Goal: Information Seeking & Learning: Get advice/opinions

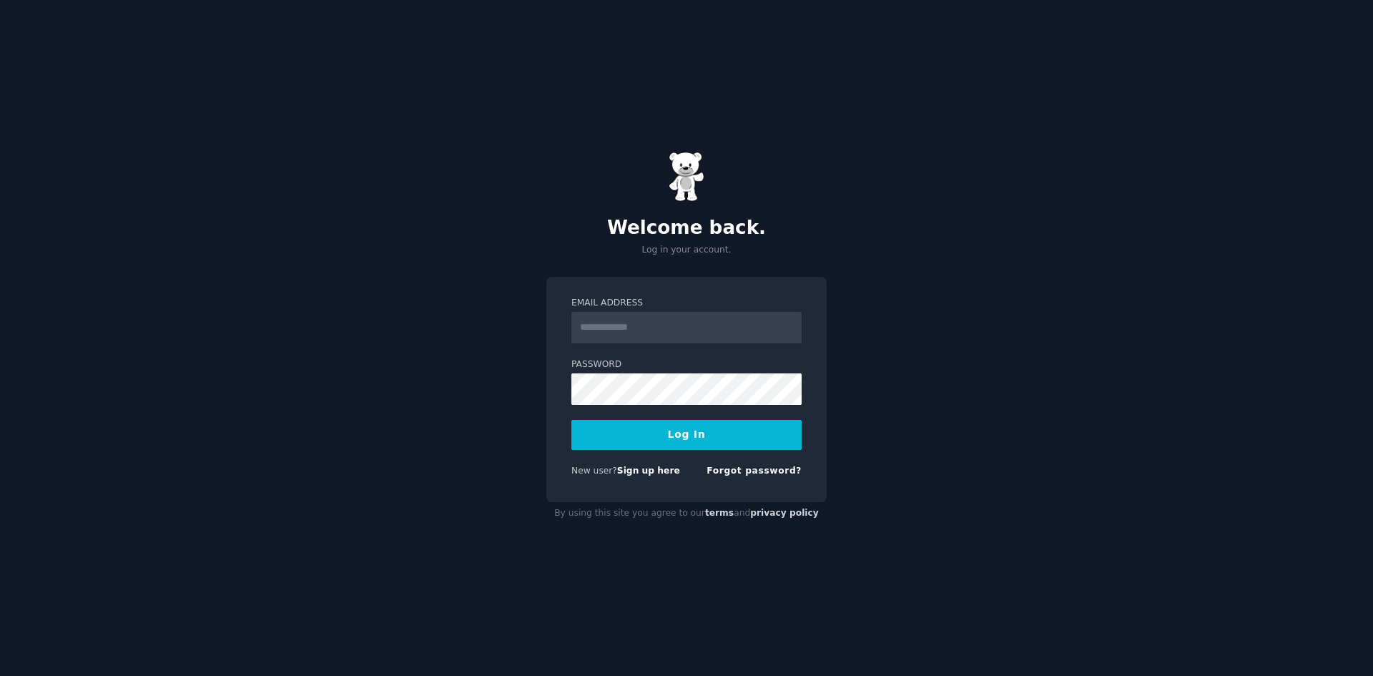
click at [654, 327] on input "Email Address" at bounding box center [686, 327] width 230 height 31
type input "**********"
click at [694, 433] on button "Log In" at bounding box center [686, 435] width 230 height 30
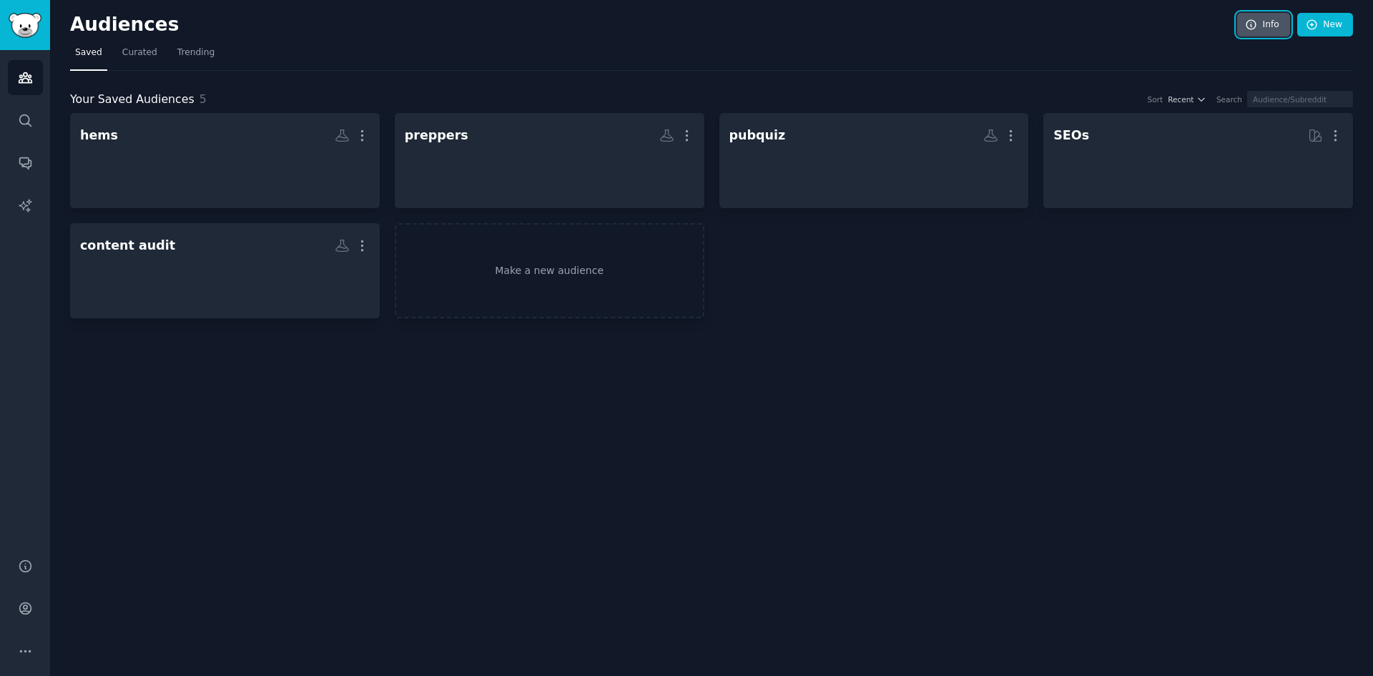
click at [1270, 25] on link "Info" at bounding box center [1263, 25] width 53 height 24
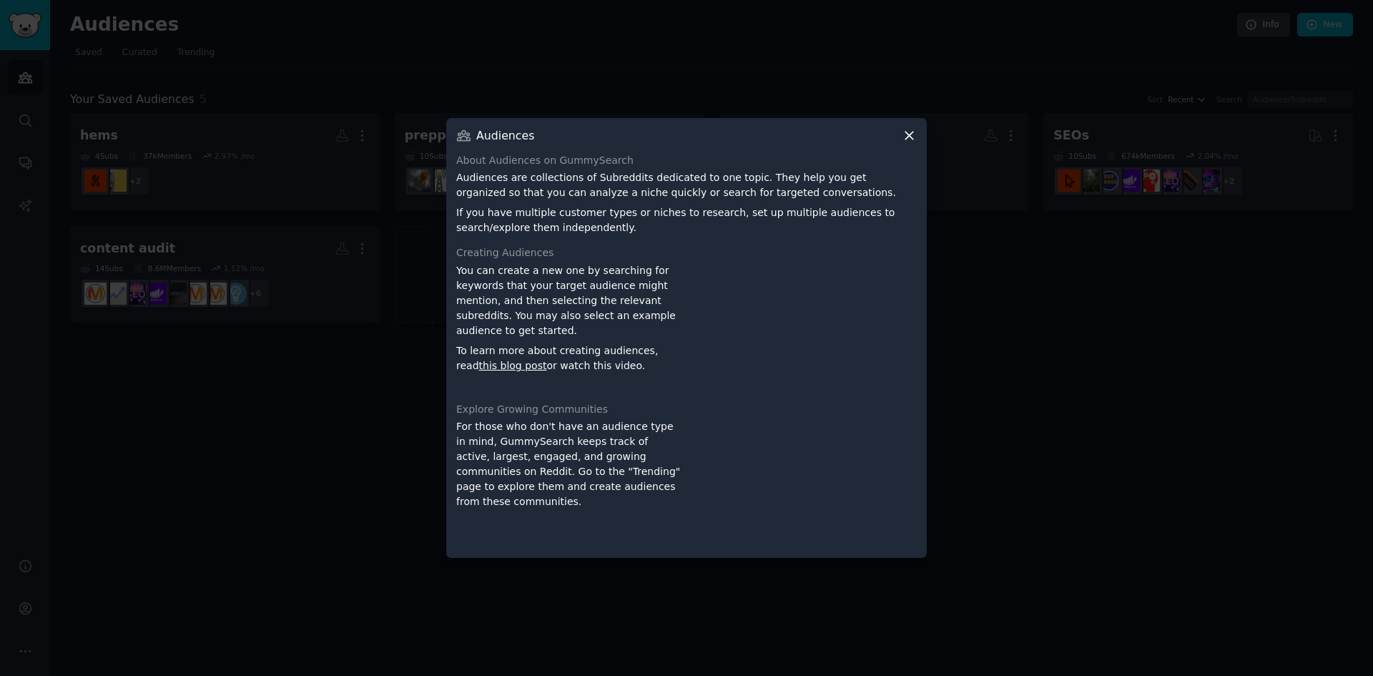
drag, startPoint x: 1090, startPoint y: 49, endPoint x: 1074, endPoint y: 58, distance: 17.9
click at [1089, 50] on div at bounding box center [686, 338] width 1373 height 676
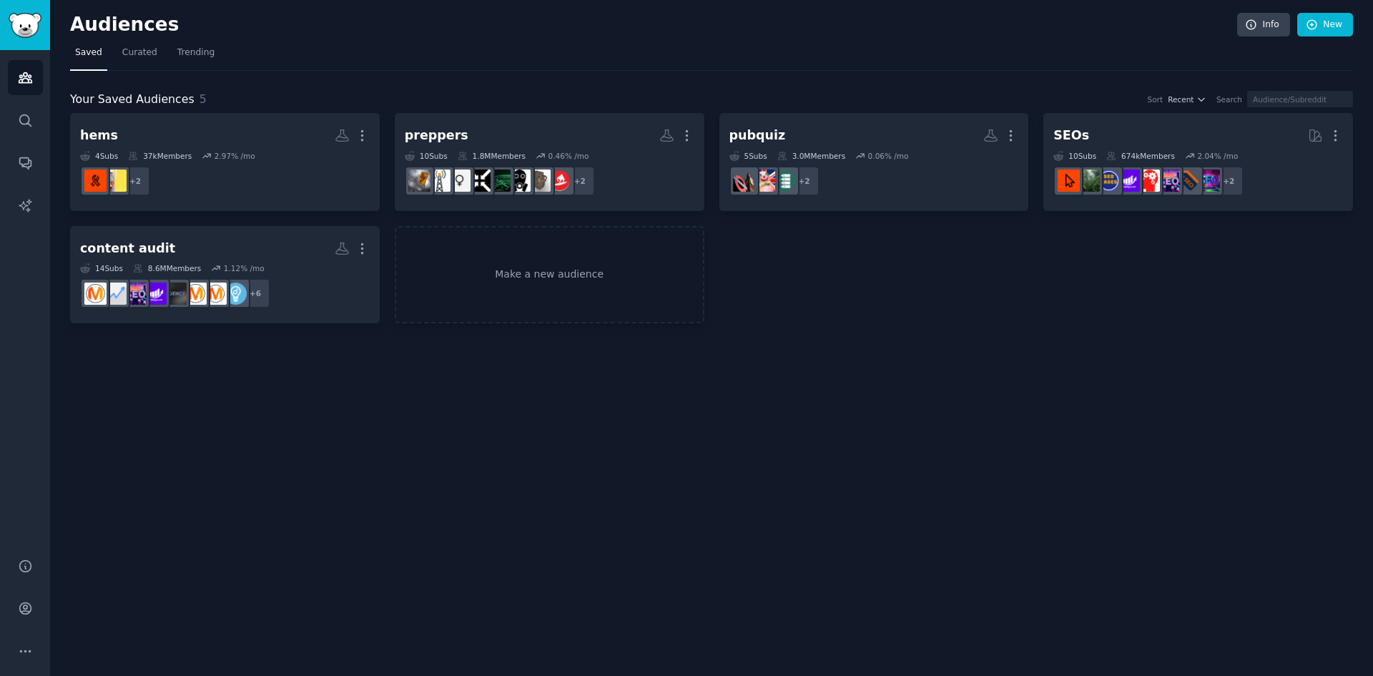
click at [1185, 28] on h2 "Audiences" at bounding box center [653, 25] width 1167 height 23
click at [621, 266] on link "Make a new audience" at bounding box center [550, 275] width 310 height 98
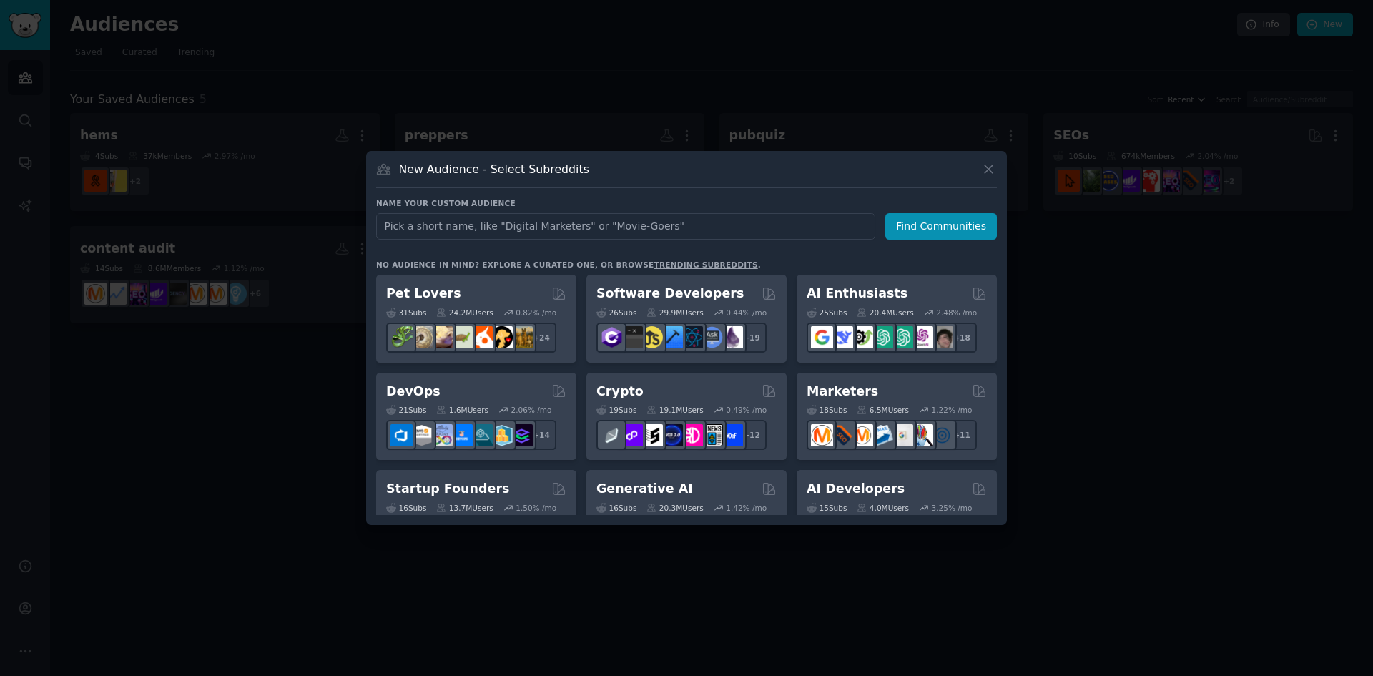
click at [418, 97] on div at bounding box center [686, 338] width 1373 height 676
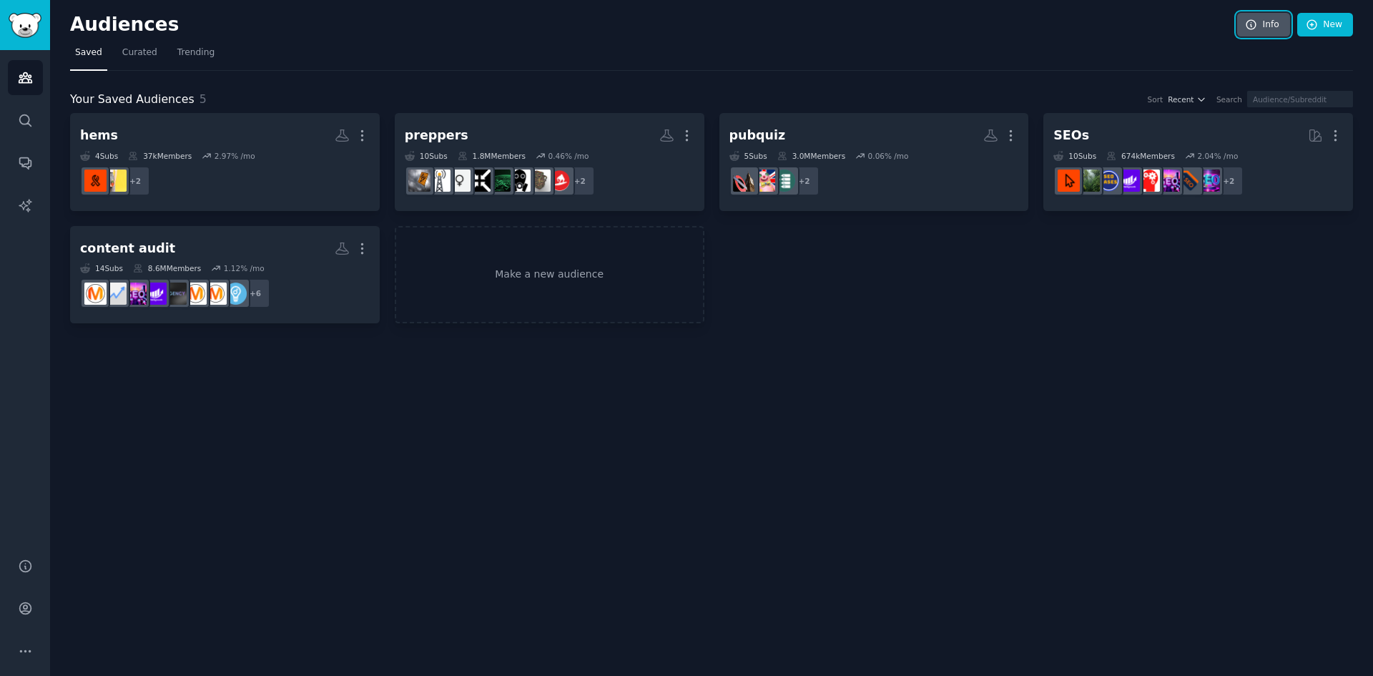
click at [1269, 29] on link "Info" at bounding box center [1263, 25] width 53 height 24
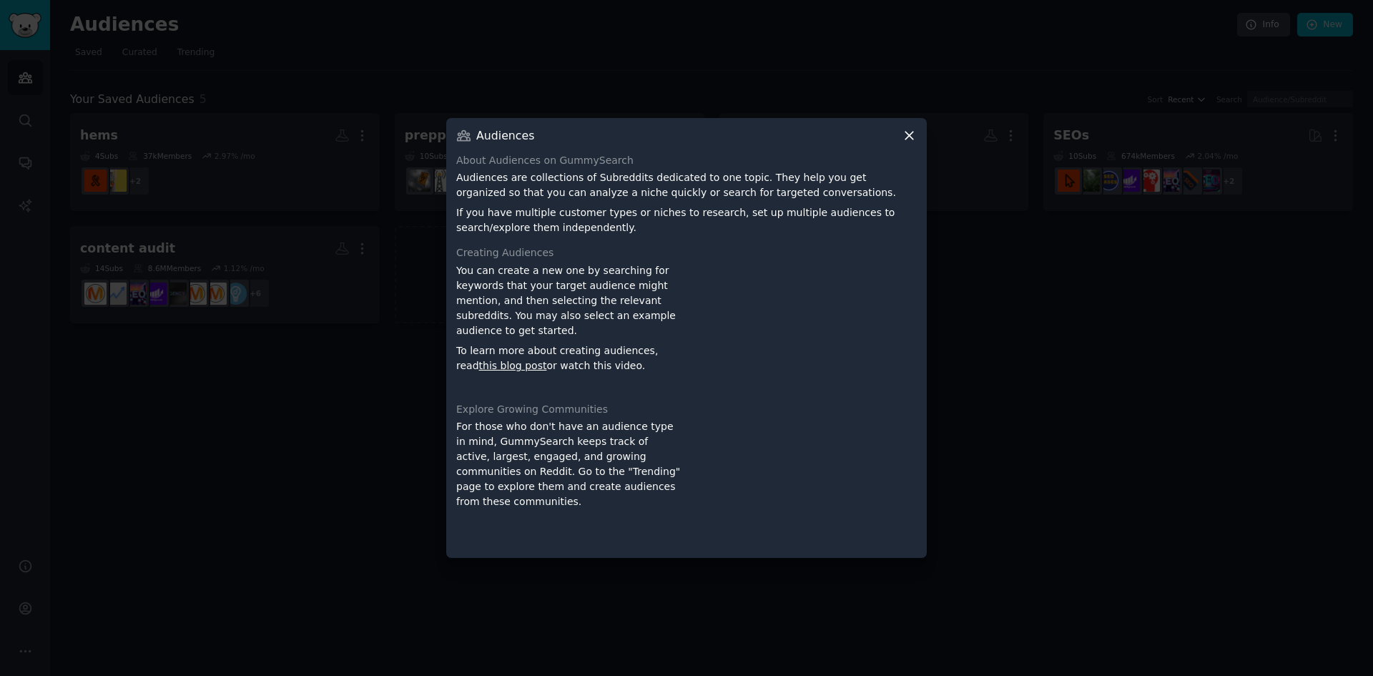
click at [223, 324] on div at bounding box center [686, 338] width 1373 height 676
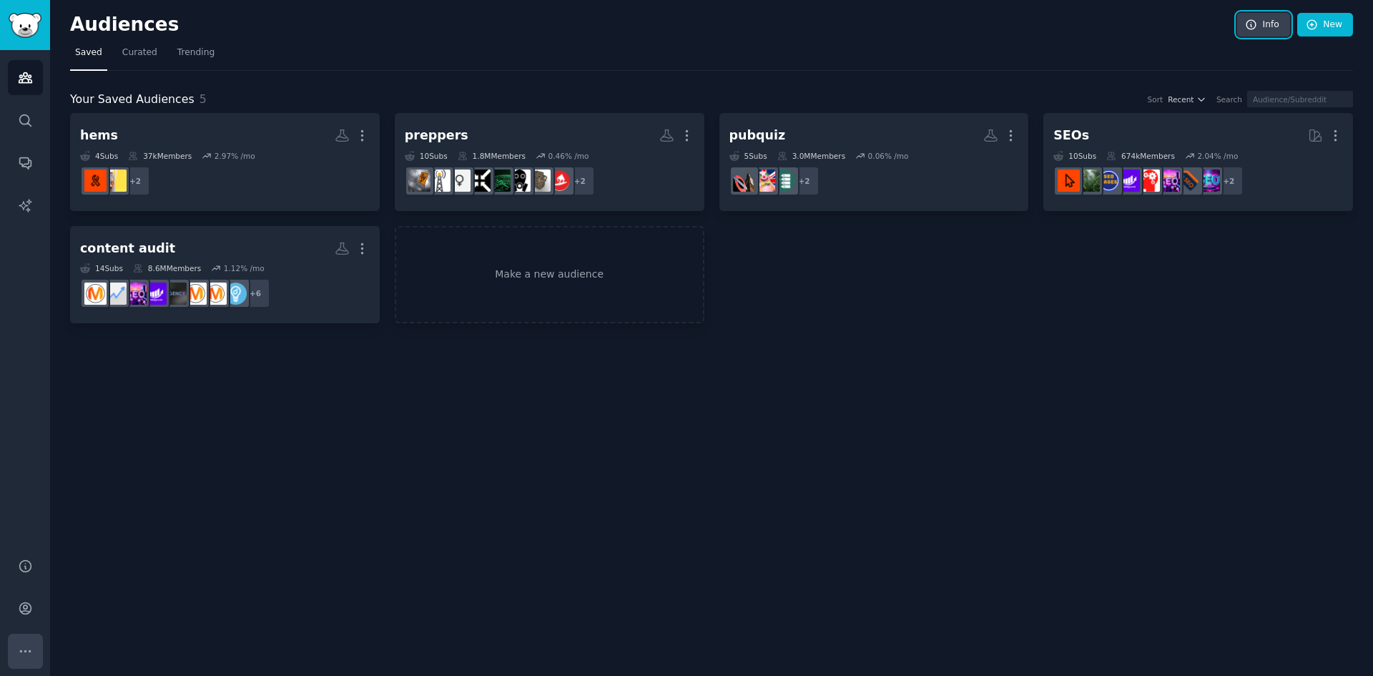
click at [36, 649] on button "More" at bounding box center [25, 651] width 35 height 35
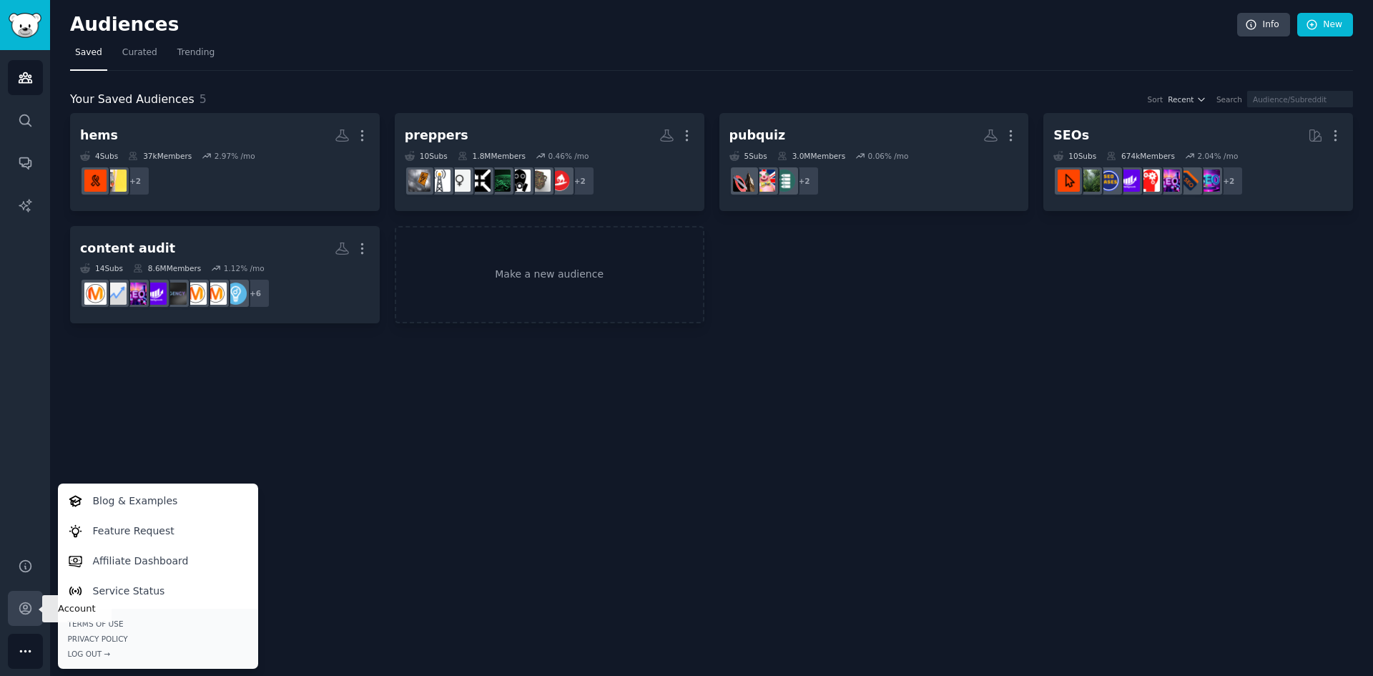
click at [11, 601] on link "Account" at bounding box center [25, 608] width 35 height 35
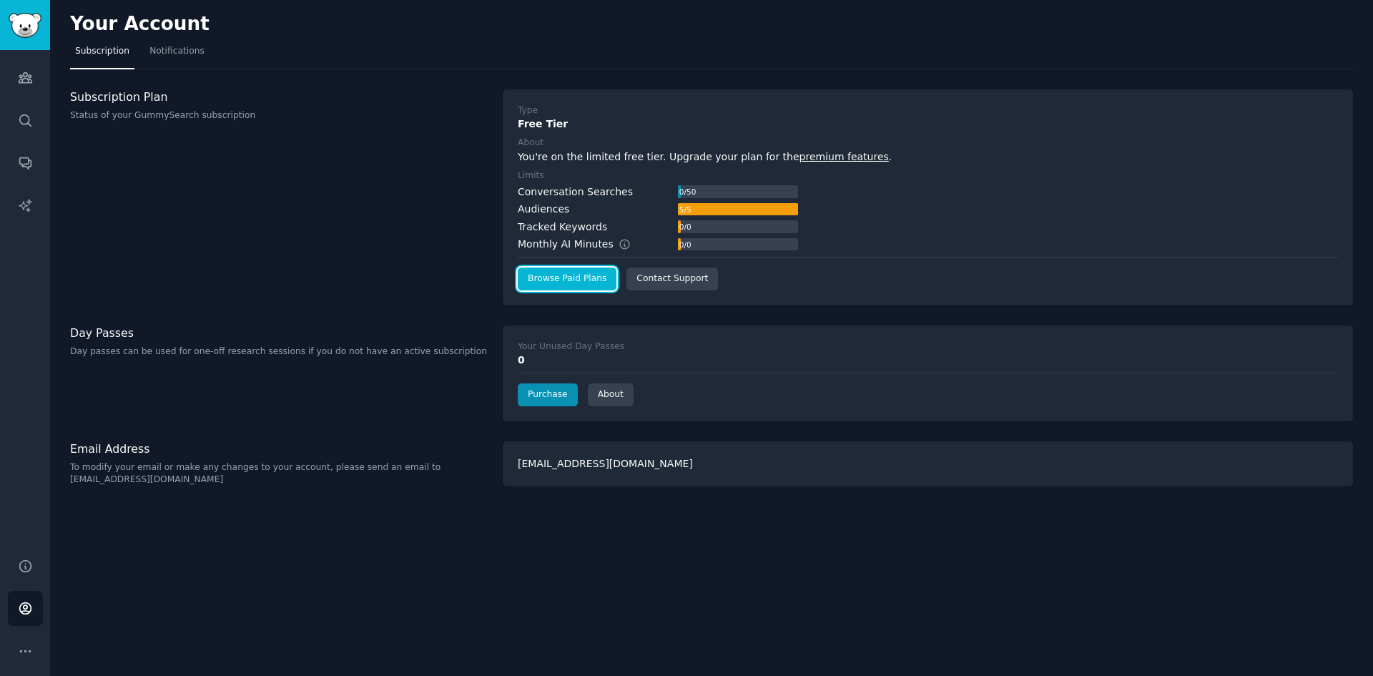
click at [568, 277] on link "Browse Paid Plans" at bounding box center [567, 278] width 99 height 23
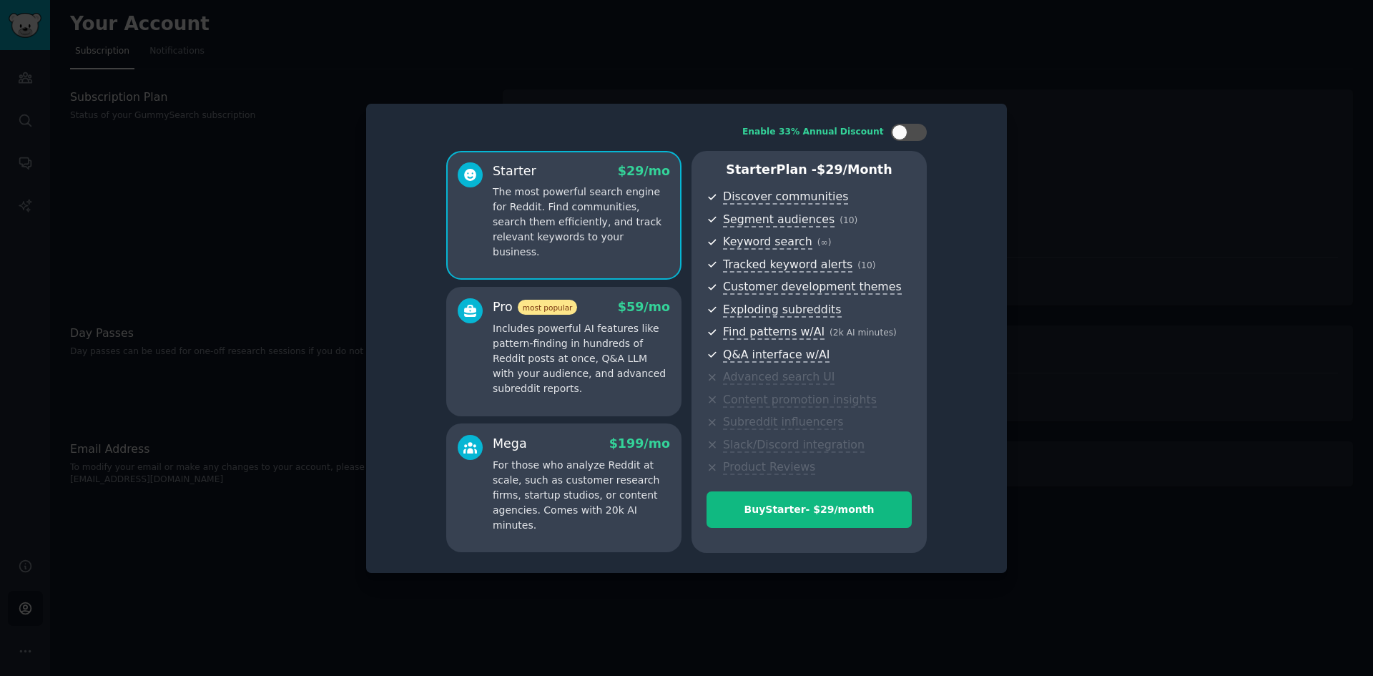
click at [564, 478] on p "For those who analyze Reddit at scale, such as customer research firms, startup…" at bounding box center [581, 495] width 177 height 75
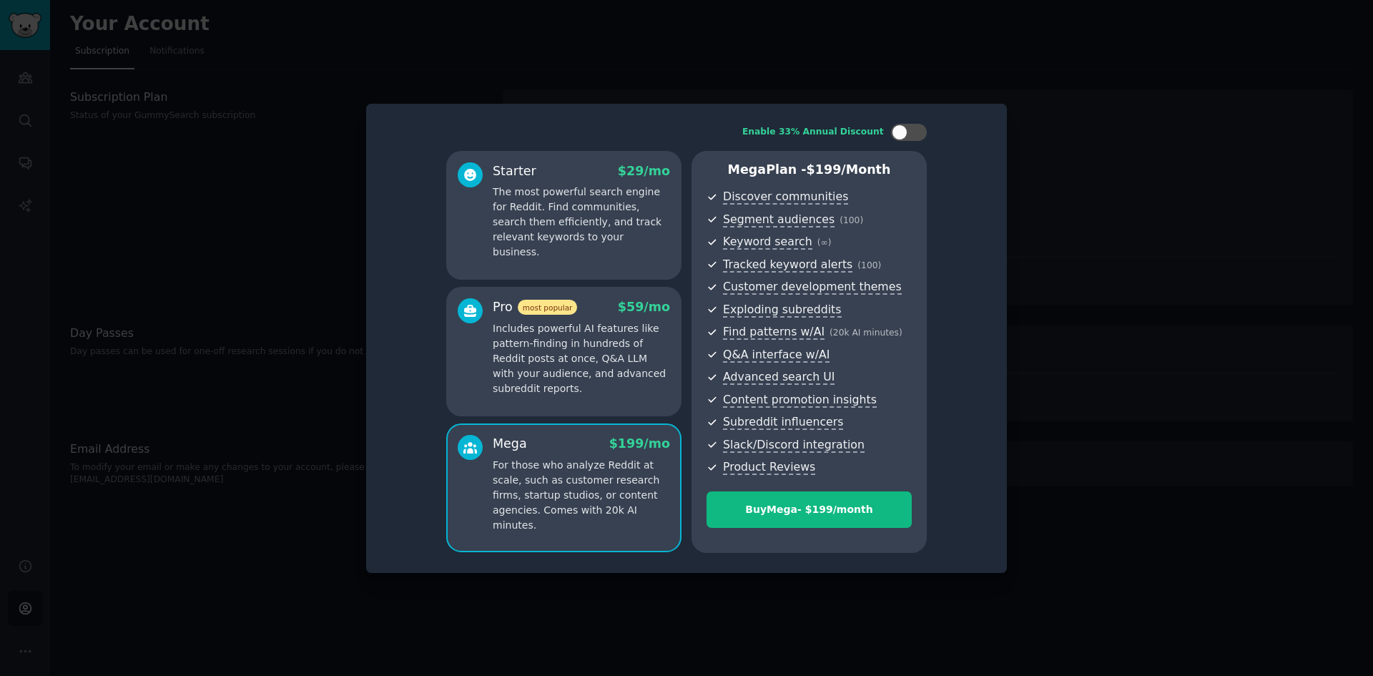
click at [620, 235] on p "The most powerful search engine for Reddit. Find communities, search them effic…" at bounding box center [581, 221] width 177 height 75
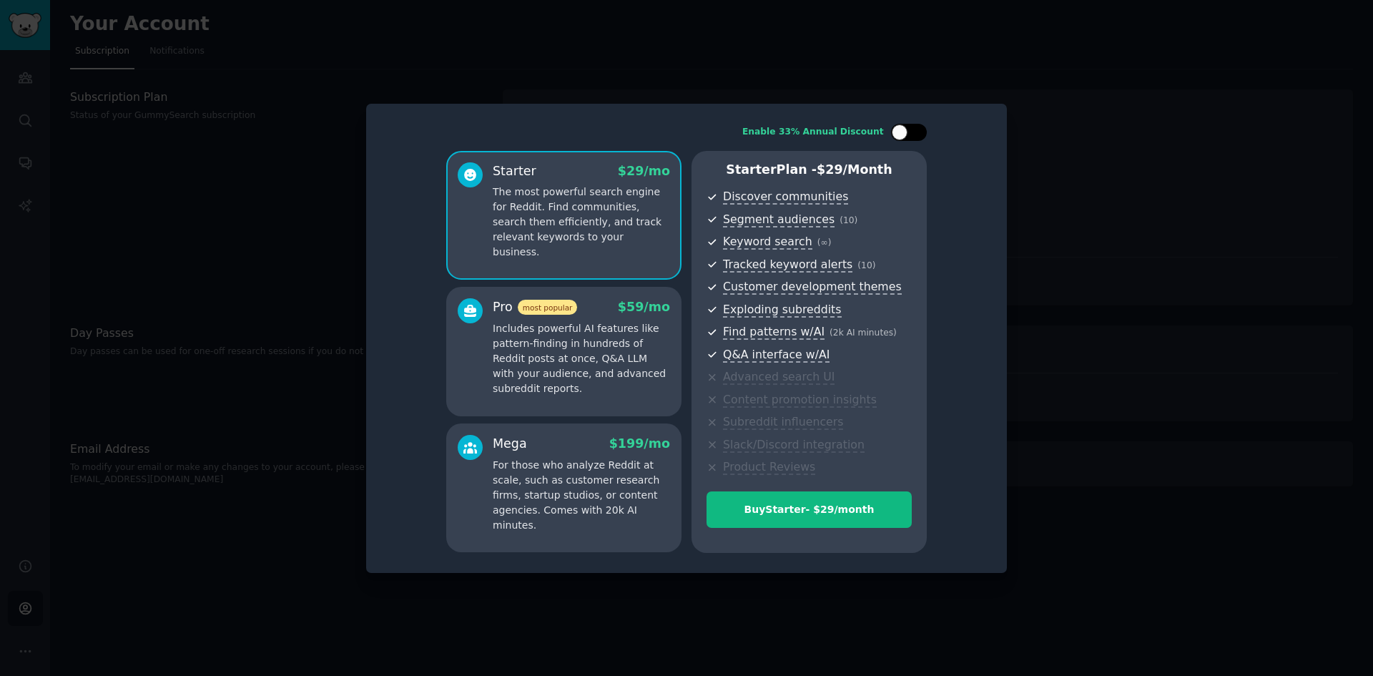
click at [919, 130] on div at bounding box center [915, 132] width 7 height 7
click at [919, 130] on div at bounding box center [918, 132] width 16 height 16
checkbox input "false"
click at [838, 176] on span "$ 29 /month" at bounding box center [855, 169] width 76 height 14
click at [216, 232] on div at bounding box center [686, 338] width 1373 height 676
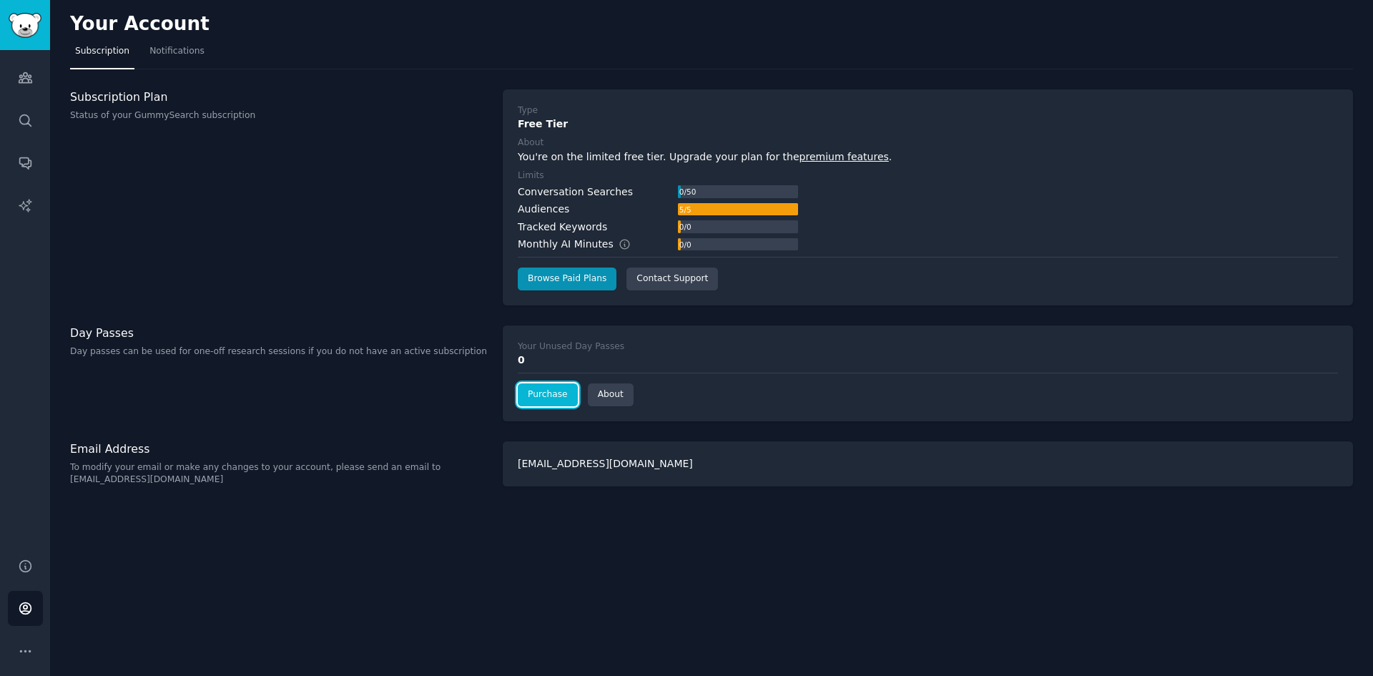
click at [548, 393] on link "Purchase" at bounding box center [548, 394] width 60 height 23
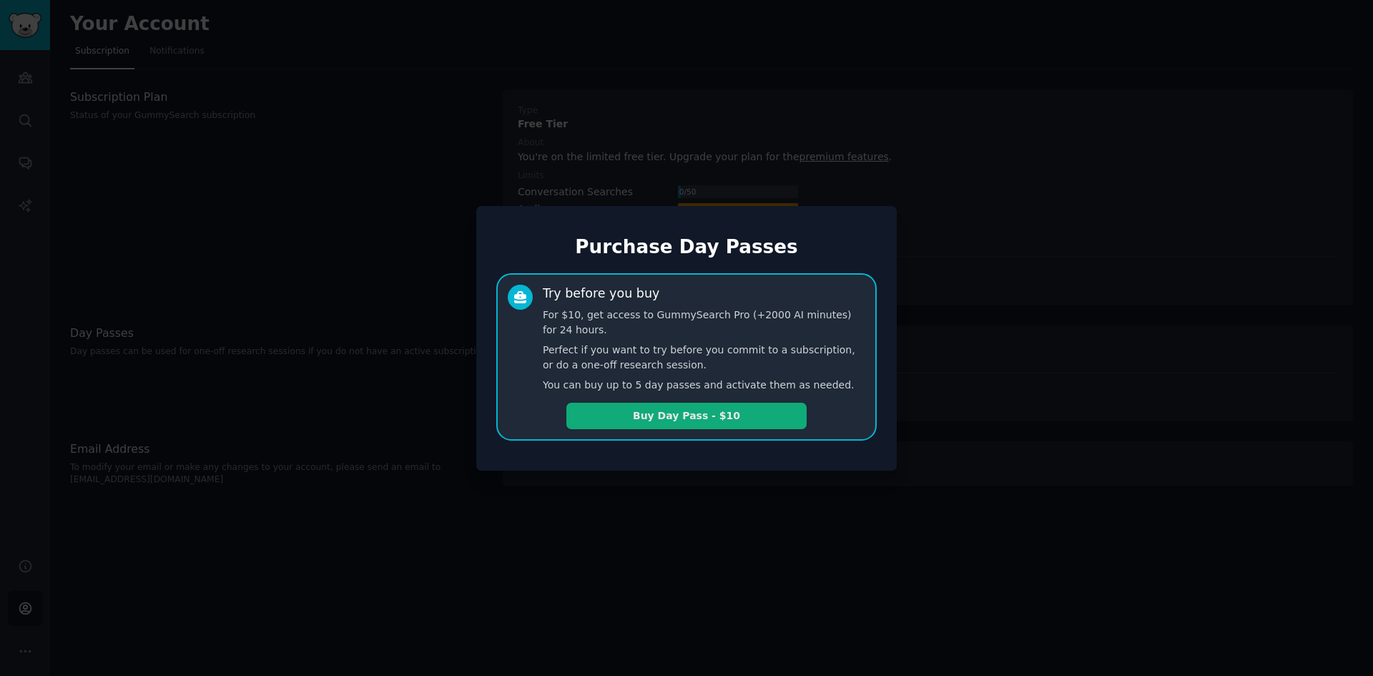
click at [633, 412] on button "Buy Day Pass - $10" at bounding box center [686, 416] width 240 height 26
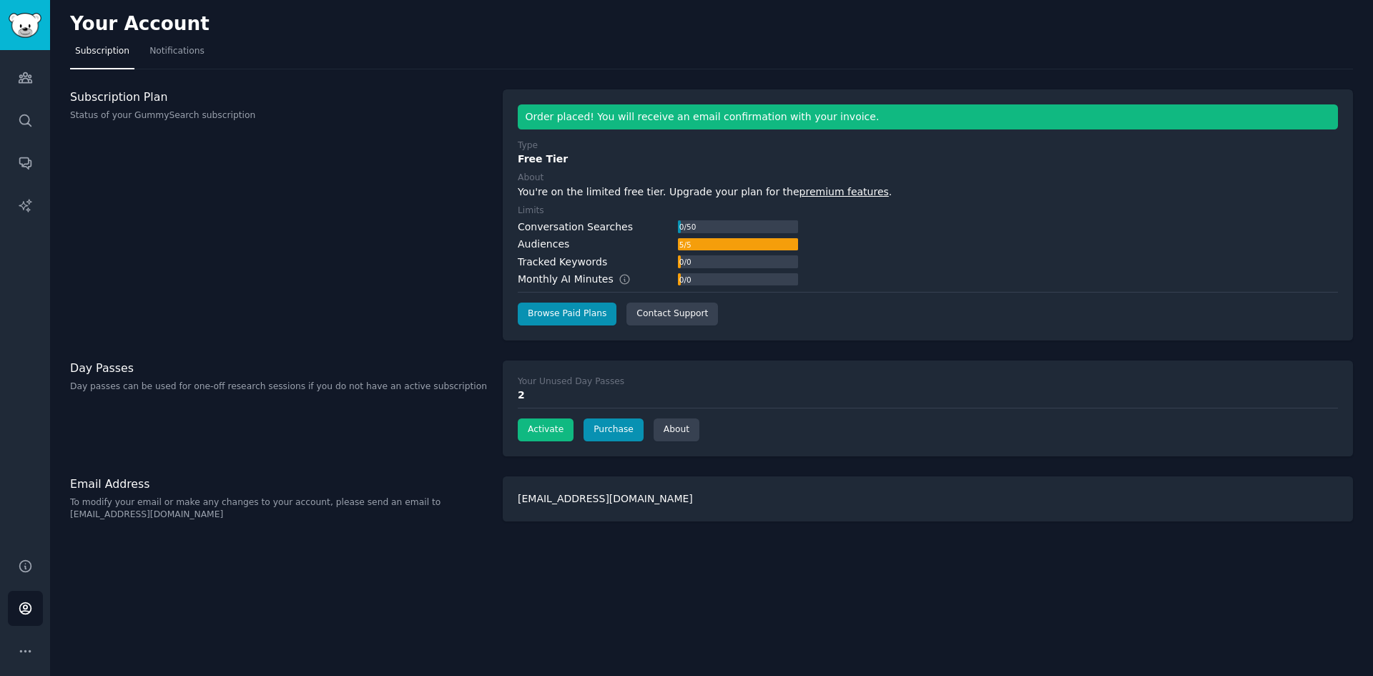
drag, startPoint x: 528, startPoint y: 571, endPoint x: 531, endPoint y: 550, distance: 21.0
click at [528, 570] on div "Your Account Subscription Notifications Subscription Plan Status of your GummyS…" at bounding box center [711, 338] width 1323 height 676
click at [528, 391] on div "2" at bounding box center [928, 395] width 820 height 15
click at [528, 435] on button "Activate" at bounding box center [546, 429] width 56 height 23
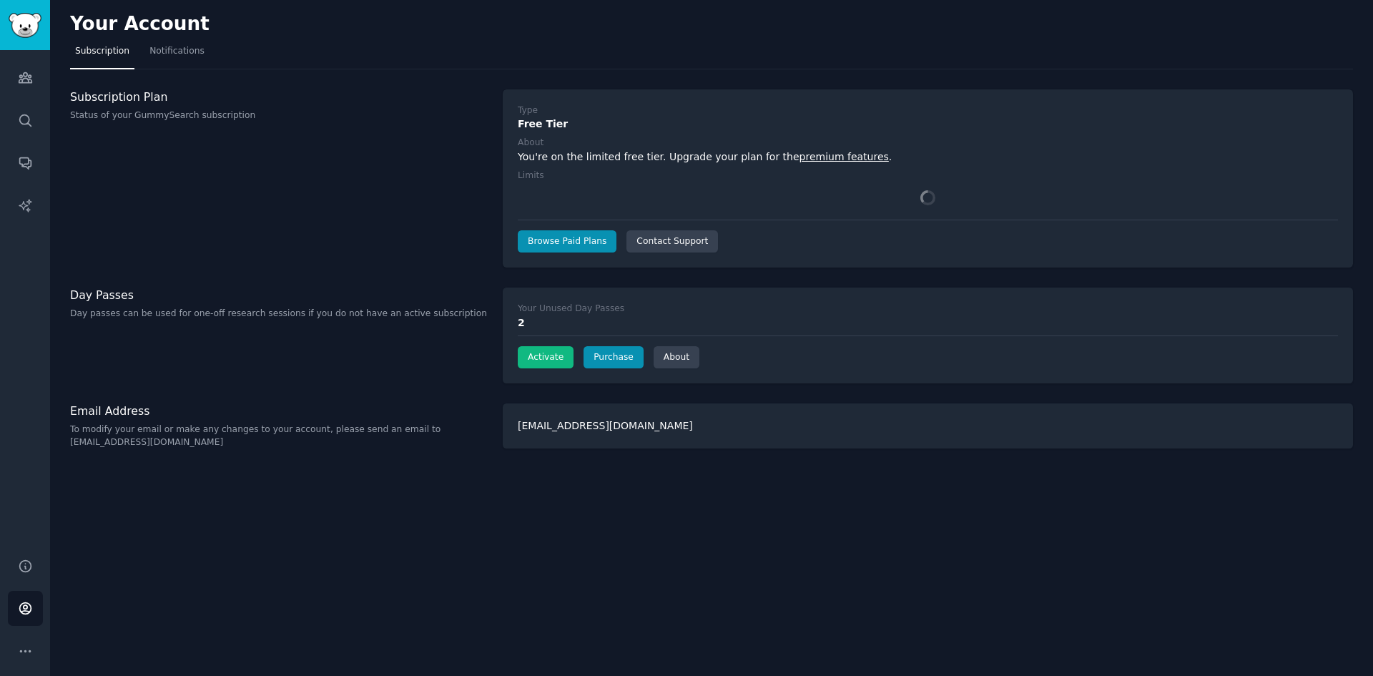
click at [412, 225] on div "Subscription Plan Status of your GummySearch subscription" at bounding box center [279, 178] width 418 height 179
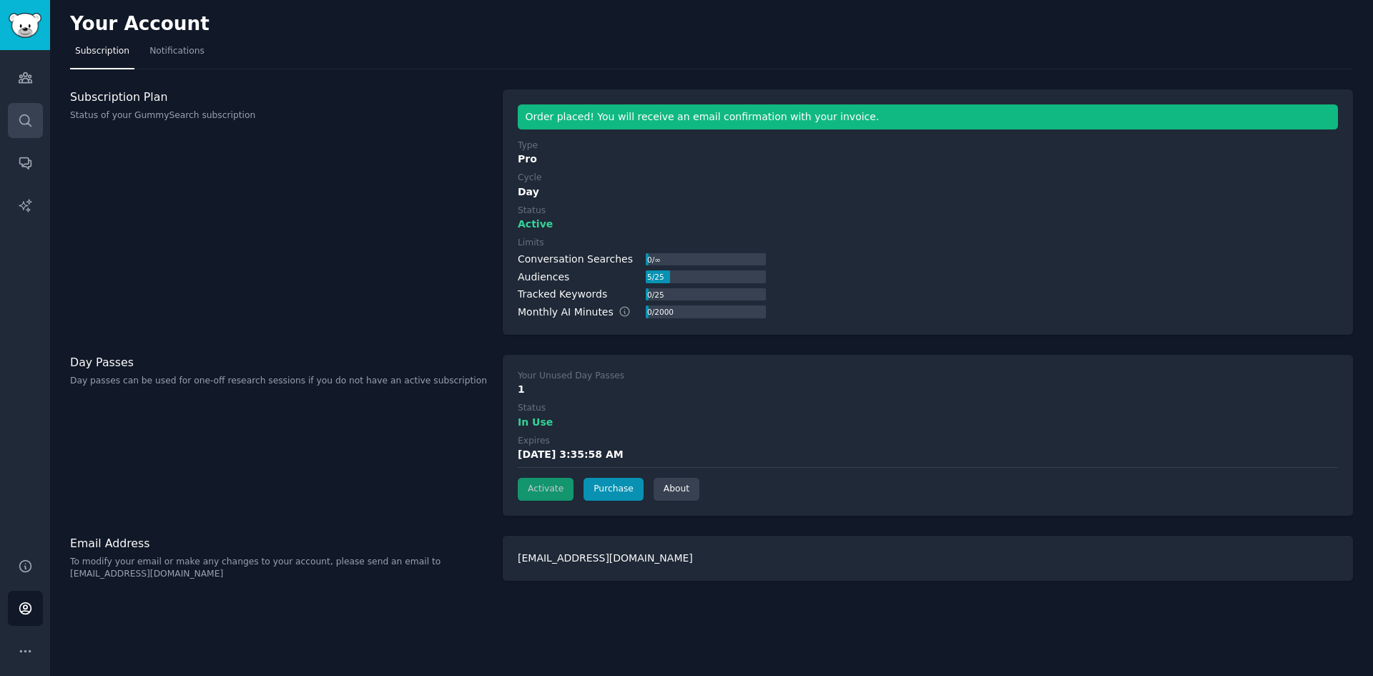
click at [9, 119] on link "Search" at bounding box center [25, 120] width 35 height 35
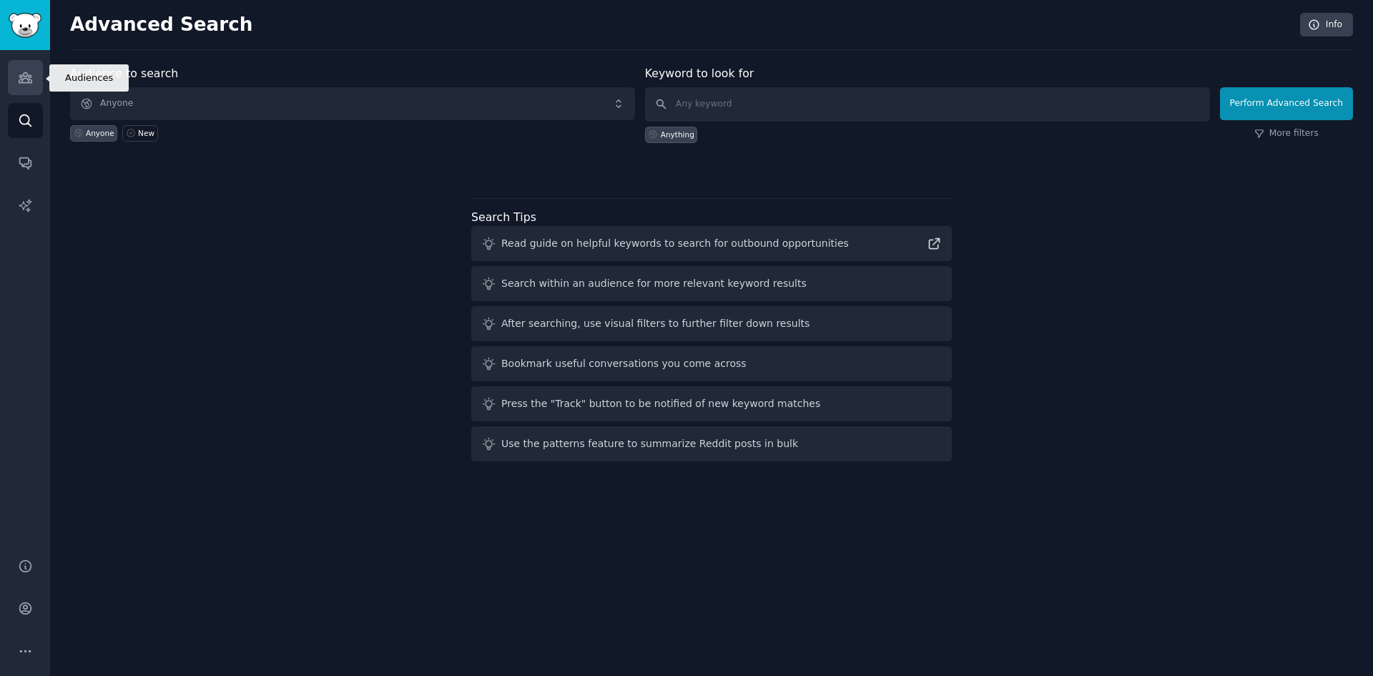
click at [29, 82] on icon "Sidebar" at bounding box center [25, 78] width 13 height 10
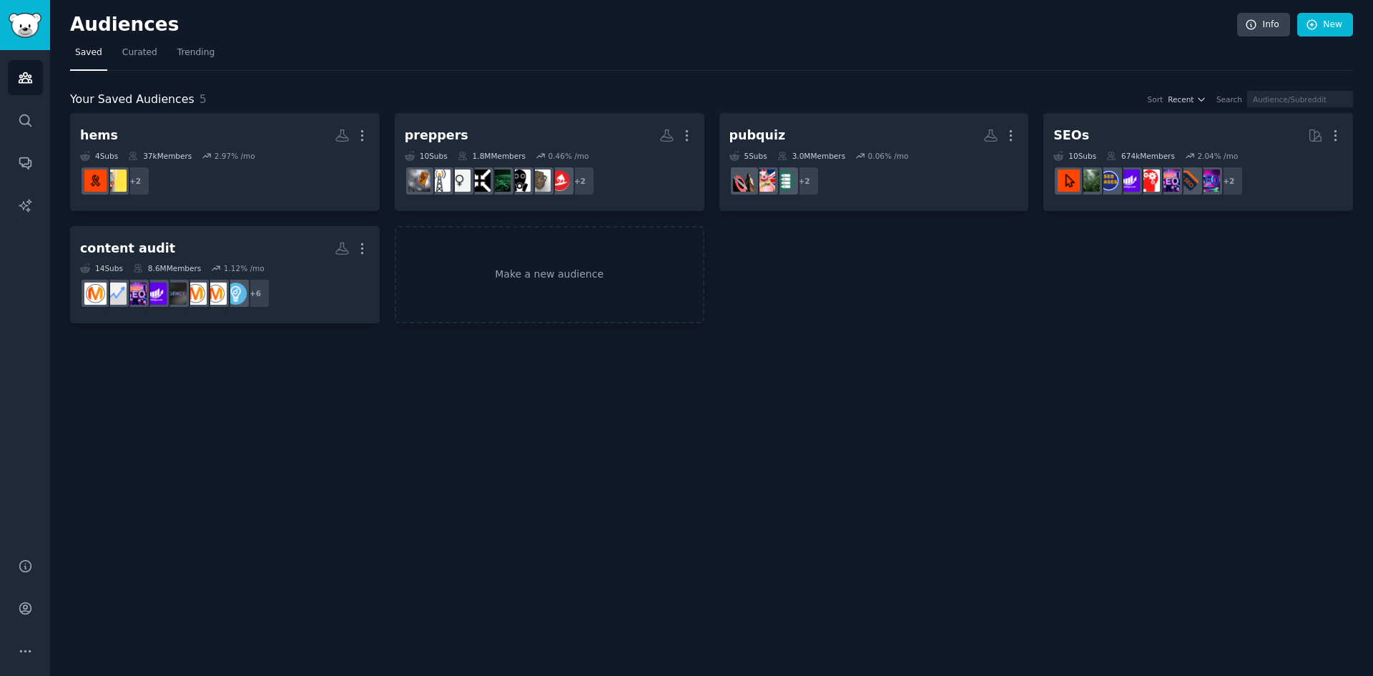
click at [528, 333] on div "Audiences Info New Saved Curated Trending Your Saved Audiences 5 Sort Recent Se…" at bounding box center [711, 338] width 1323 height 676
click at [511, 293] on link "Make a new audience" at bounding box center [550, 275] width 310 height 98
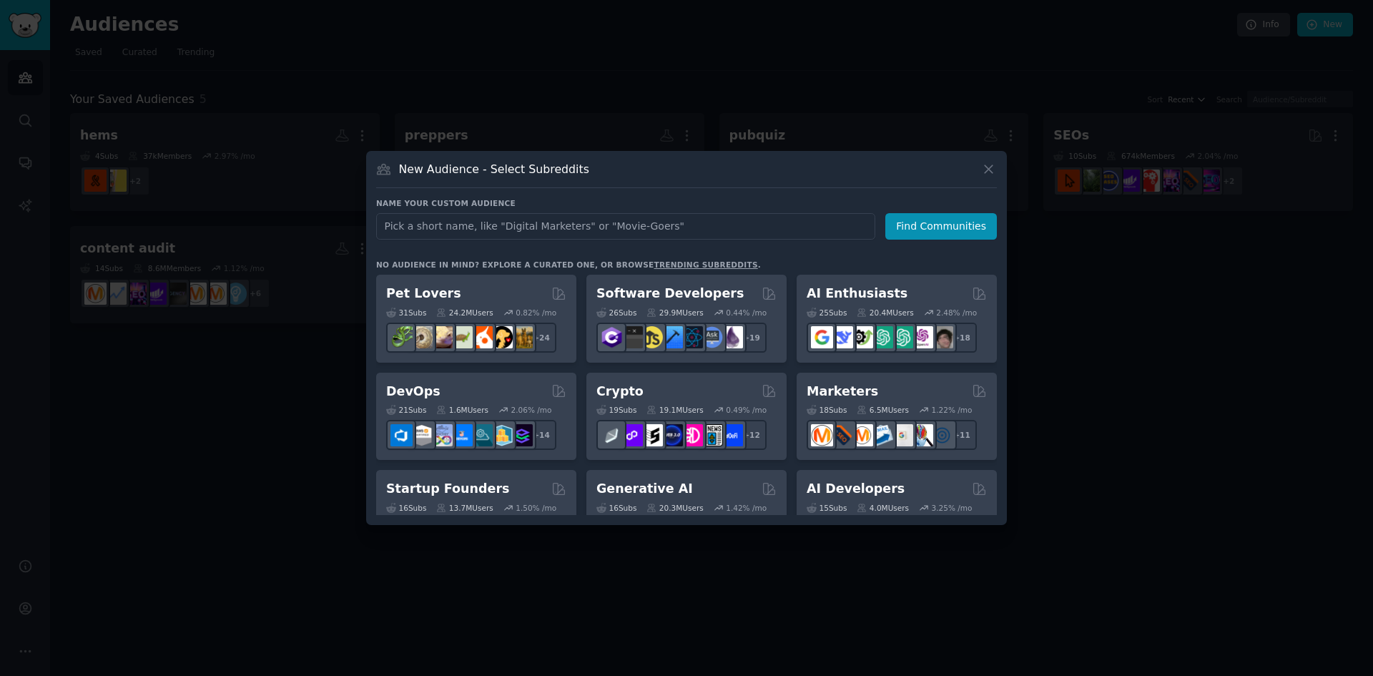
click at [579, 217] on input "text" at bounding box center [625, 226] width 499 height 26
click at [576, 227] on input "text" at bounding box center [625, 226] width 499 height 26
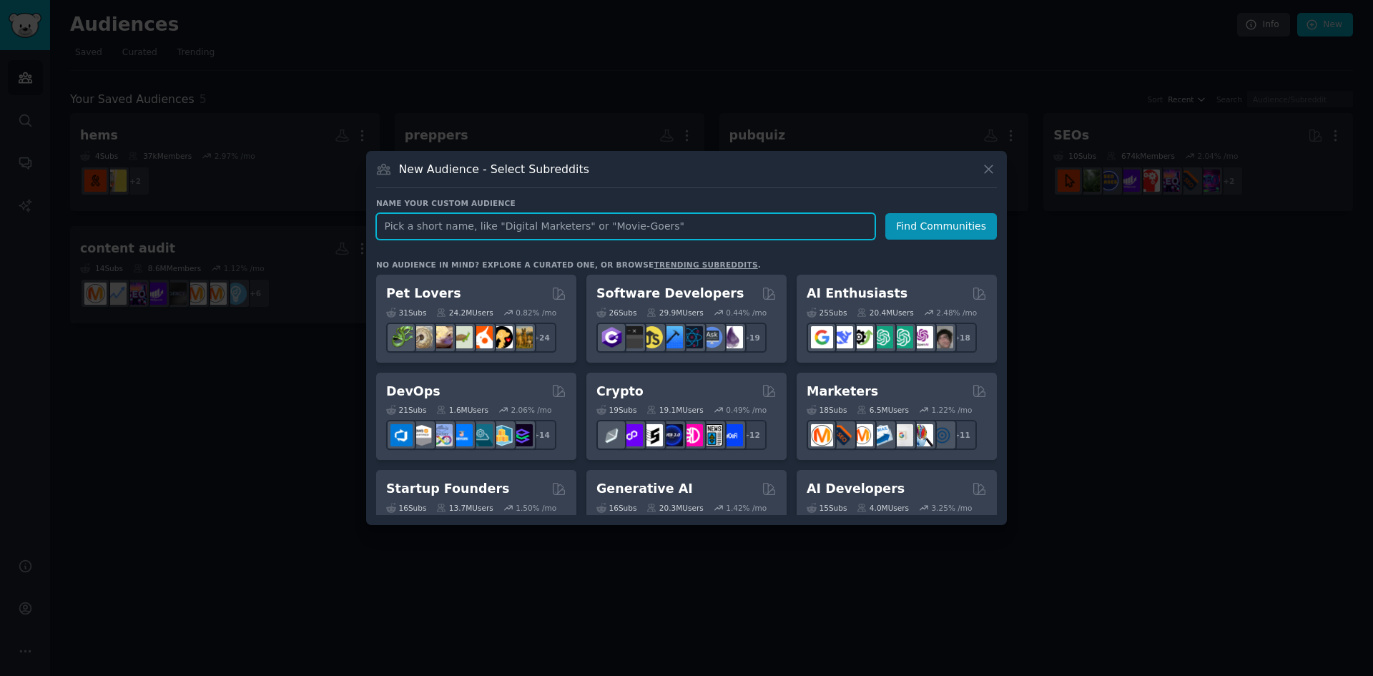
click at [594, 260] on div "Name your custom audience Audience Name Find Communities" at bounding box center [686, 387] width 621 height 255
type input "tiktokshop"
click button "Find Communities" at bounding box center [941, 226] width 112 height 26
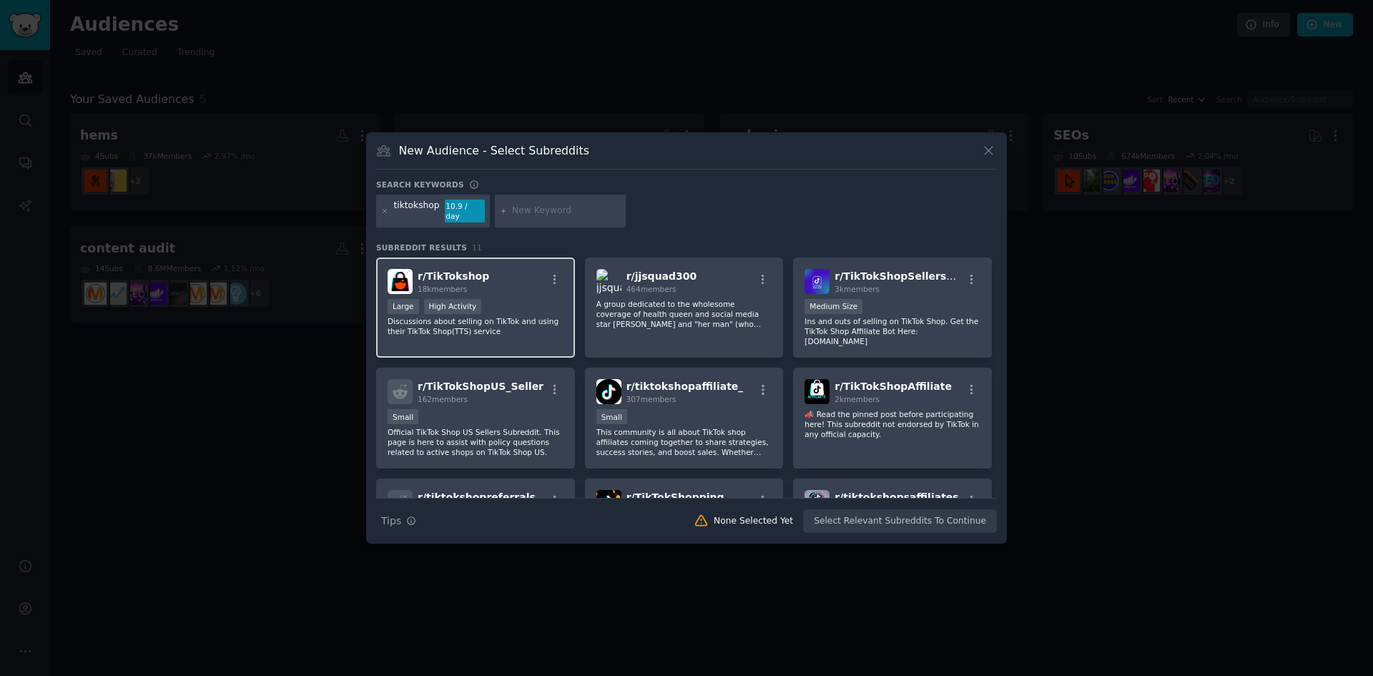
click at [520, 310] on div ">= 80th percentile for submissions / day Large High Activity" at bounding box center [476, 308] width 176 height 18
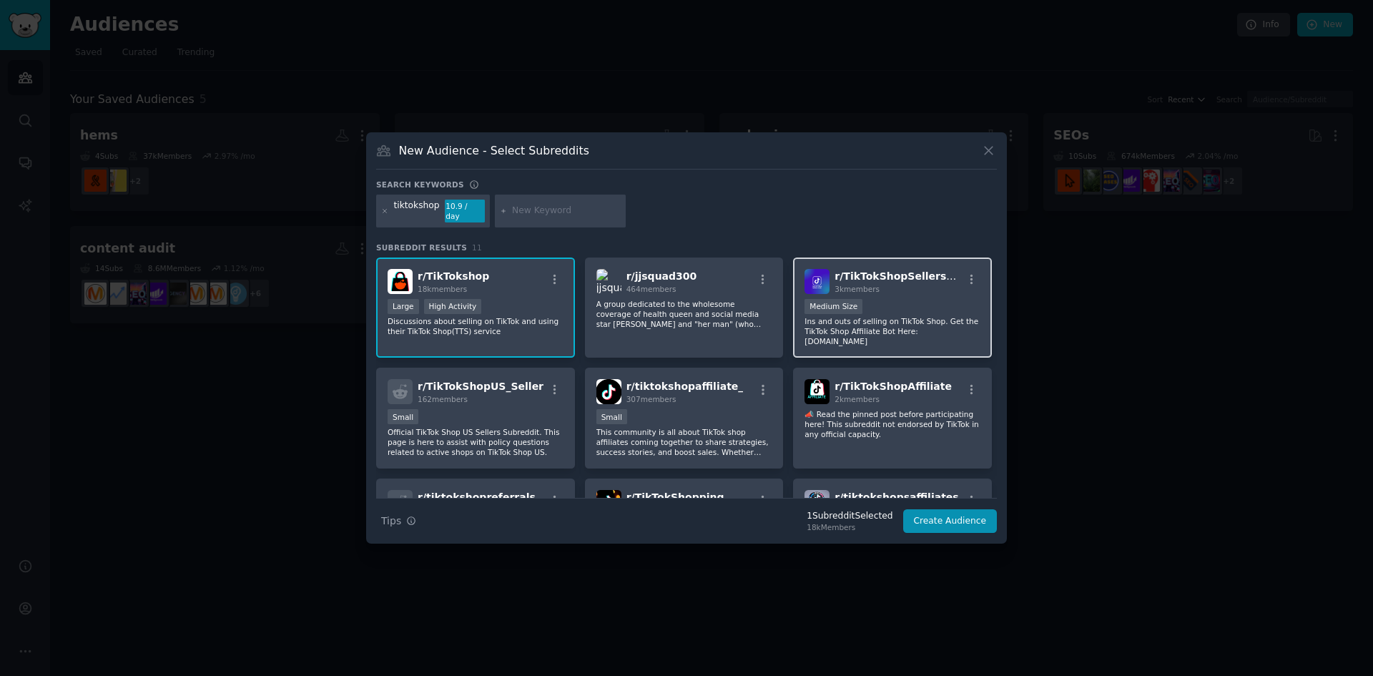
click at [890, 316] on p "Ins and outs of selling on TikTok Shop. Get the TikTok Shop Affiliate Bot Here:…" at bounding box center [892, 331] width 176 height 30
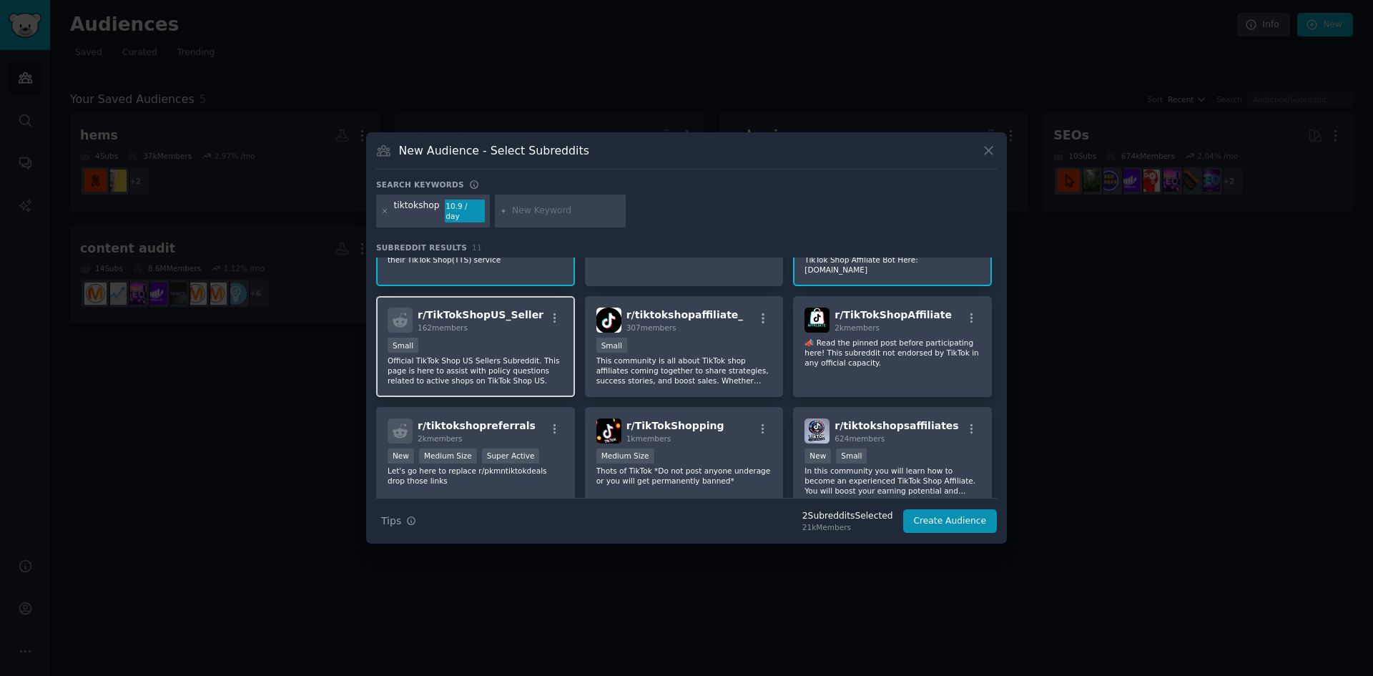
click at [458, 355] on p "Official TikTok Shop US Sellers Subreddit. This page is here to assist with pol…" at bounding box center [476, 370] width 176 height 30
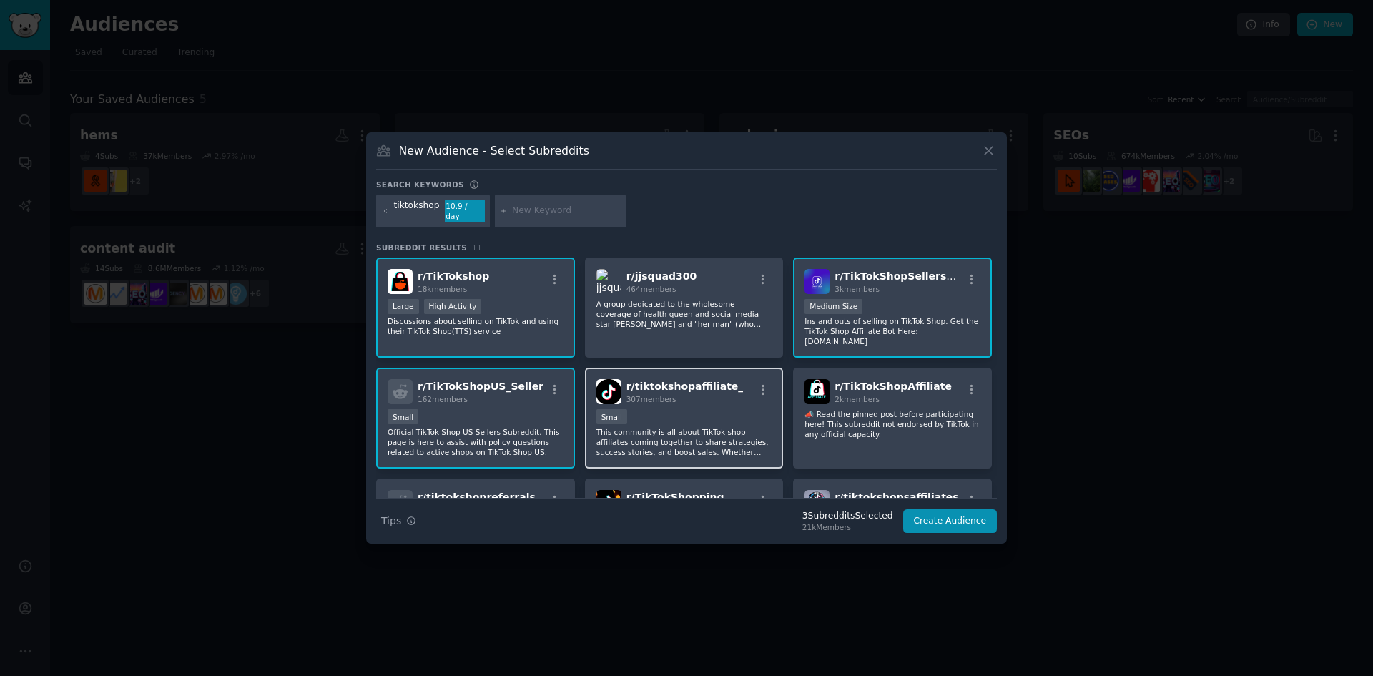
click at [764, 427] on p "This community is all about TikTok shop affiliates coming together to share str…" at bounding box center [684, 442] width 176 height 30
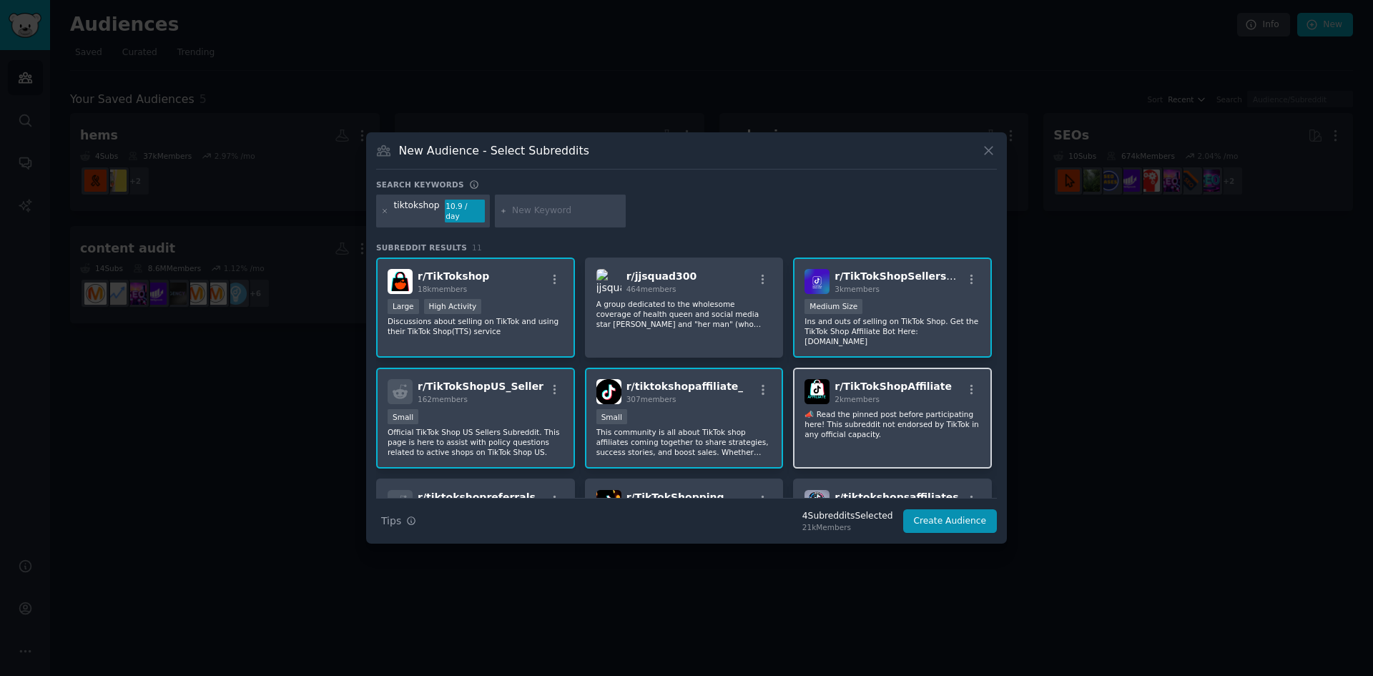
click at [867, 416] on p "📣 Read the pinned post before participating here! This subreddit not endorsed b…" at bounding box center [892, 424] width 176 height 30
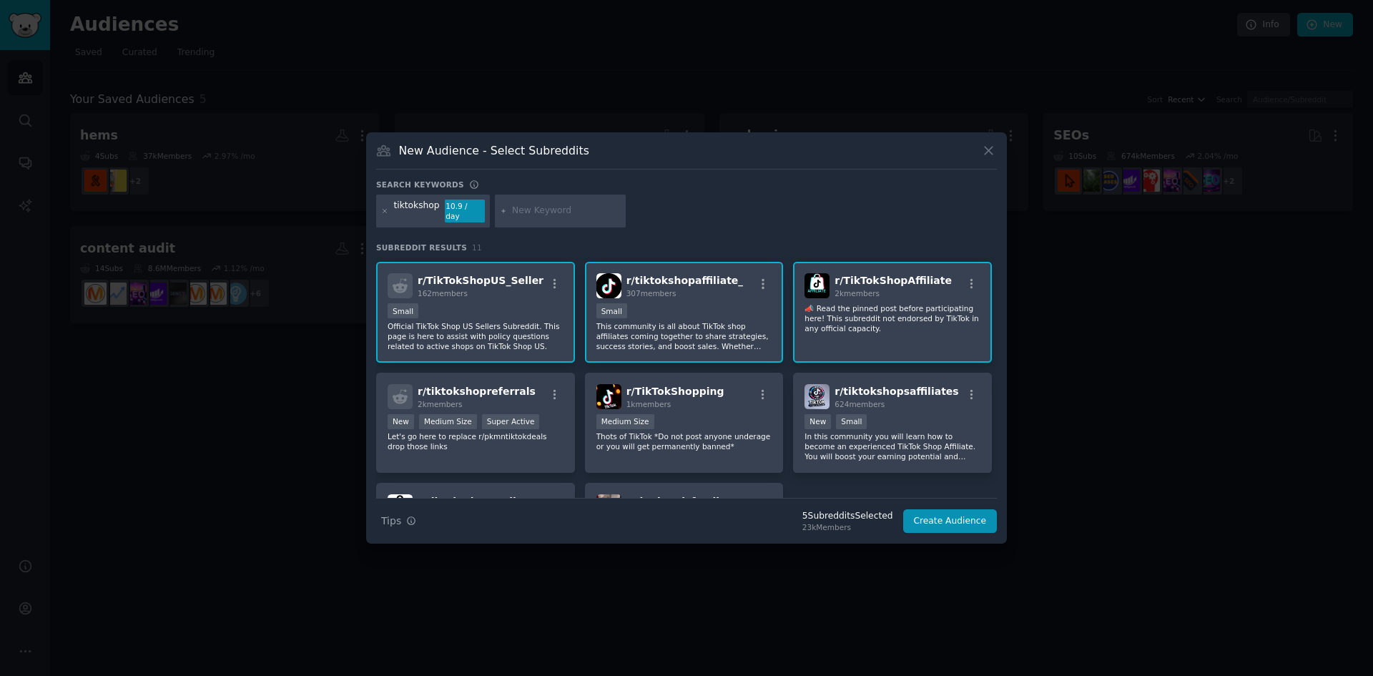
scroll to position [143, 0]
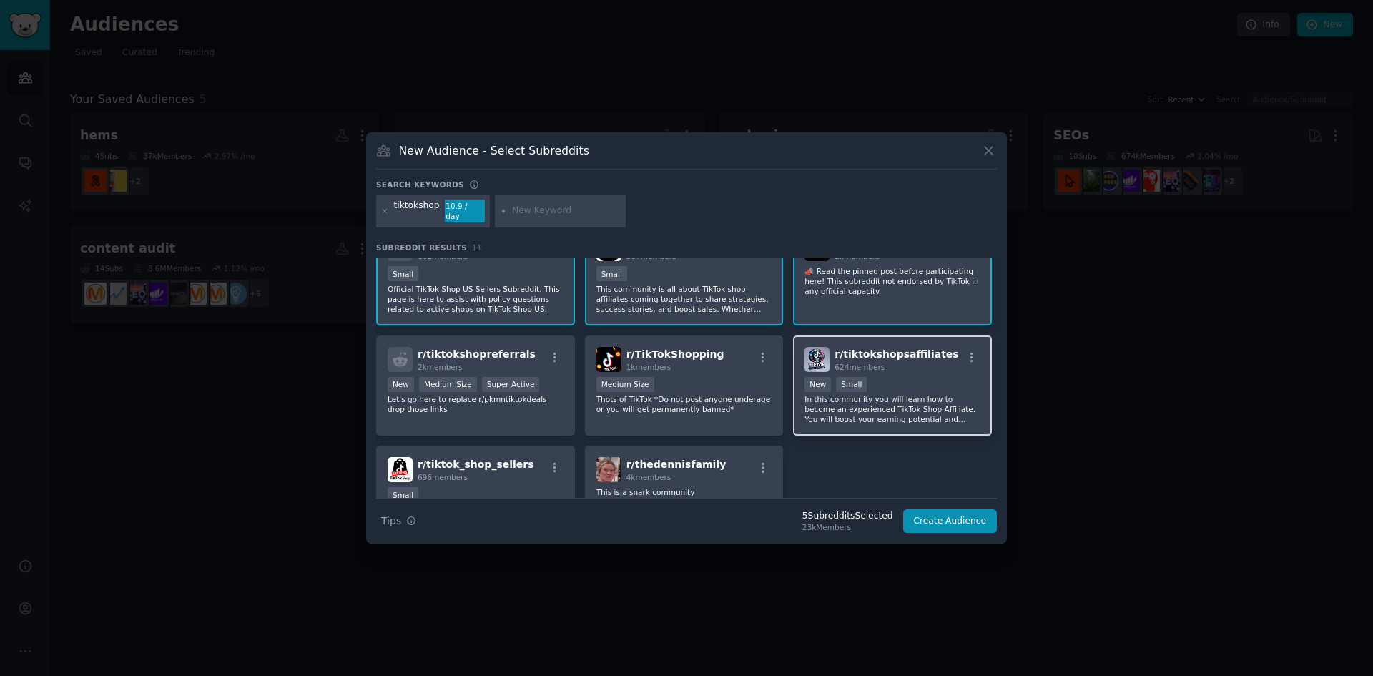
click at [875, 414] on div "r/ tiktokshopsaffiliates 624 members New Small In this community you will learn…" at bounding box center [892, 385] width 199 height 101
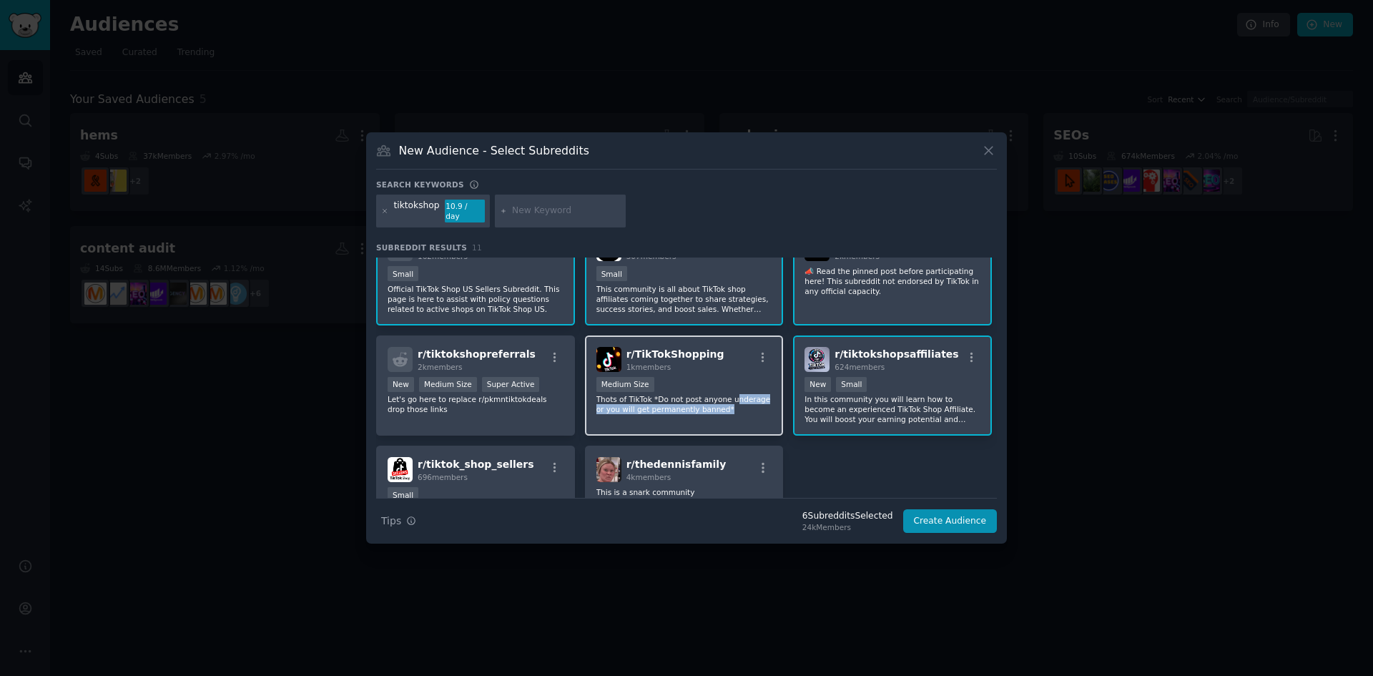
drag, startPoint x: 724, startPoint y: 388, endPoint x: 711, endPoint y: 389, distance: 13.6
click at [720, 394] on p "Thots of TikTok *Do not post anyone underage or you will get permanently banned*" at bounding box center [684, 404] width 176 height 20
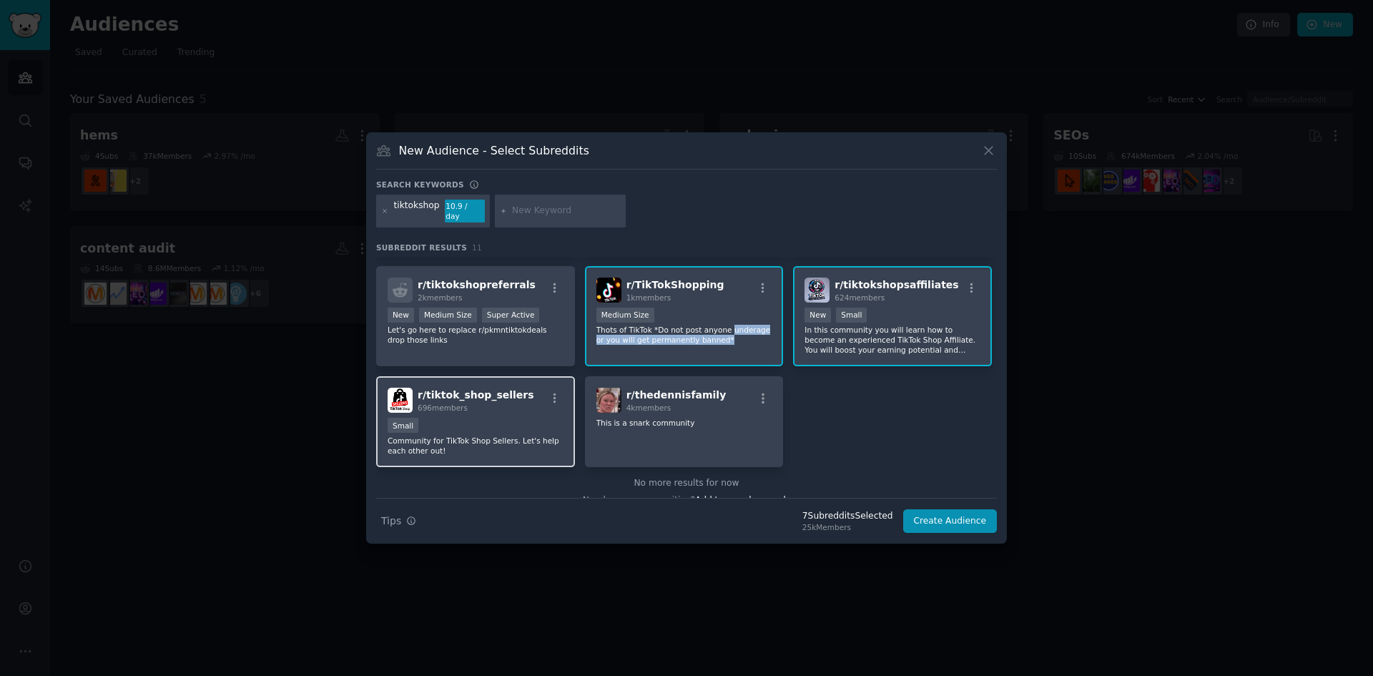
scroll to position [215, 0]
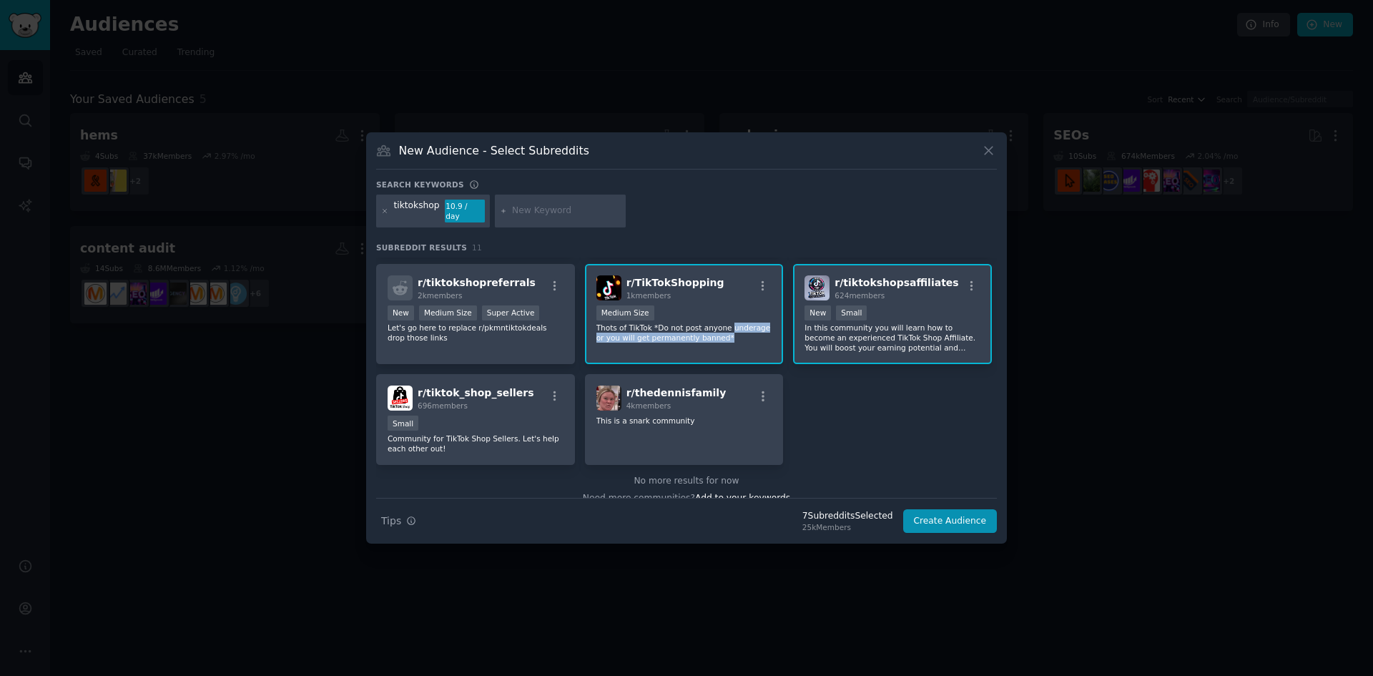
click at [689, 326] on p "Thots of TikTok *Do not post anyone underage or you will get permanently banned*" at bounding box center [684, 333] width 176 height 20
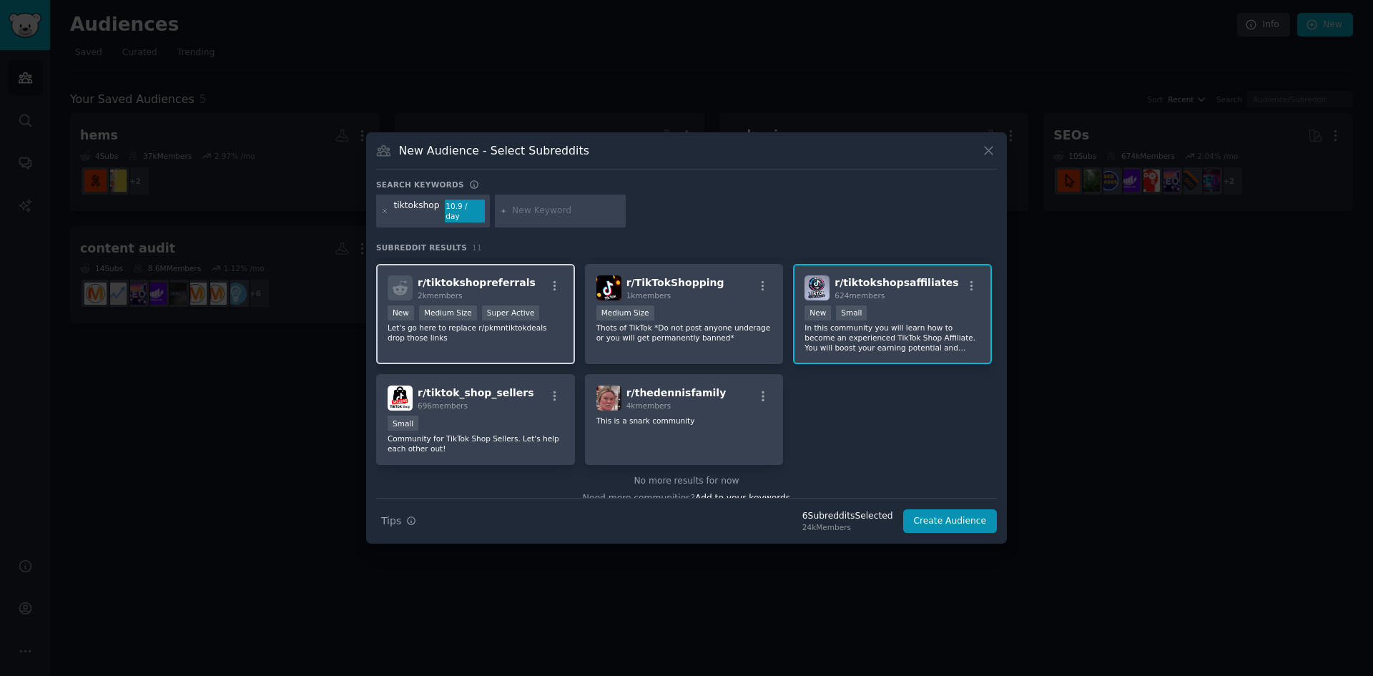
click at [531, 333] on div "r/ tiktokshopreferrals 2k members New Medium Size Super Active Let's go here to…" at bounding box center [475, 314] width 199 height 101
drag, startPoint x: 516, startPoint y: 383, endPoint x: 545, endPoint y: 373, distance: 31.2
click at [517, 385] on div "r/ tiktok_shop_sellers 696 members" at bounding box center [476, 397] width 176 height 25
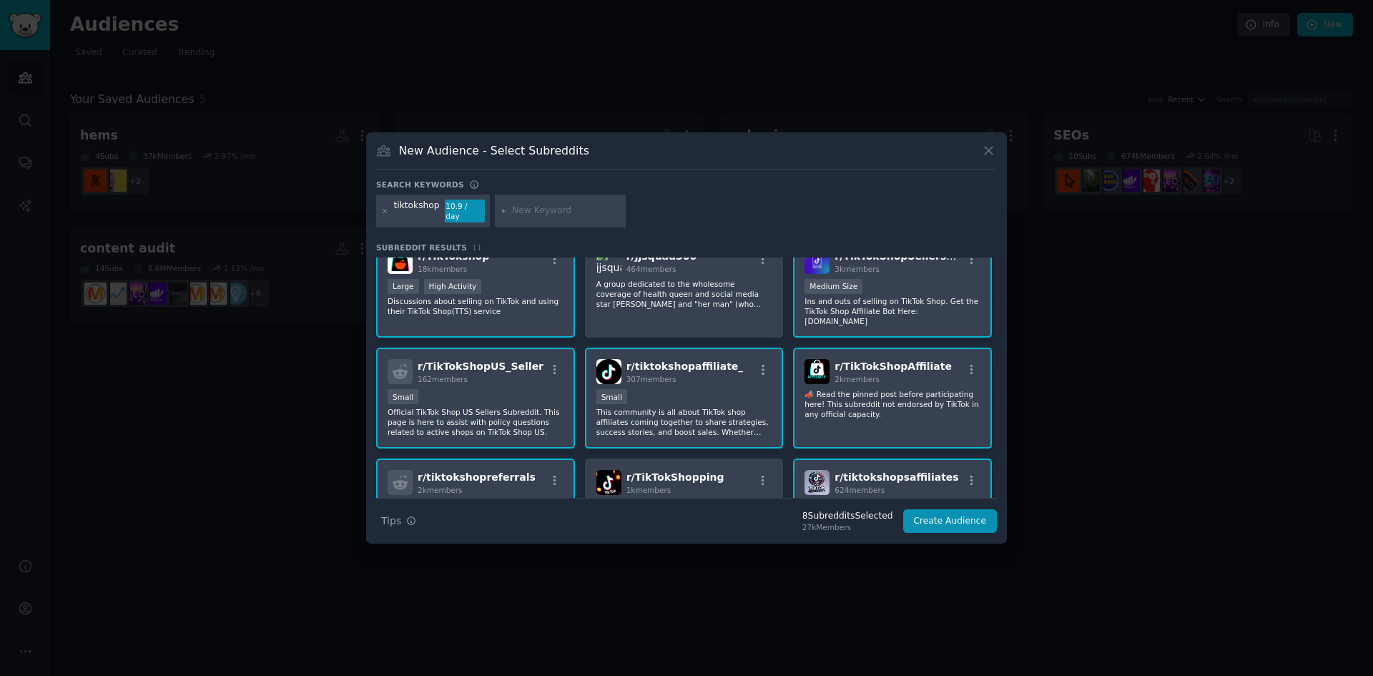
scroll to position [0, 0]
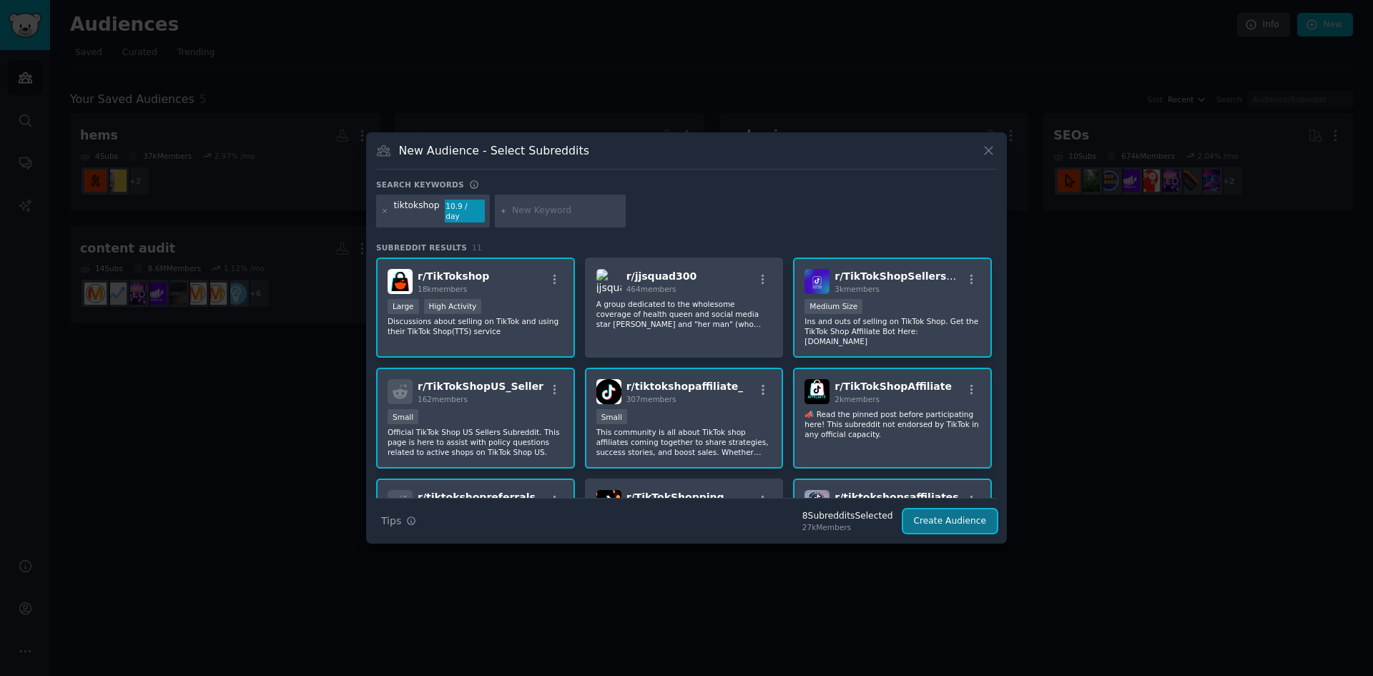
click at [955, 512] on button "Create Audience" at bounding box center [950, 521] width 94 height 24
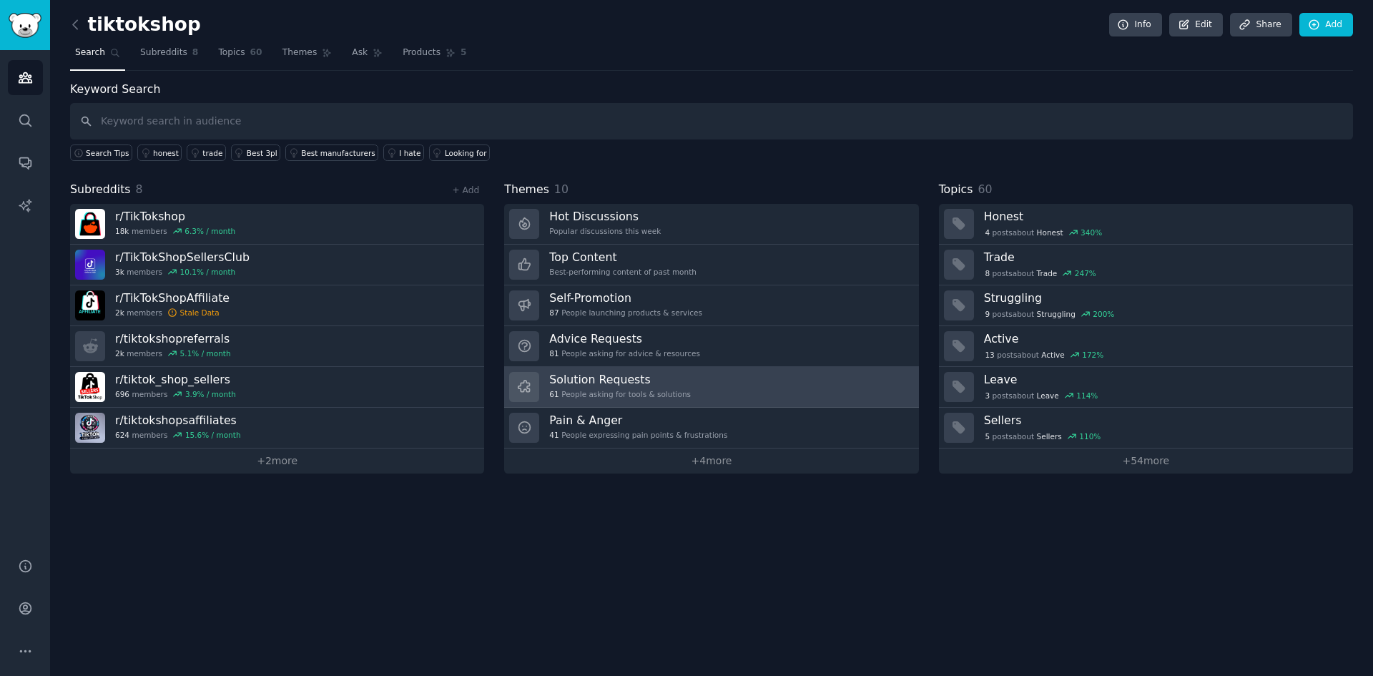
click at [687, 380] on link "Solution Requests 61 People asking for tools & solutions" at bounding box center [711, 387] width 414 height 41
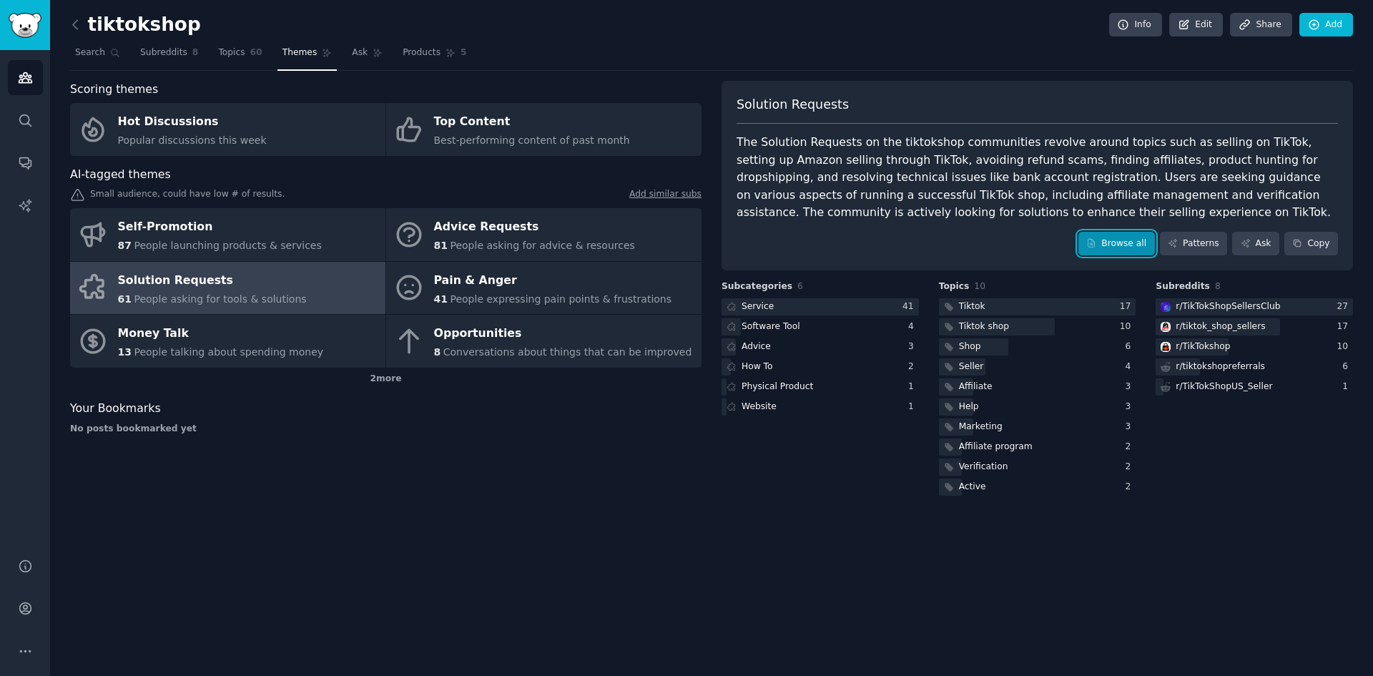
click at [1123, 240] on link "Browse all" at bounding box center [1116, 244] width 77 height 24
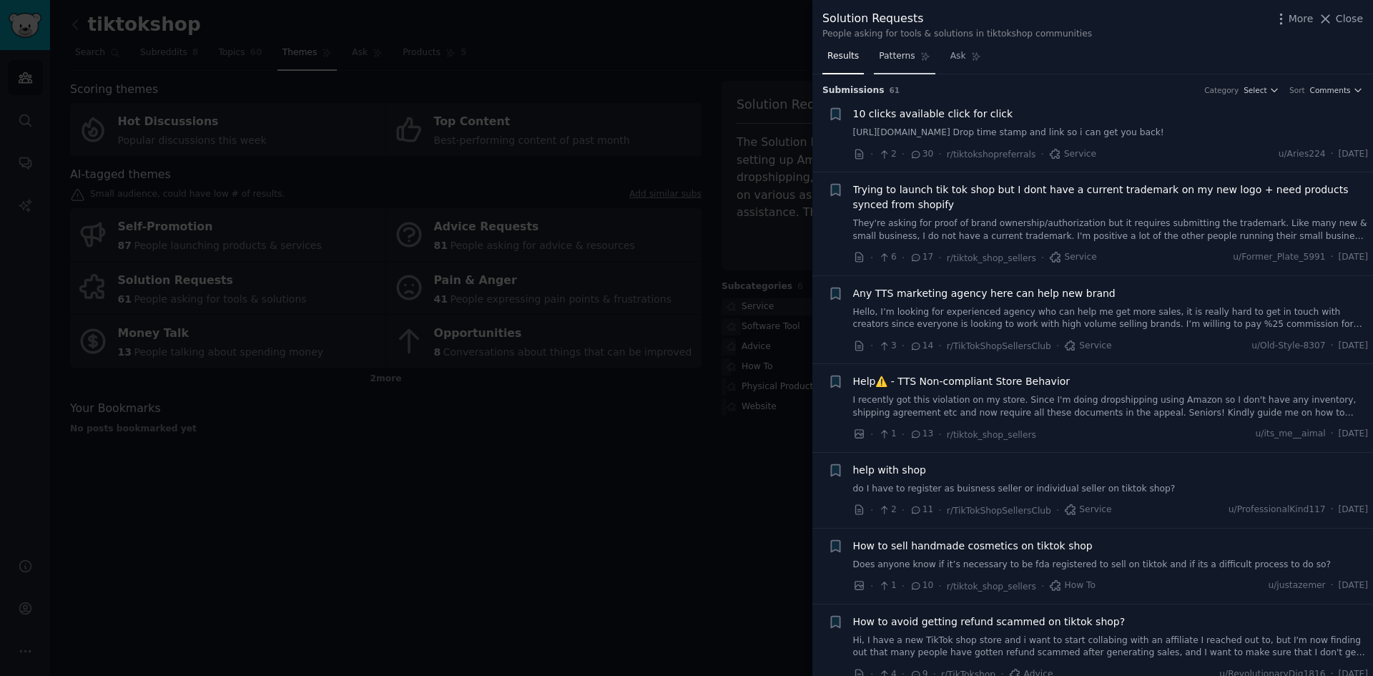
click at [897, 54] on span "Patterns" at bounding box center [897, 56] width 36 height 13
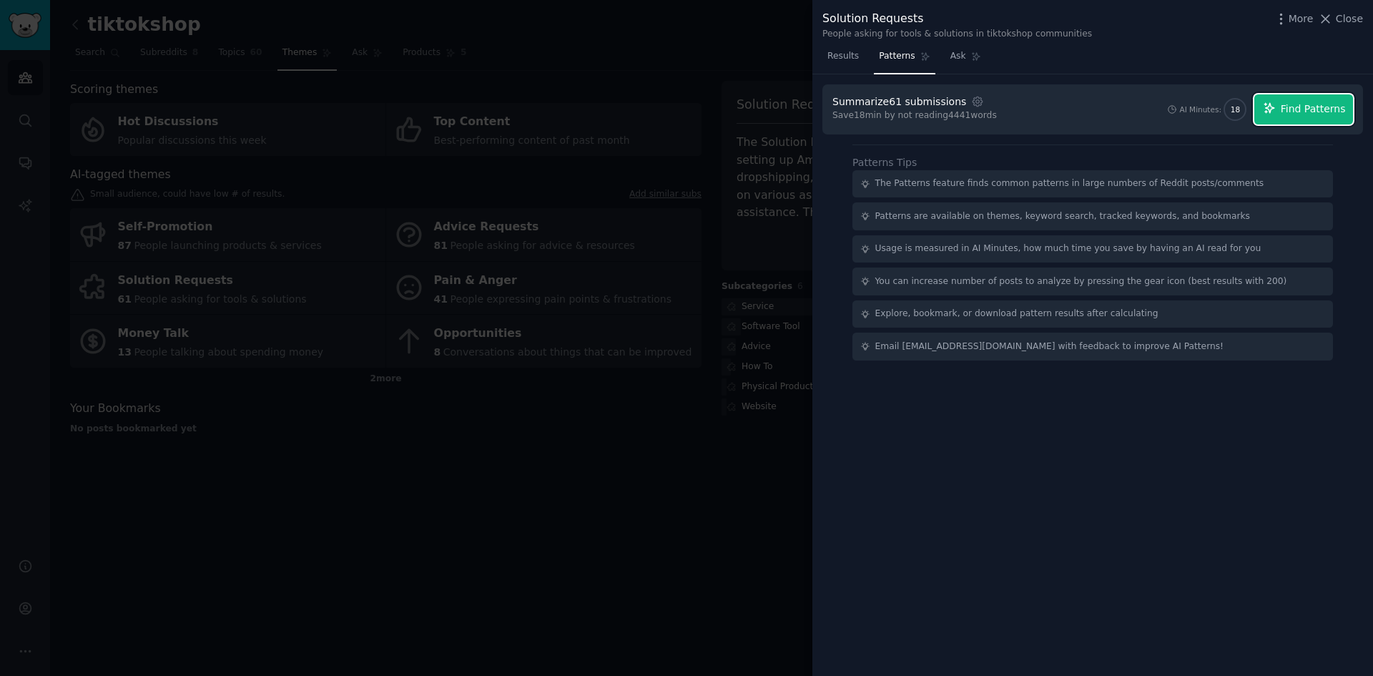
click at [1297, 112] on span "Find Patterns" at bounding box center [1313, 109] width 65 height 15
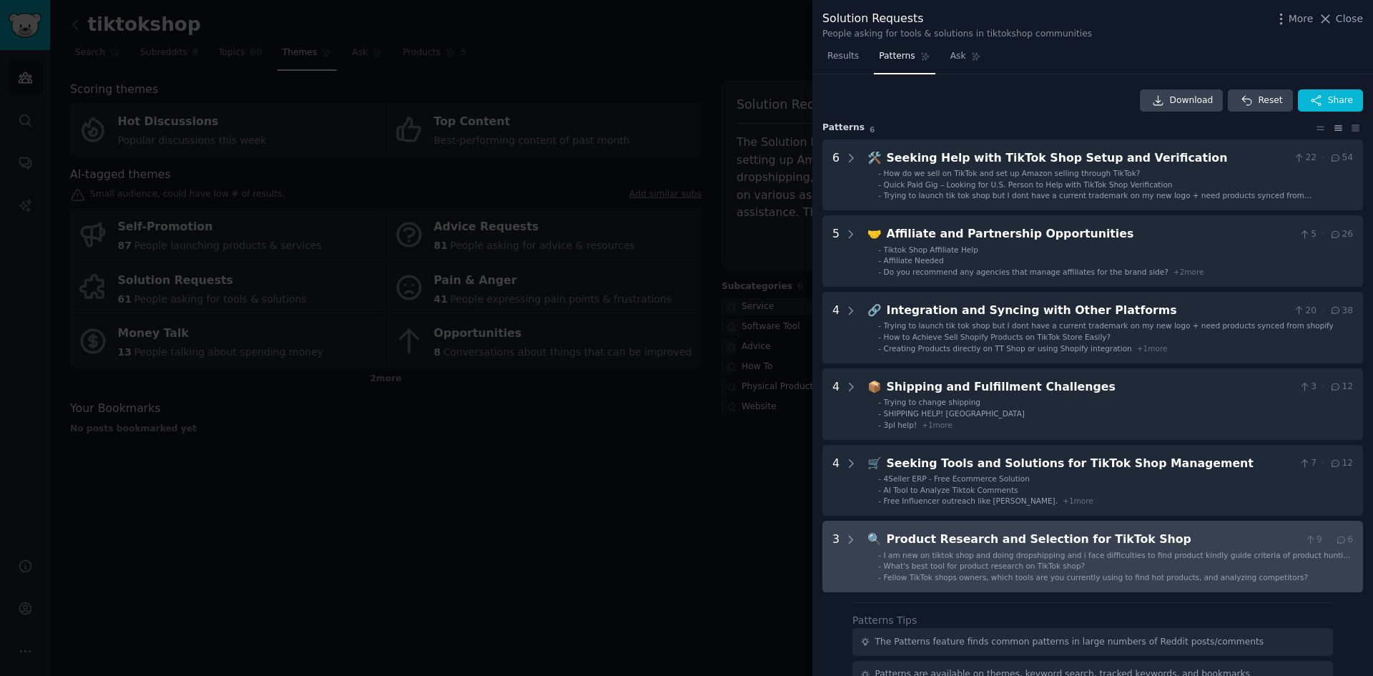
click at [922, 553] on span "I am new on tiktok shop and doing dropshipping and i face difficulties to find …" at bounding box center [1118, 560] width 469 height 19
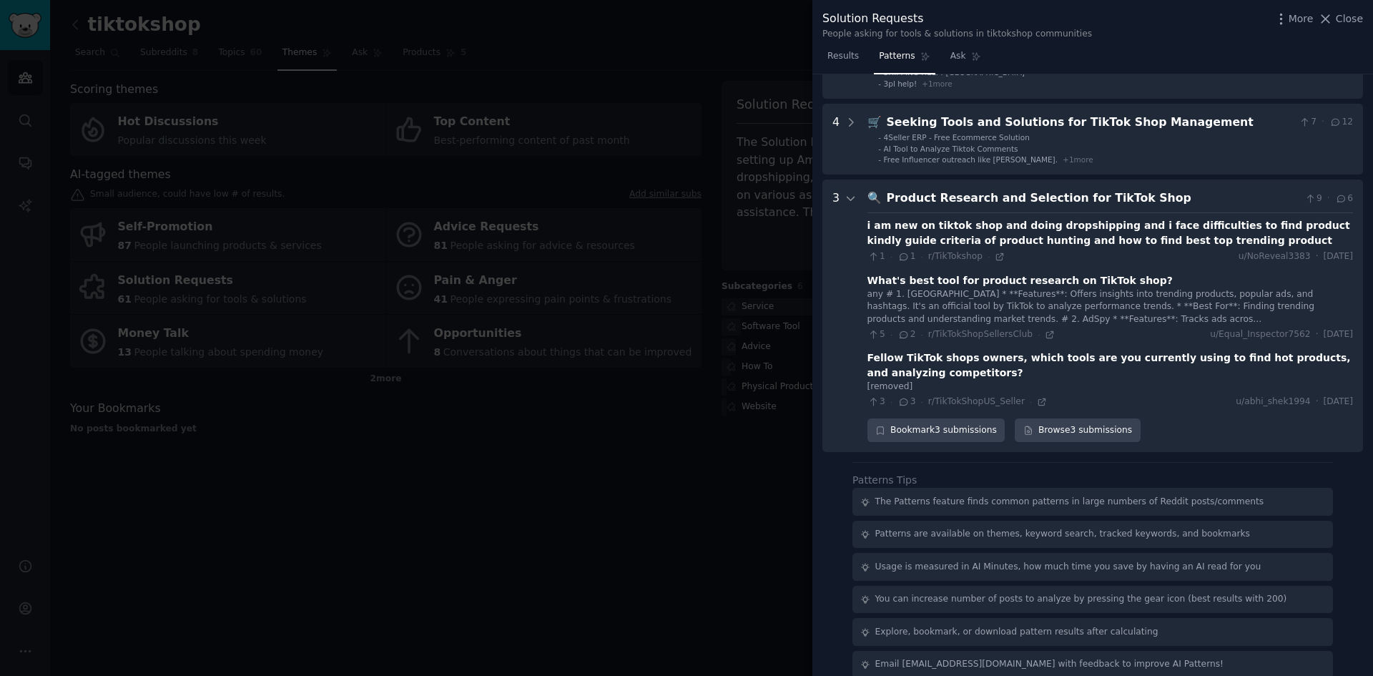
scroll to position [358, 0]
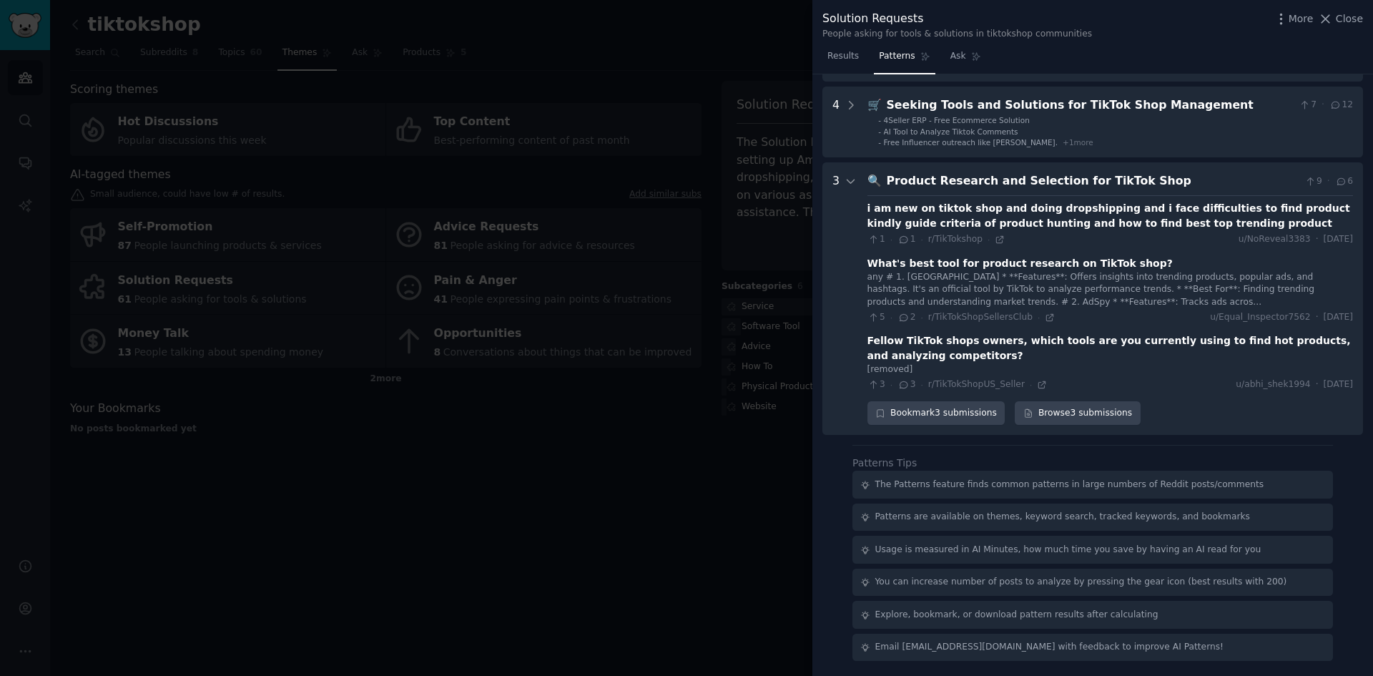
click at [925, 210] on div "i am new on tiktok shop and doing dropshipping and i face difficulties to find …" at bounding box center [1110, 216] width 486 height 30
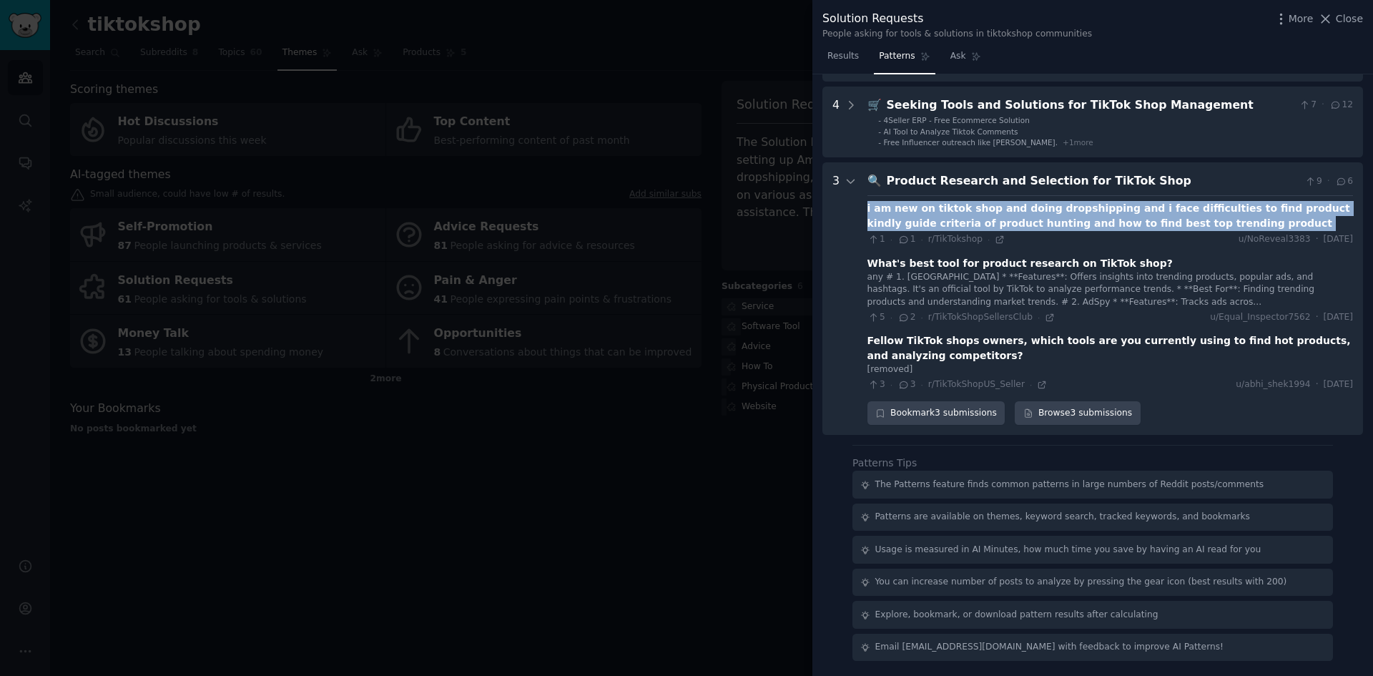
click at [926, 210] on div "i am new on tiktok shop and doing dropshipping and i face difficulties to find …" at bounding box center [1110, 216] width 486 height 30
click at [990, 216] on div "i am new on tiktok shop and doing dropshipping and i face difficulties to find …" at bounding box center [1110, 216] width 486 height 30
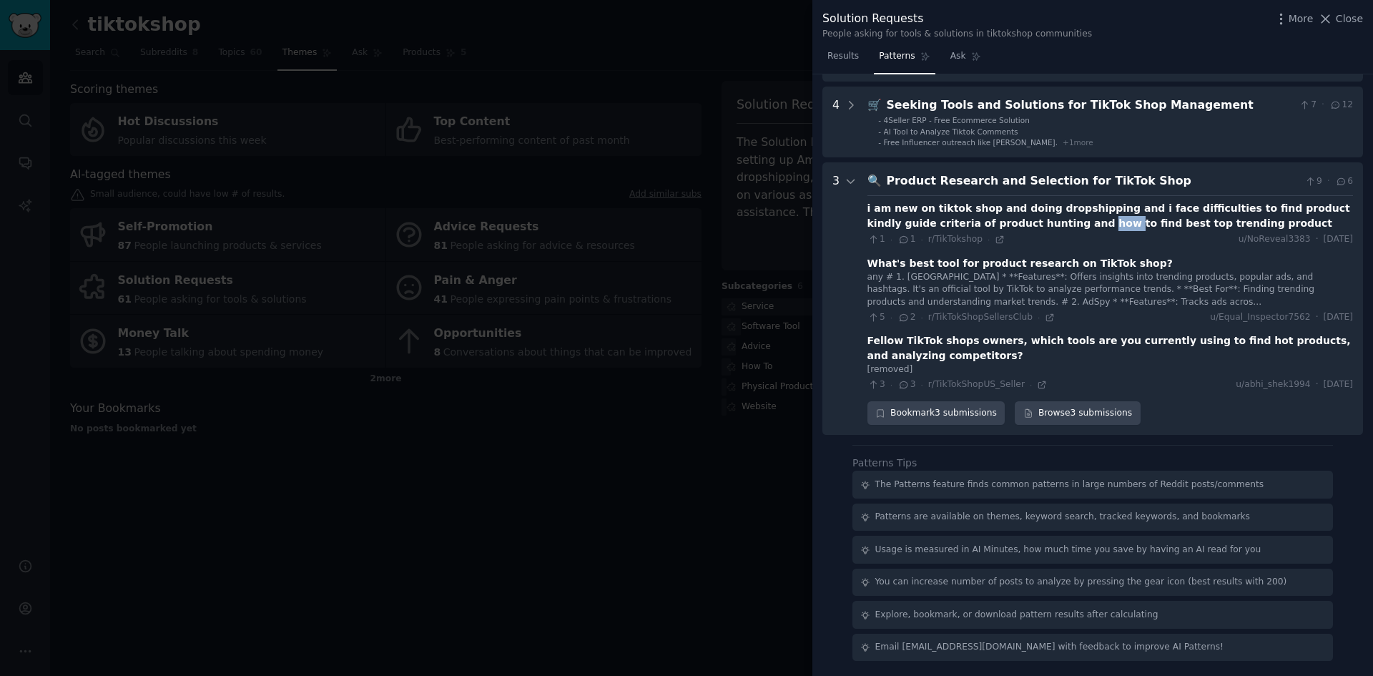
click at [991, 216] on div "i am new on tiktok shop and doing dropshipping and i face difficulties to find …" at bounding box center [1110, 216] width 486 height 30
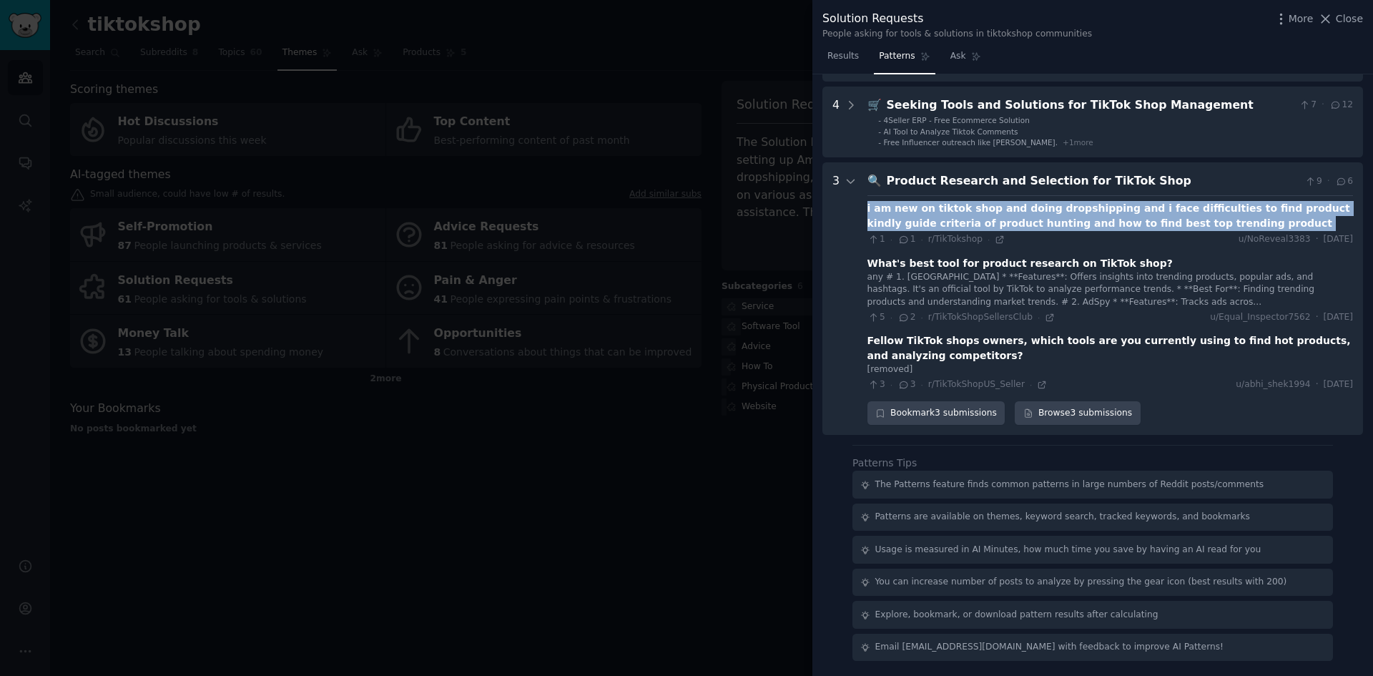
click at [991, 216] on div "i am new on tiktok shop and doing dropshipping and i face difficulties to find …" at bounding box center [1110, 216] width 486 height 30
click at [1027, 217] on div "i am new on tiktok shop and doing dropshipping and i face difficulties to find …" at bounding box center [1110, 216] width 486 height 30
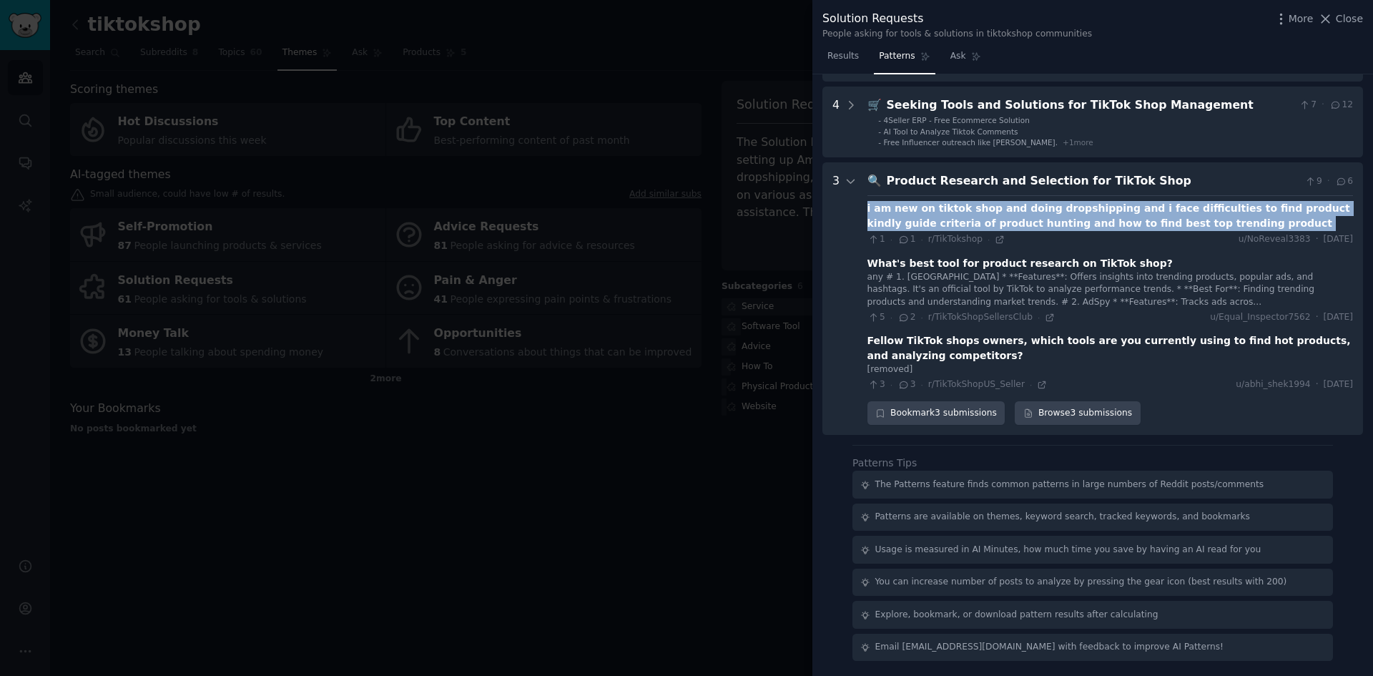
click at [1037, 210] on div "i am new on tiktok shop and doing dropshipping and i face difficulties to find …" at bounding box center [1110, 216] width 486 height 30
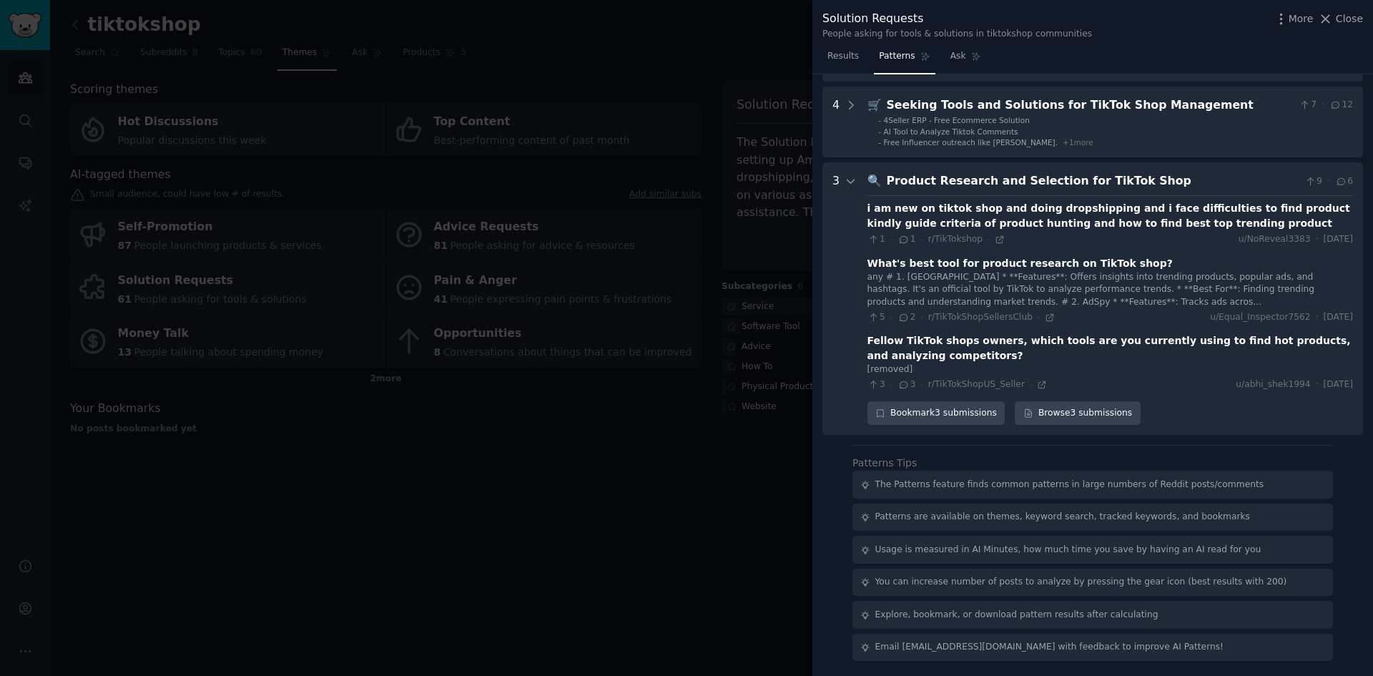
click at [1031, 220] on div "i am new on tiktok shop and doing dropshipping and i face difficulties to find …" at bounding box center [1110, 216] width 486 height 30
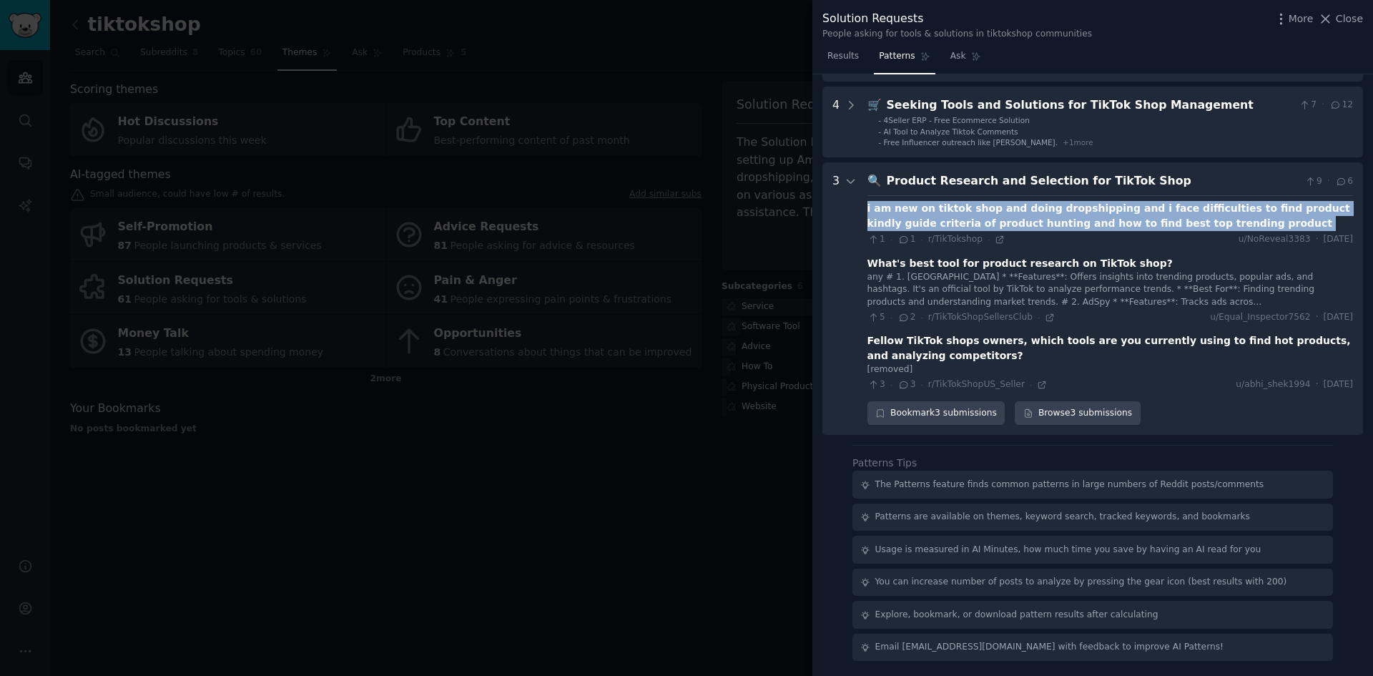
click at [1031, 220] on div "i am new on tiktok shop and doing dropshipping and i face difficulties to find …" at bounding box center [1110, 216] width 486 height 30
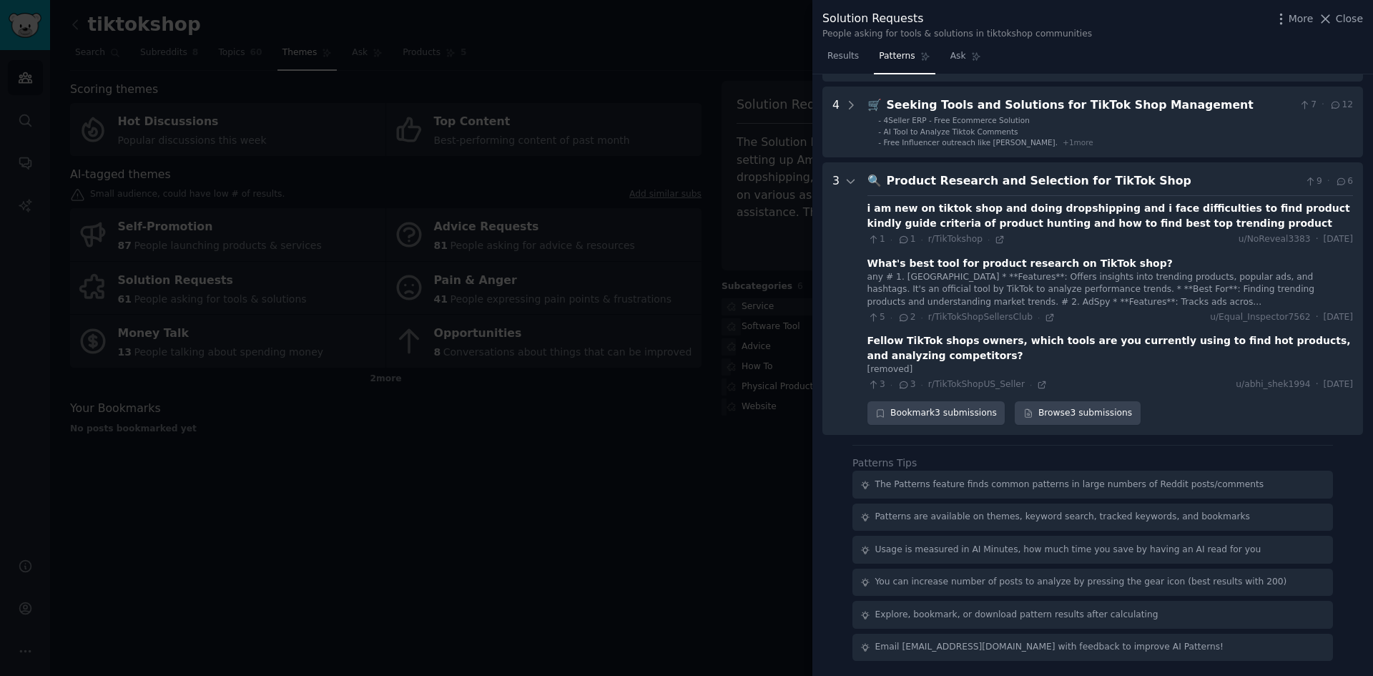
click at [912, 265] on div "What's best tool for product research on TikTok shop?" at bounding box center [1019, 263] width 305 height 15
click at [912, 263] on div "What's best tool for product research on TikTok shop?" at bounding box center [1019, 263] width 305 height 15
drag, startPoint x: 912, startPoint y: 263, endPoint x: 951, endPoint y: 259, distance: 38.9
click at [917, 262] on div "What's best tool for product research on TikTok shop?" at bounding box center [1019, 263] width 305 height 15
click at [967, 259] on div "What's best tool for product research on TikTok shop?" at bounding box center [1019, 263] width 305 height 15
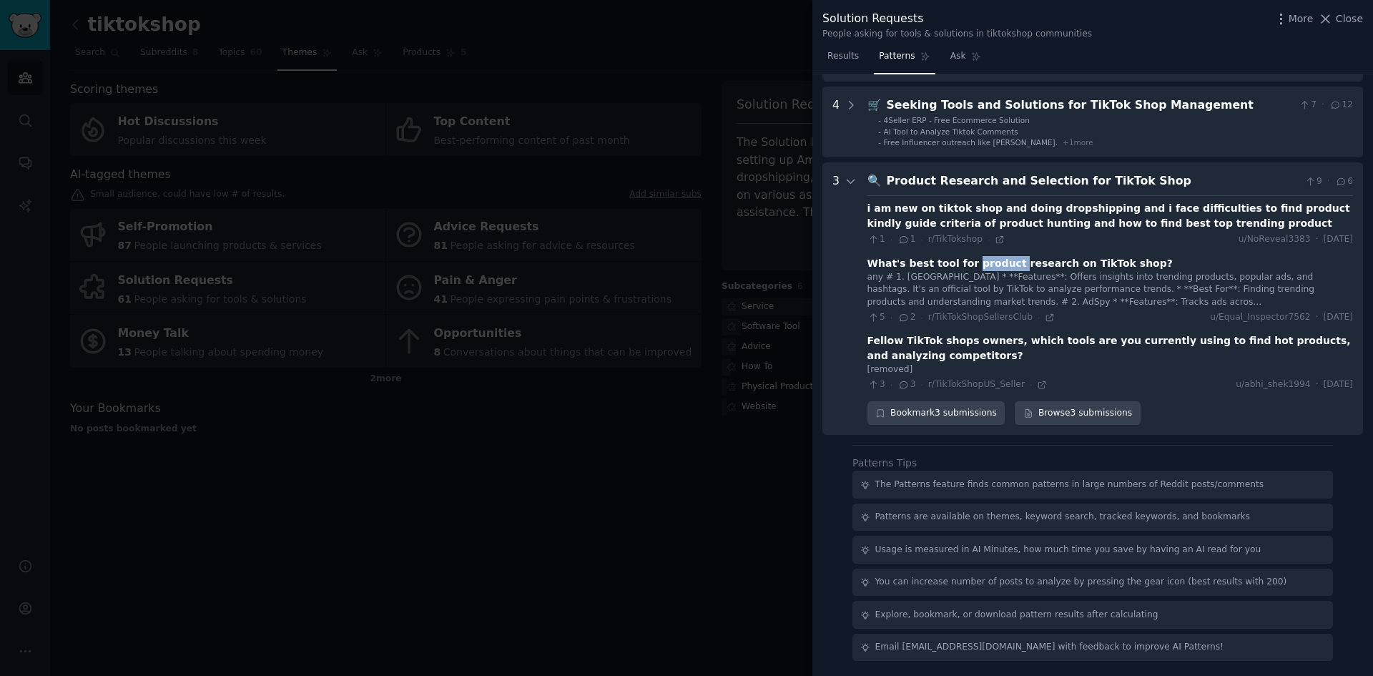
click at [968, 260] on div "What's best tool for product research on TikTok shop?" at bounding box center [1019, 263] width 305 height 15
click at [965, 269] on div "What's best tool for product research on TikTok shop?" at bounding box center [1019, 263] width 305 height 15
click at [1003, 263] on div "What's best tool for product research on TikTok shop?" at bounding box center [1019, 263] width 305 height 15
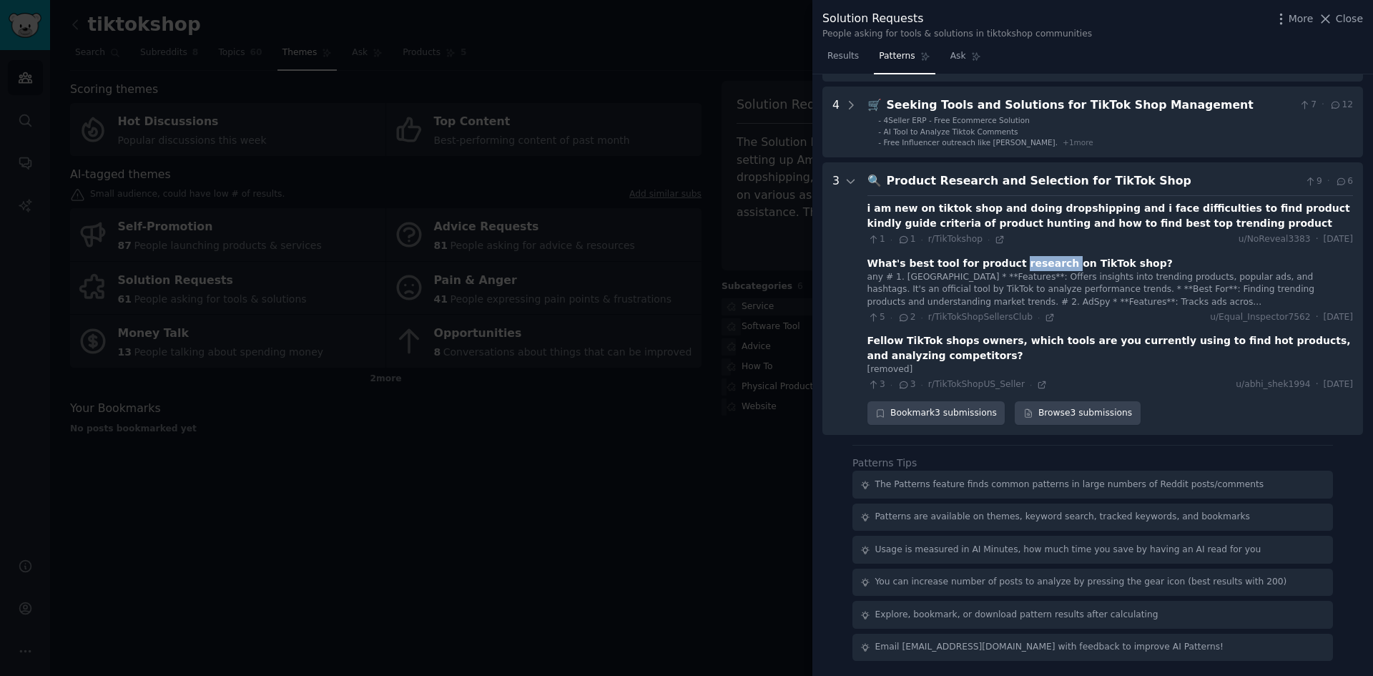
click at [1003, 263] on div "What's best tool for product research on TikTok shop?" at bounding box center [1019, 263] width 305 height 15
click at [939, 273] on div "any # 1. TikTok Creative Center * **Features**: Offers insights into trending p…" at bounding box center [1110, 290] width 486 height 38
click at [899, 343] on div "Fellow TikTok shops owners, which tools are you currently using to find hot pro…" at bounding box center [1110, 348] width 486 height 30
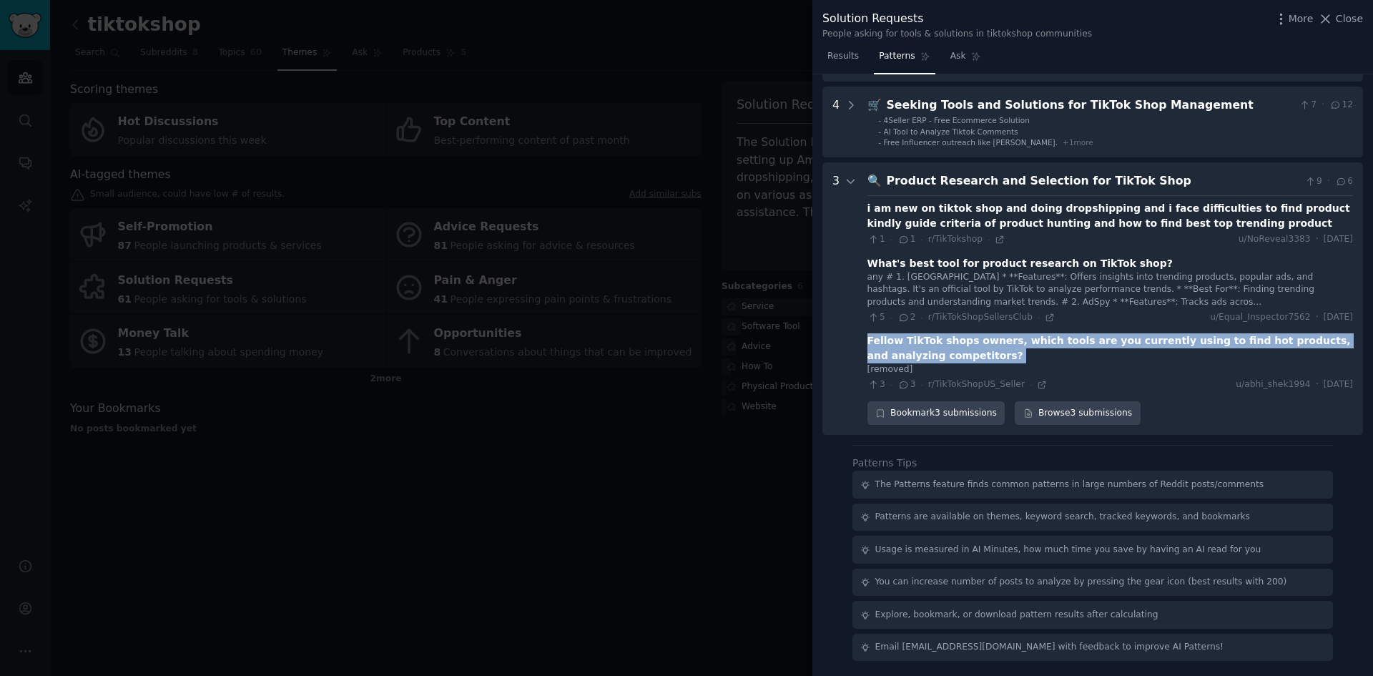
click at [899, 343] on div "Fellow TikTok shops owners, which tools are you currently using to find hot pro…" at bounding box center [1110, 348] width 486 height 30
click at [927, 336] on div "Fellow TikTok shops owners, which tools are you currently using to find hot pro…" at bounding box center [1110, 348] width 486 height 30
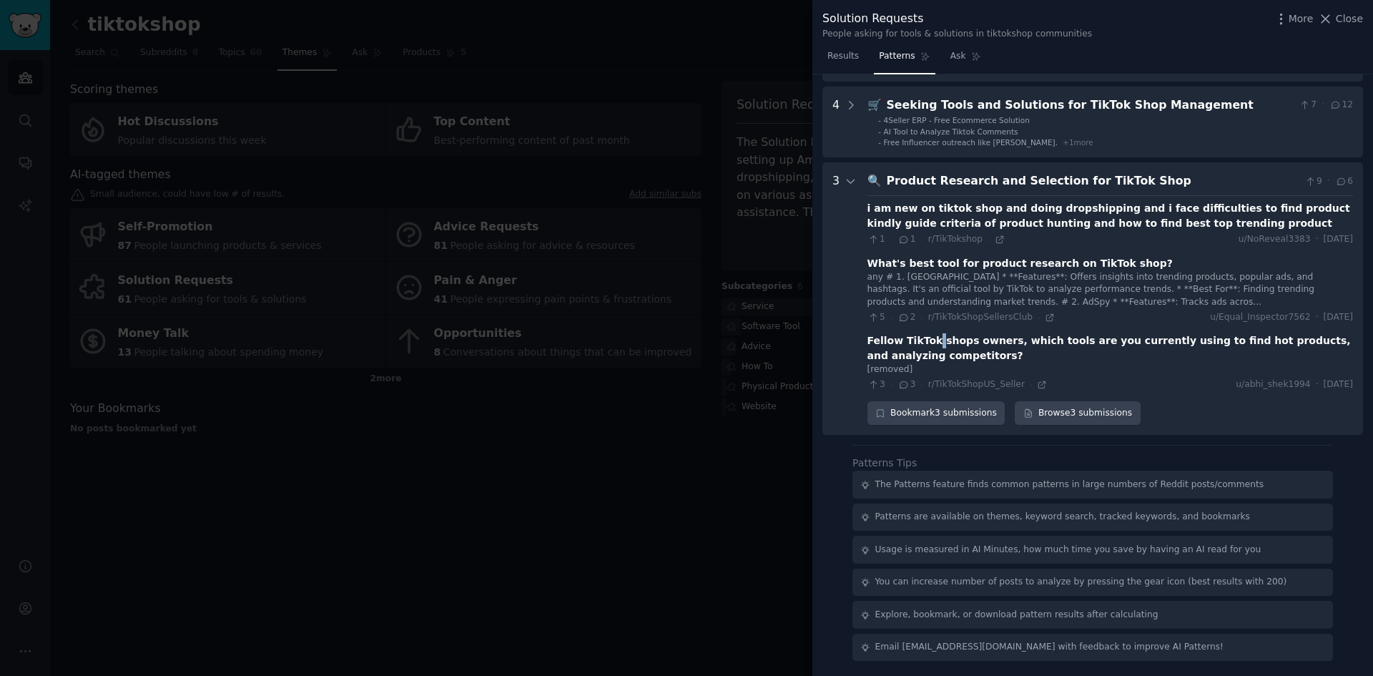
drag, startPoint x: 927, startPoint y: 336, endPoint x: 940, endPoint y: 336, distance: 13.6
click at [928, 336] on div "Fellow TikTok shops owners, which tools are you currently using to find hot pro…" at bounding box center [1110, 348] width 486 height 30
click at [946, 336] on div "Fellow TikTok shops owners, which tools are you currently using to find hot pro…" at bounding box center [1110, 348] width 486 height 30
click at [947, 336] on div "Fellow TikTok shops owners, which tools are you currently using to find hot pro…" at bounding box center [1110, 348] width 486 height 30
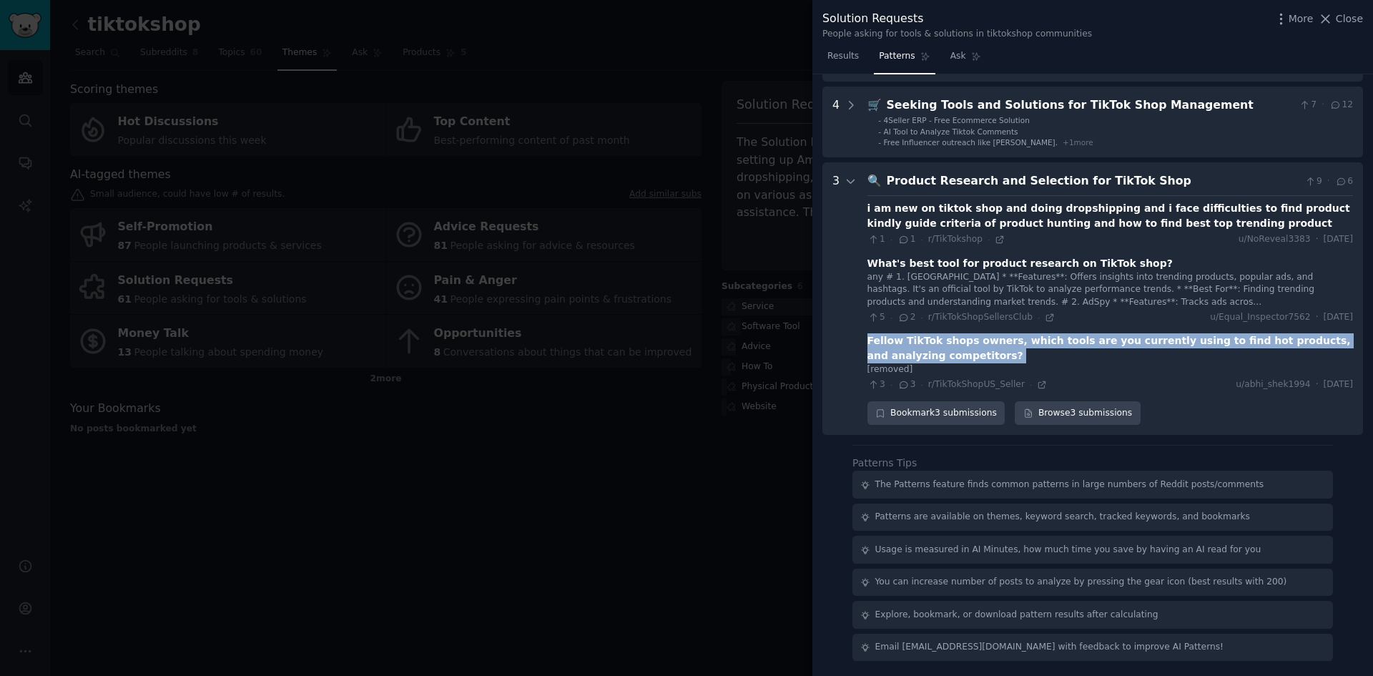
click at [947, 336] on div "Fellow TikTok shops owners, which tools are you currently using to find hot pro…" at bounding box center [1110, 348] width 486 height 30
click at [973, 336] on div "Fellow TikTok shops owners, which tools are you currently using to find hot pro…" at bounding box center [1110, 348] width 486 height 30
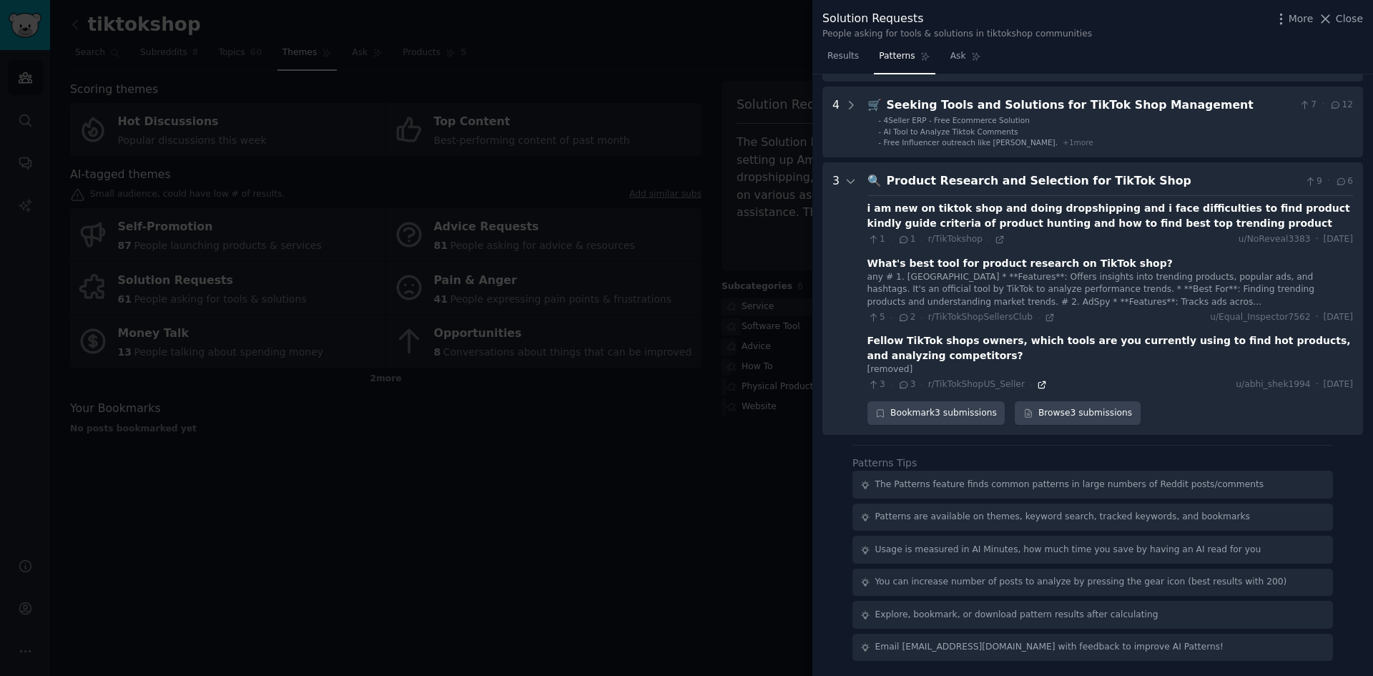
click at [1037, 382] on icon at bounding box center [1042, 385] width 10 height 10
click at [1047, 320] on icon at bounding box center [1050, 317] width 6 height 6
click at [722, 424] on div at bounding box center [686, 338] width 1373 height 676
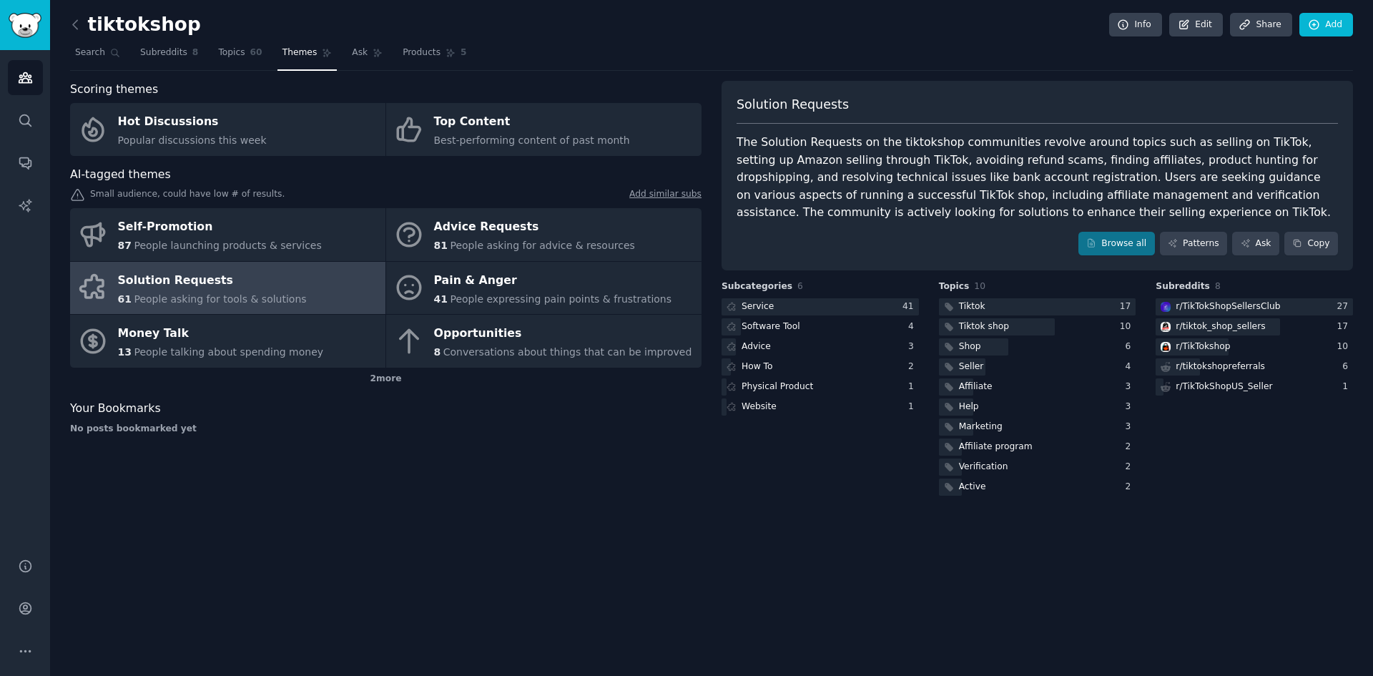
click at [523, 488] on div "Scoring themes Hot Discussions Popular discussions this week Top Content Best-p…" at bounding box center [385, 290] width 631 height 418
click at [1093, 54] on nav "Search Subreddits 8 Topics 60 Themes Ask Products 5" at bounding box center [711, 55] width 1283 height 29
click at [32, 82] on icon "Sidebar" at bounding box center [25, 77] width 15 height 15
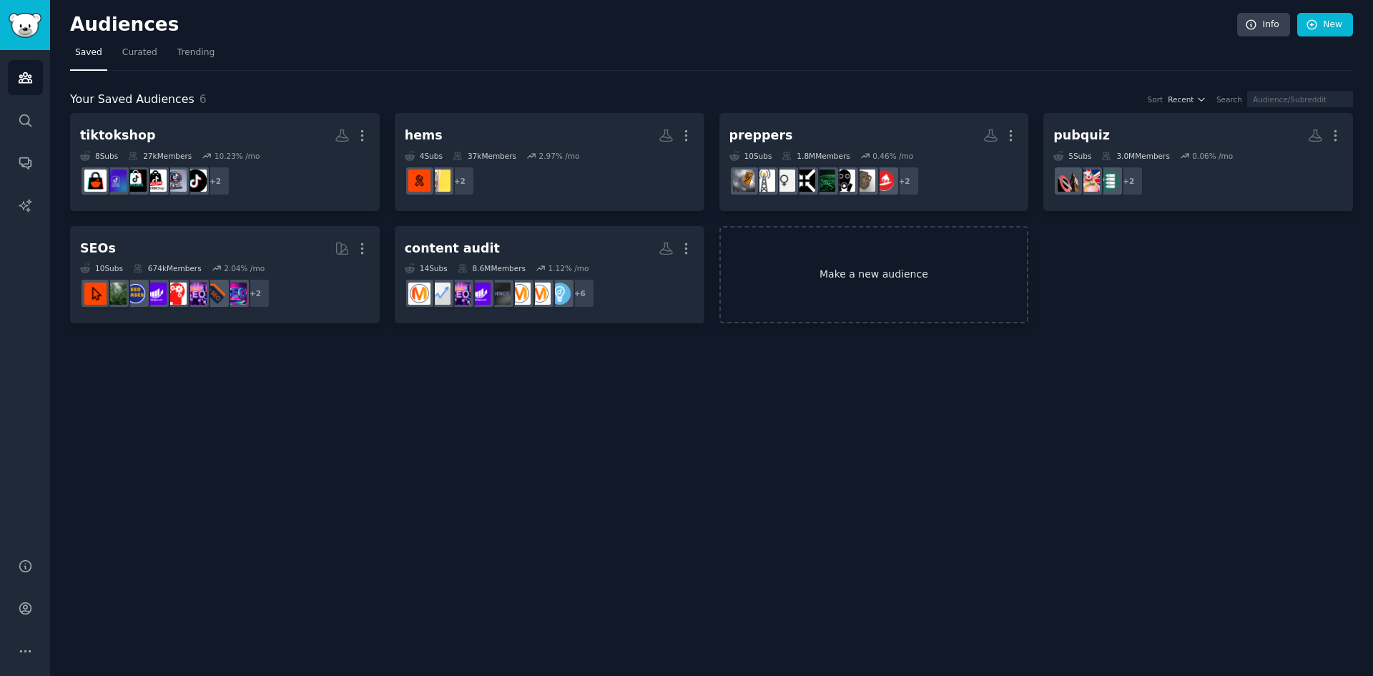
drag, startPoint x: 787, startPoint y: 408, endPoint x: 824, endPoint y: 280, distance: 133.5
click at [794, 383] on div "Audiences Info New Saved Curated Trending Your Saved Audiences 6 Sort Recent Se…" at bounding box center [711, 338] width 1323 height 676
click at [829, 267] on link "Make a new audience" at bounding box center [874, 275] width 310 height 98
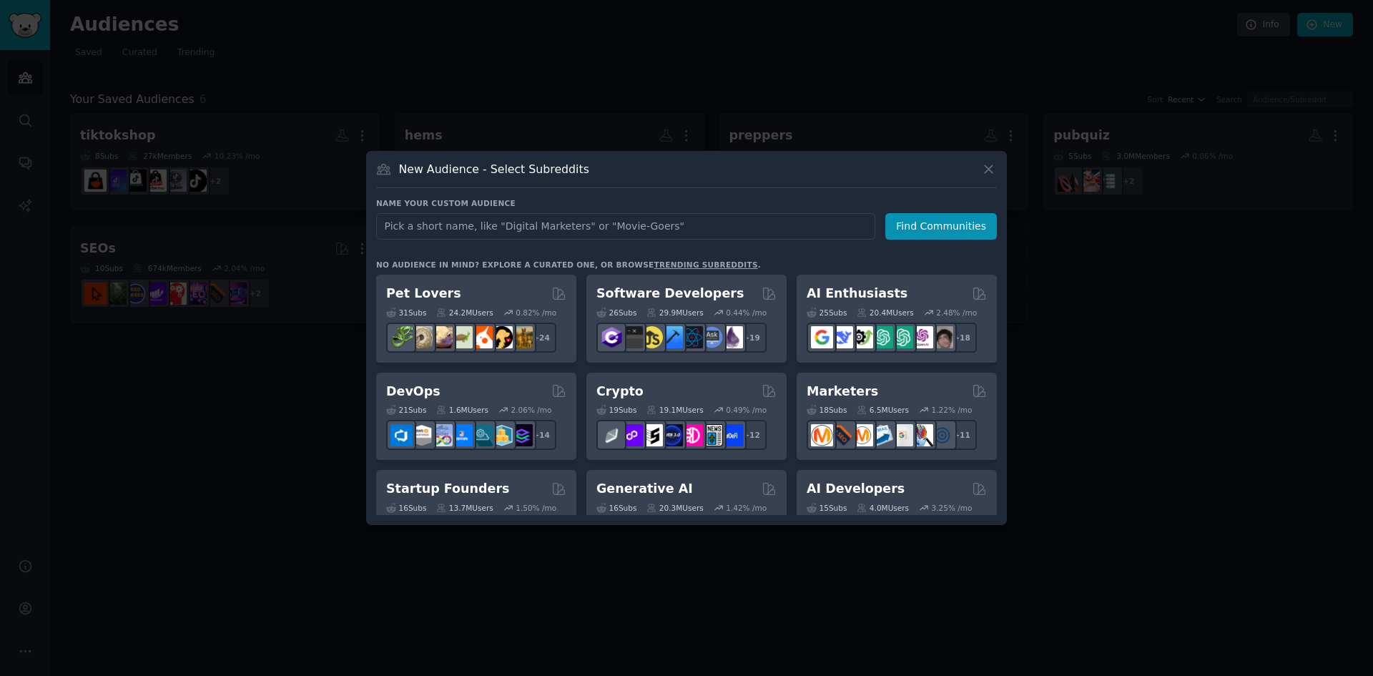
click at [528, 239] on input "text" at bounding box center [625, 226] width 499 height 26
click at [530, 235] on input "text" at bounding box center [625, 226] width 499 height 26
type input "localseo"
click button "Find Communities" at bounding box center [941, 226] width 112 height 26
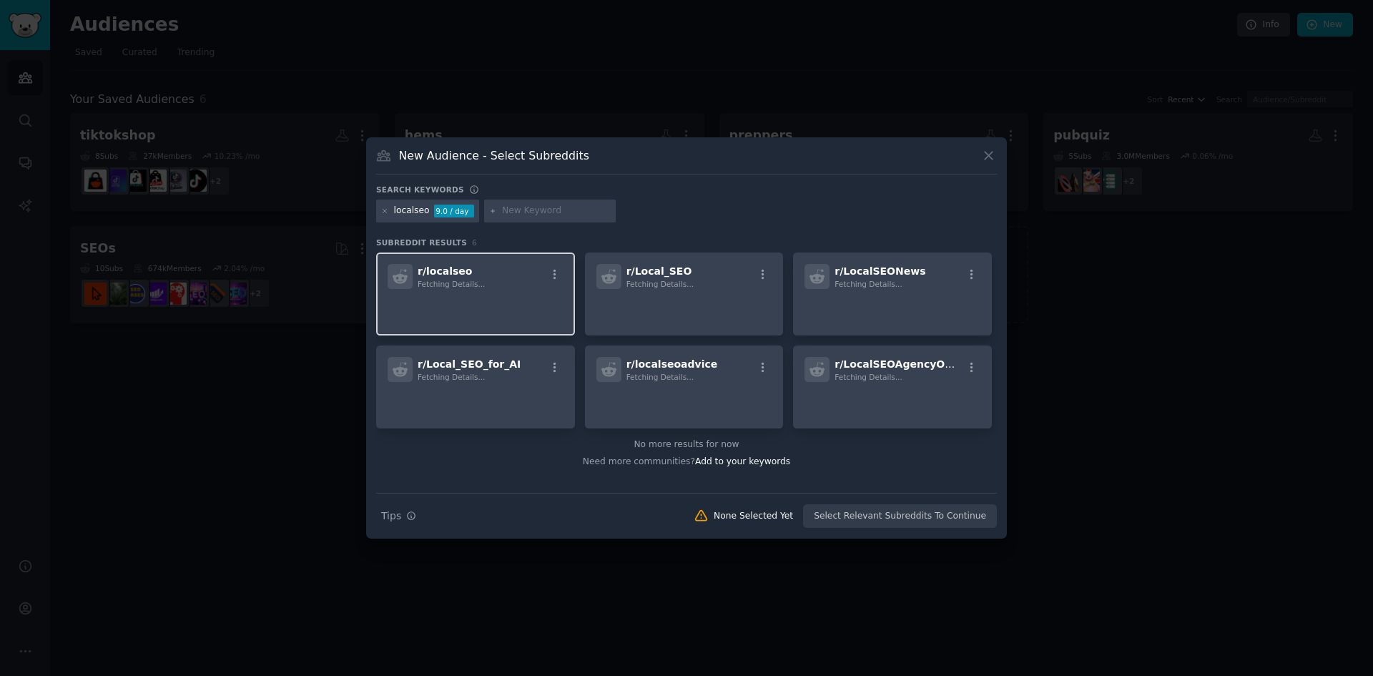
click at [486, 305] on p at bounding box center [476, 309] width 176 height 30
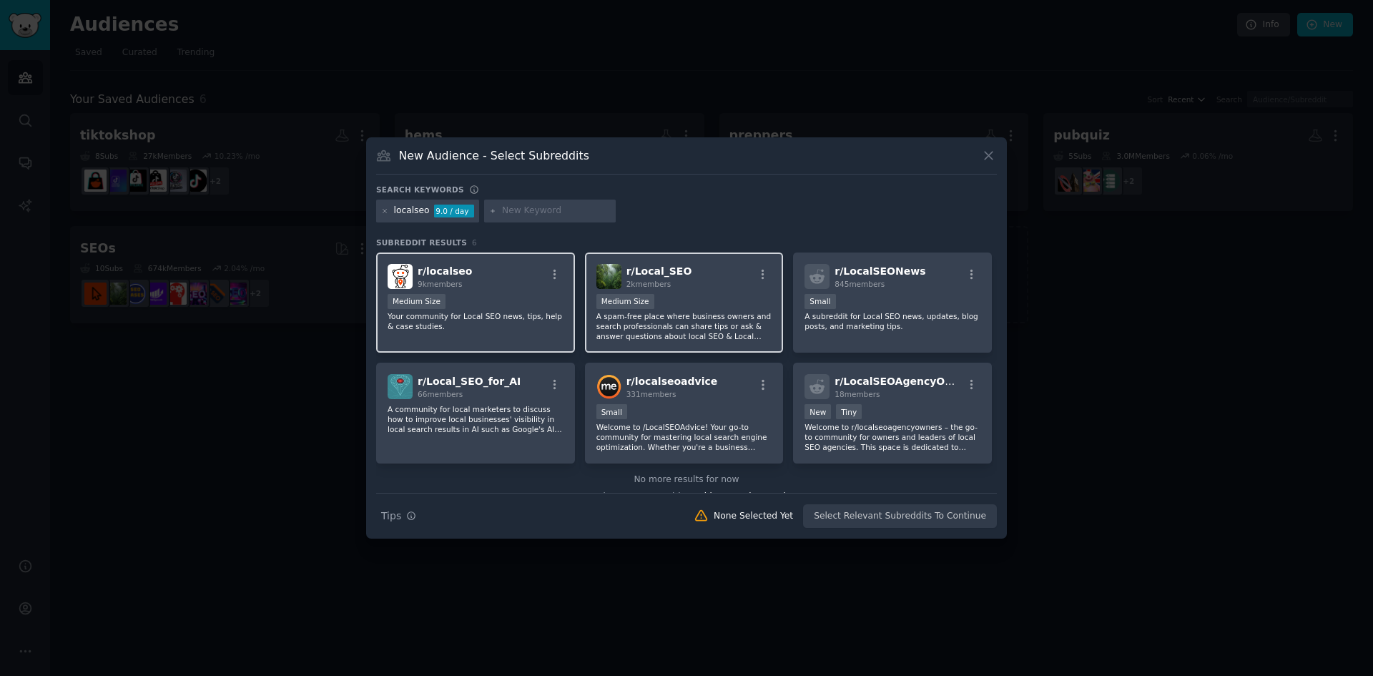
click at [684, 313] on p "A spam-free place where business owners and search professionals can share tips…" at bounding box center [684, 326] width 176 height 30
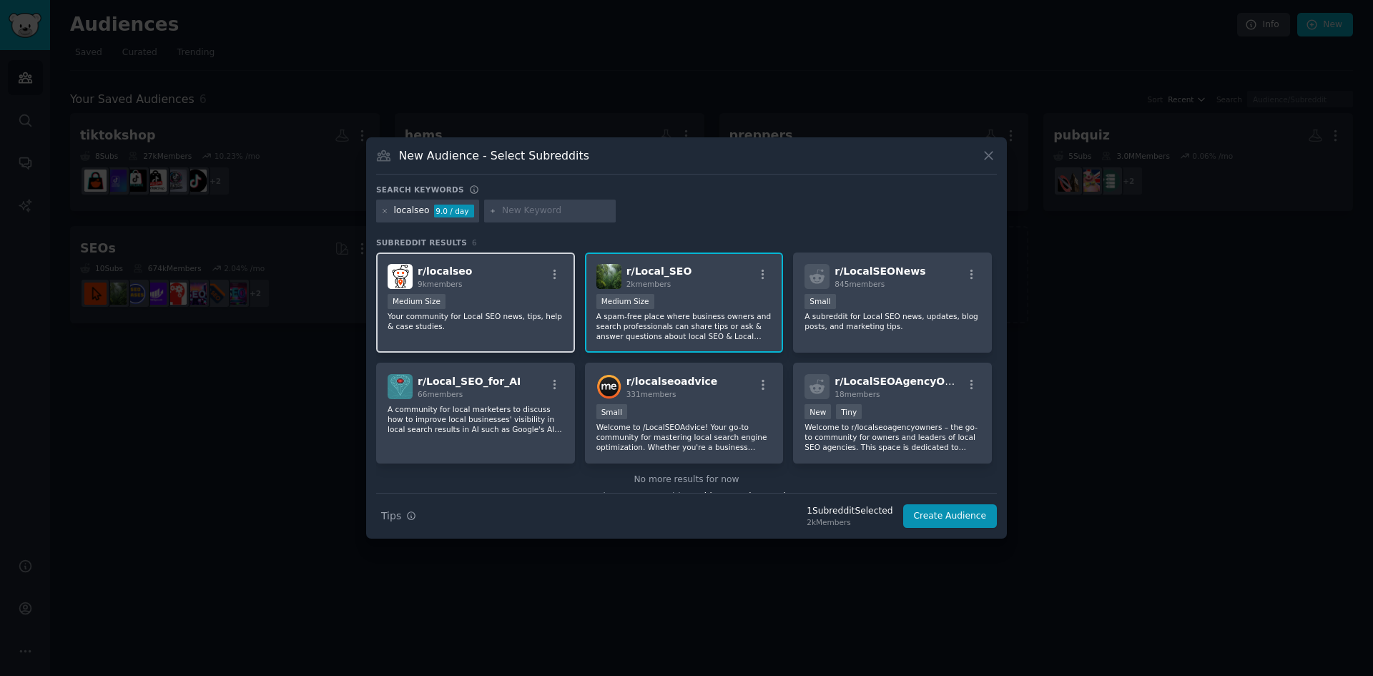
drag, startPoint x: 511, startPoint y: 318, endPoint x: 543, endPoint y: 320, distance: 31.5
click at [511, 317] on p "Your community for Local SEO news, tips, help & case studies." at bounding box center [476, 321] width 176 height 20
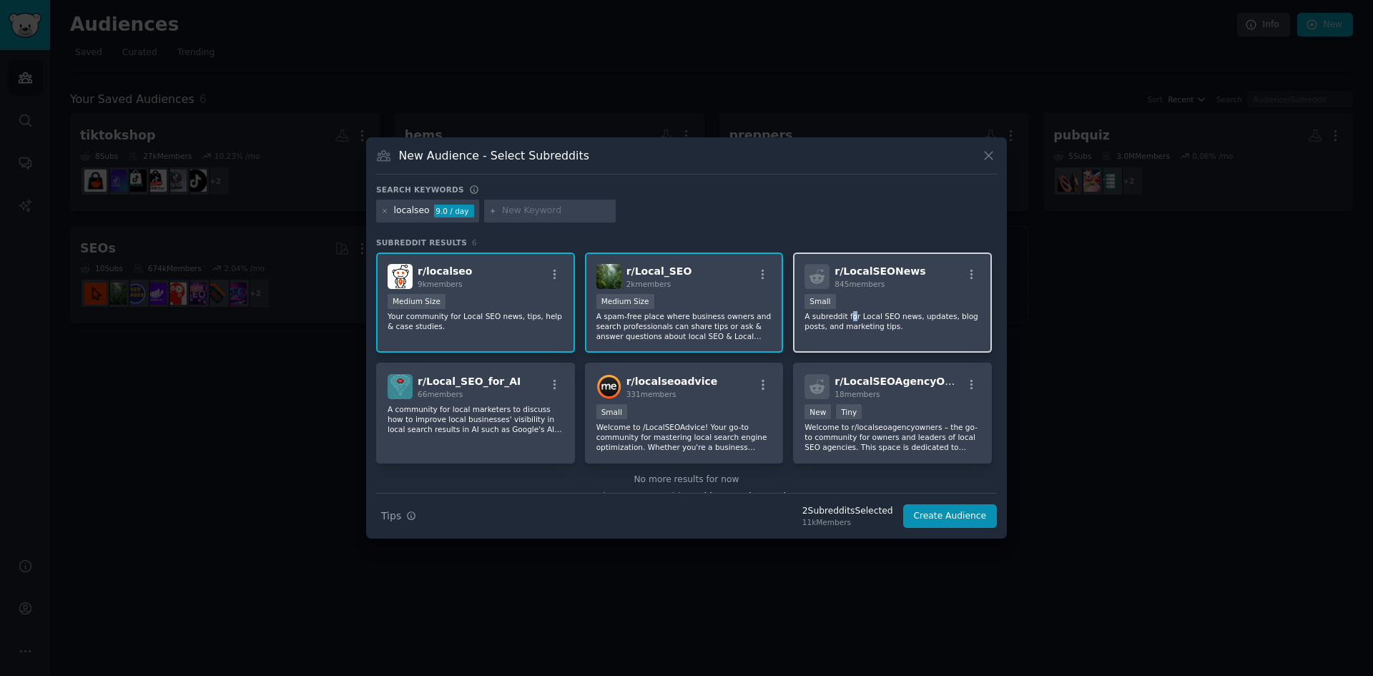
click at [848, 315] on p "A subreddit for Local SEO news, updates, blog posts, and marketing tips." at bounding box center [892, 321] width 176 height 20
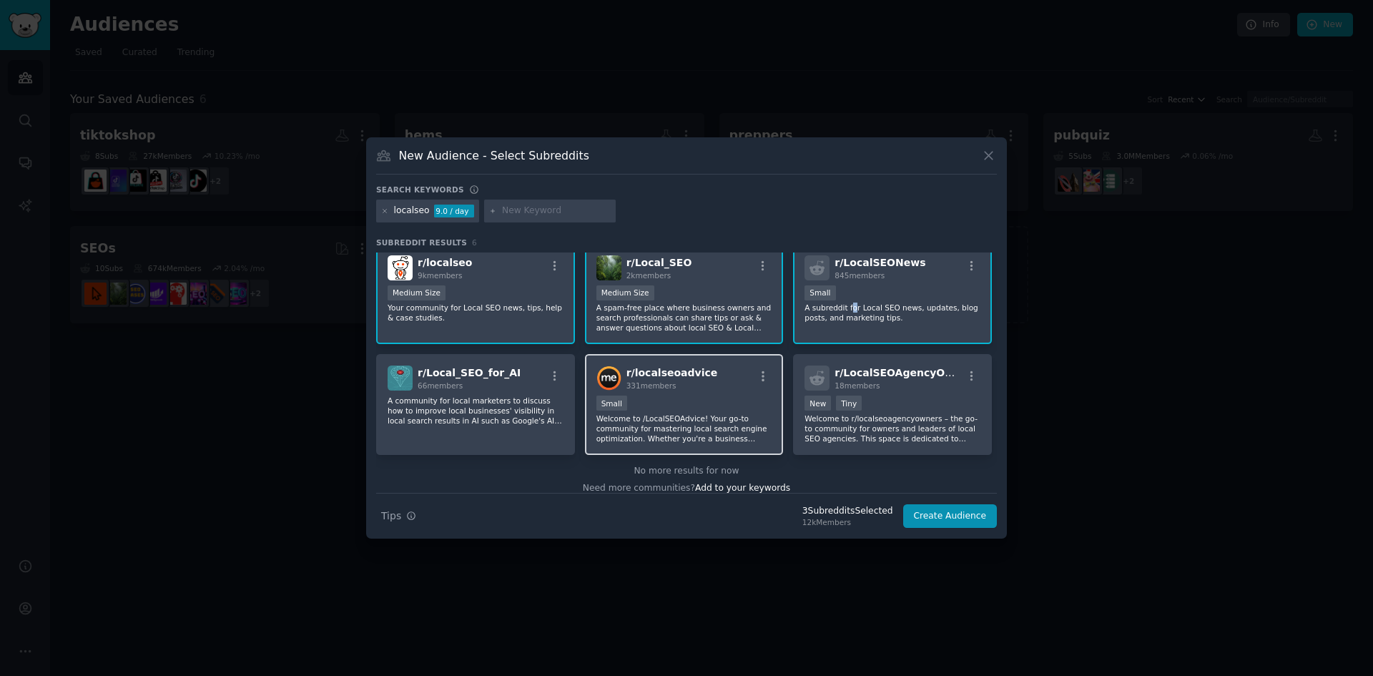
scroll to position [21, 0]
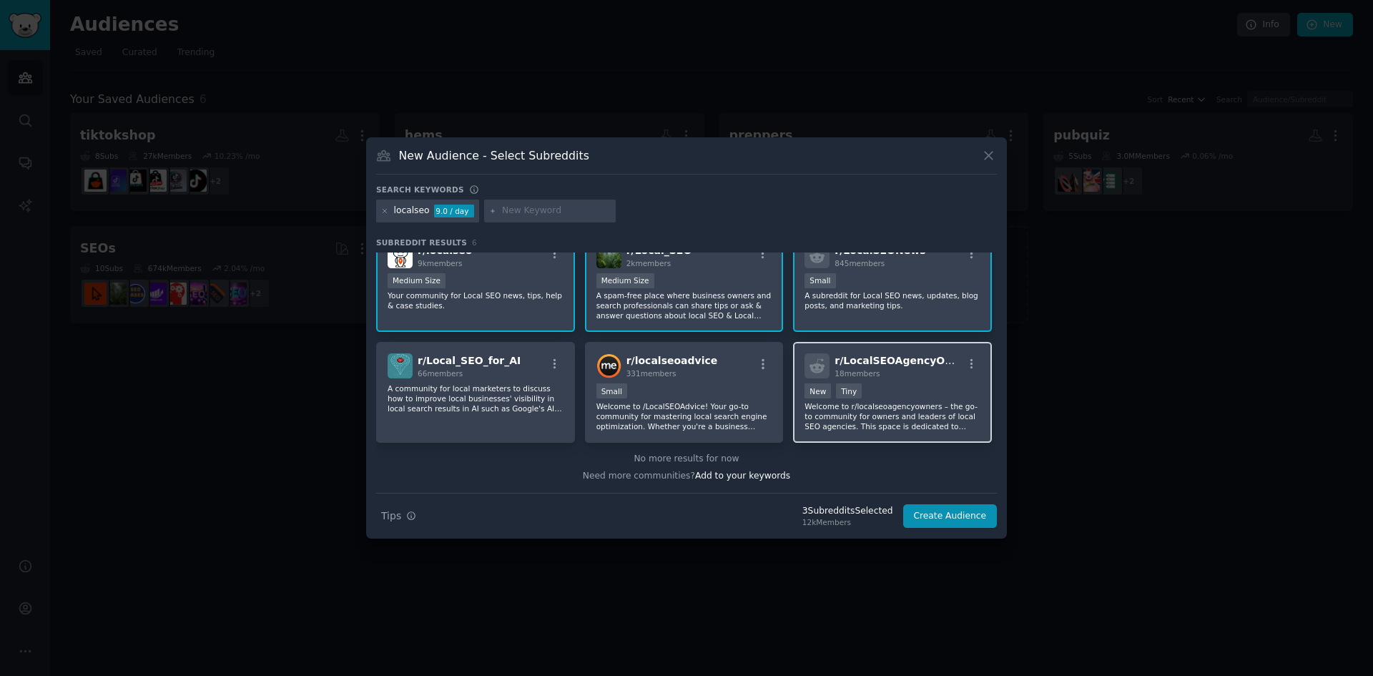
click at [858, 399] on div "New Tiny" at bounding box center [892, 392] width 176 height 18
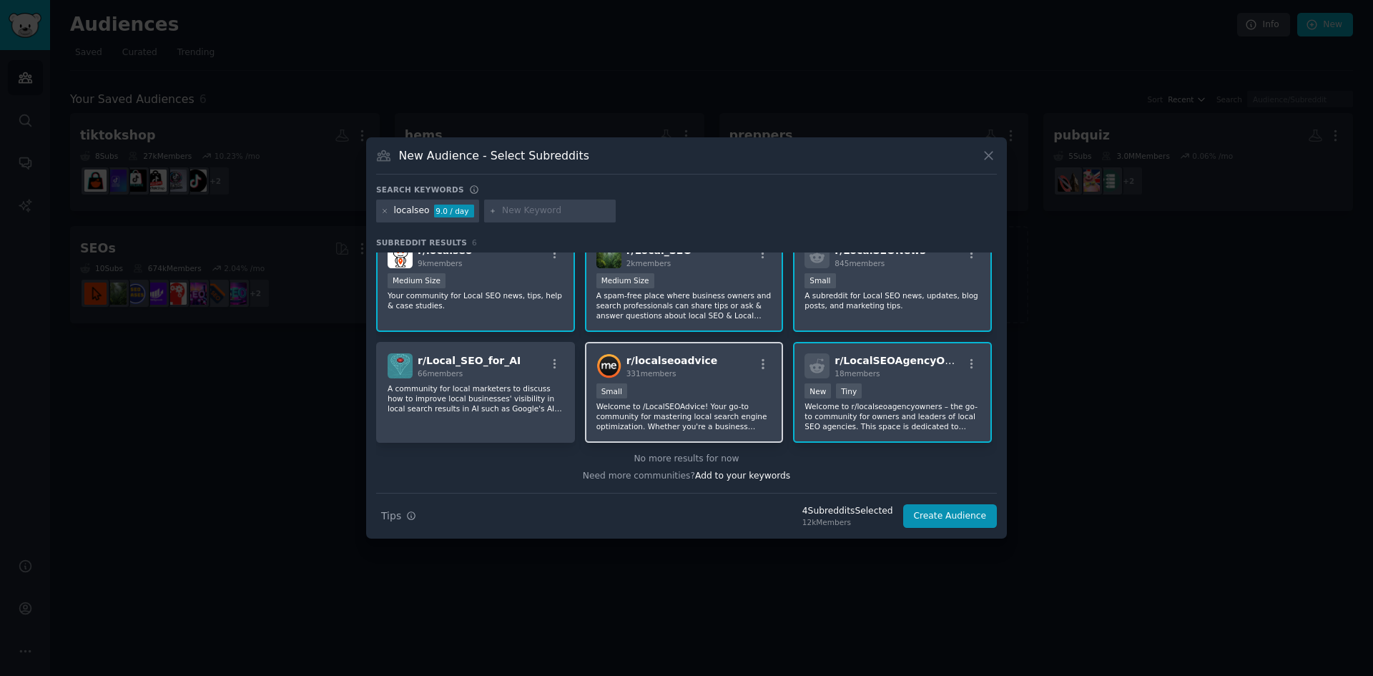
click at [692, 395] on div "100 - 1000 members Small" at bounding box center [684, 392] width 176 height 18
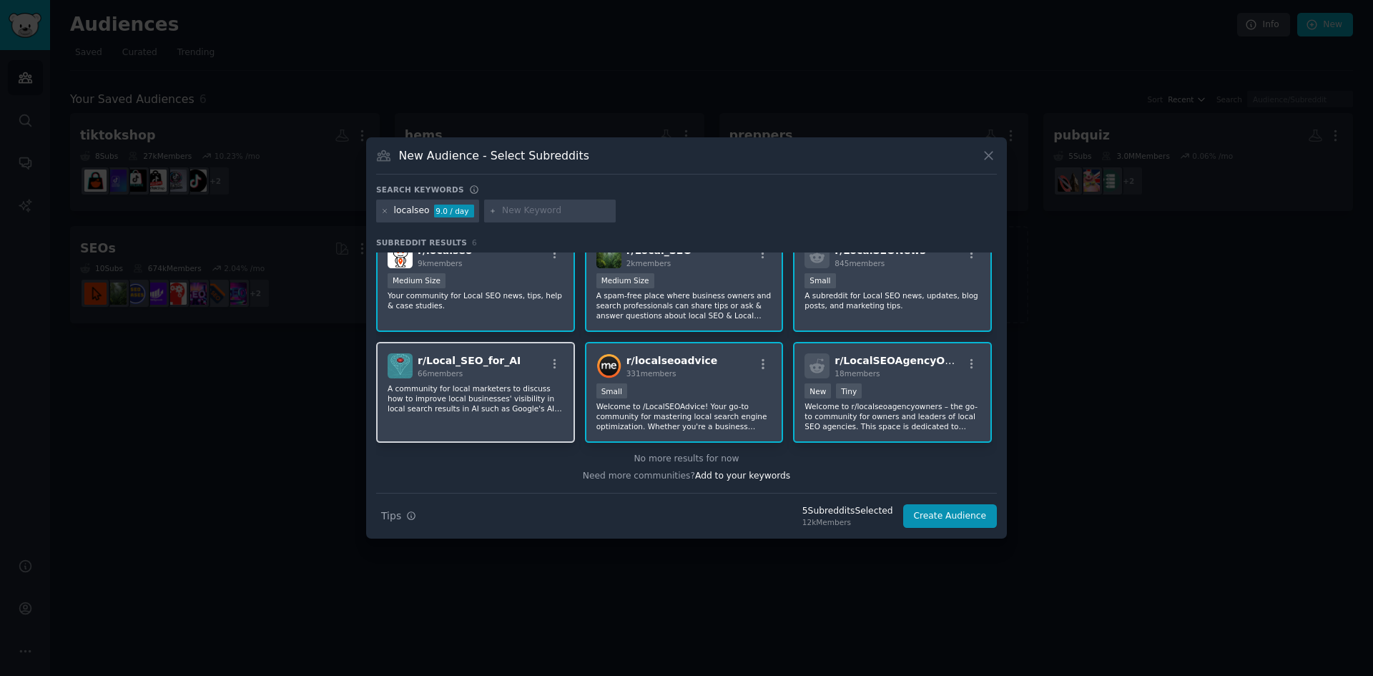
click at [521, 397] on p "A community for local marketers to discuss how to improve local businesses' vis…" at bounding box center [476, 398] width 176 height 30
click at [975, 518] on button "Create Audience" at bounding box center [950, 516] width 94 height 24
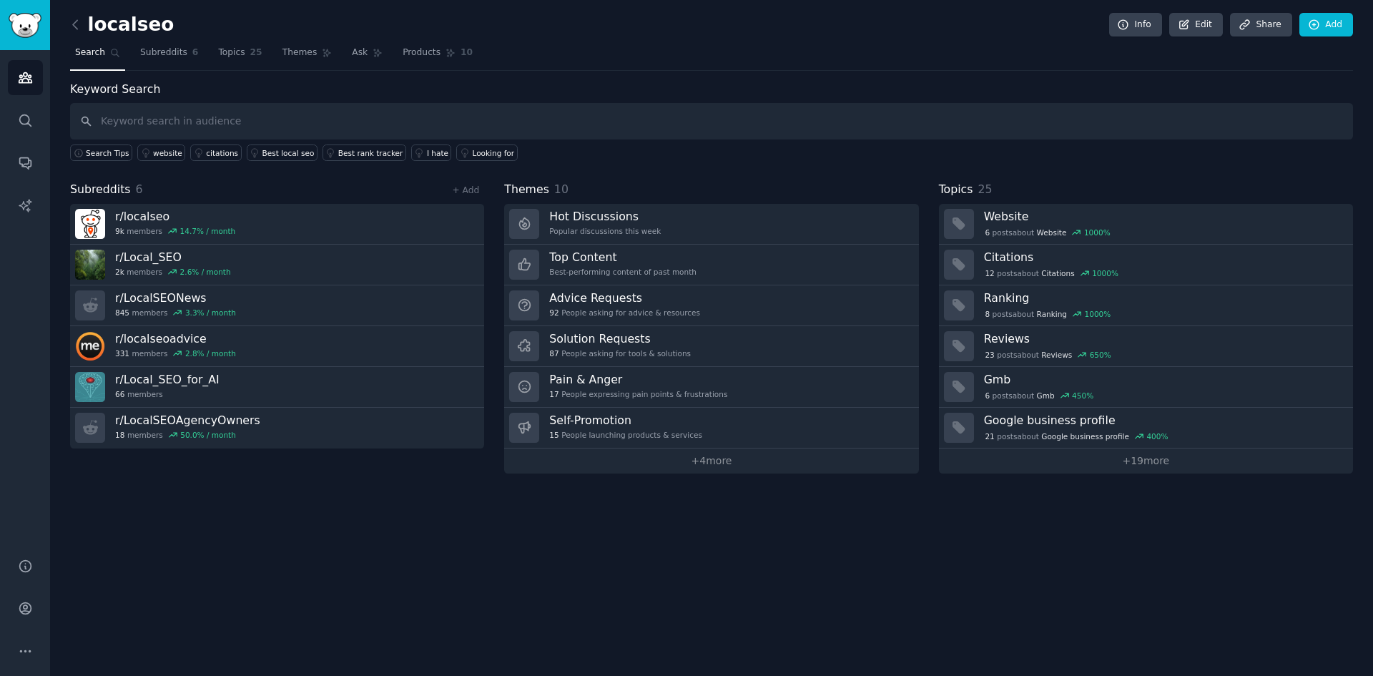
drag, startPoint x: 839, startPoint y: 518, endPoint x: 827, endPoint y: 508, distance: 15.7
click at [833, 517] on div "localseo Info Edit Share Add Search Subreddits 6 Topics 25 Themes Ask Products …" at bounding box center [711, 338] width 1323 height 676
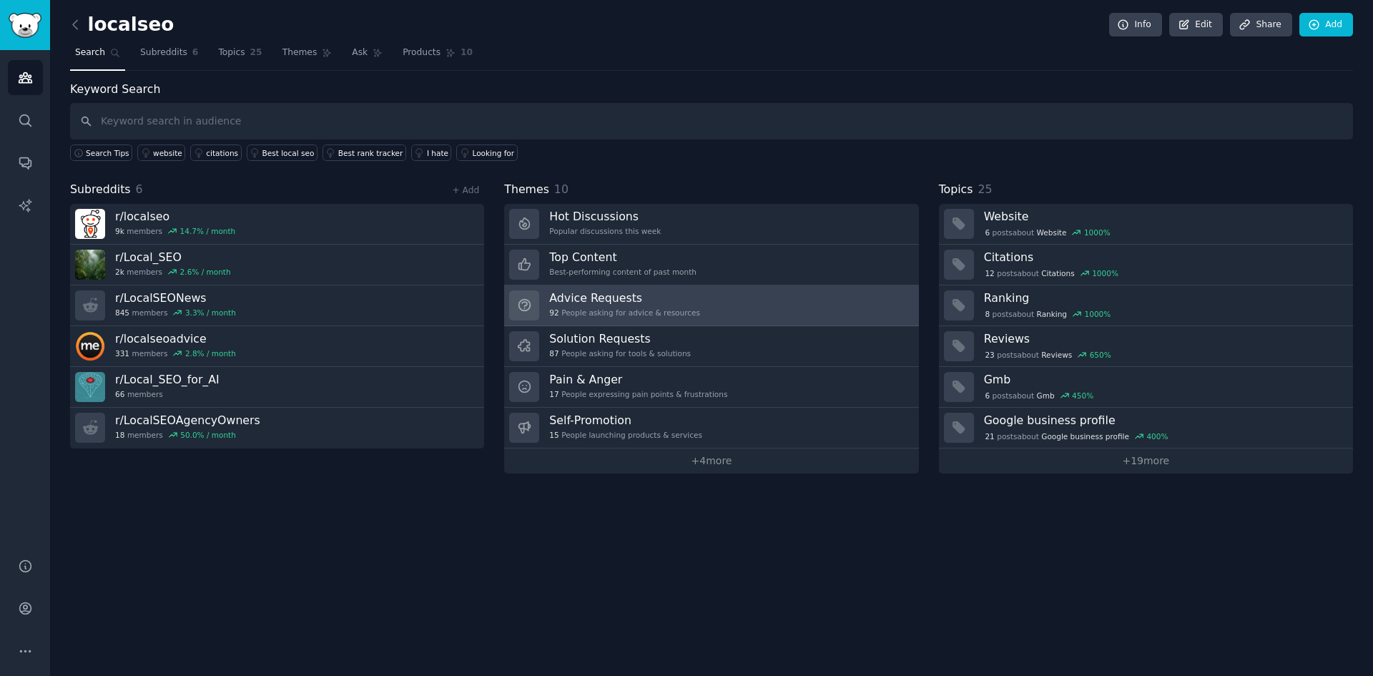
click at [639, 304] on h3 "Advice Requests" at bounding box center [624, 297] width 151 height 15
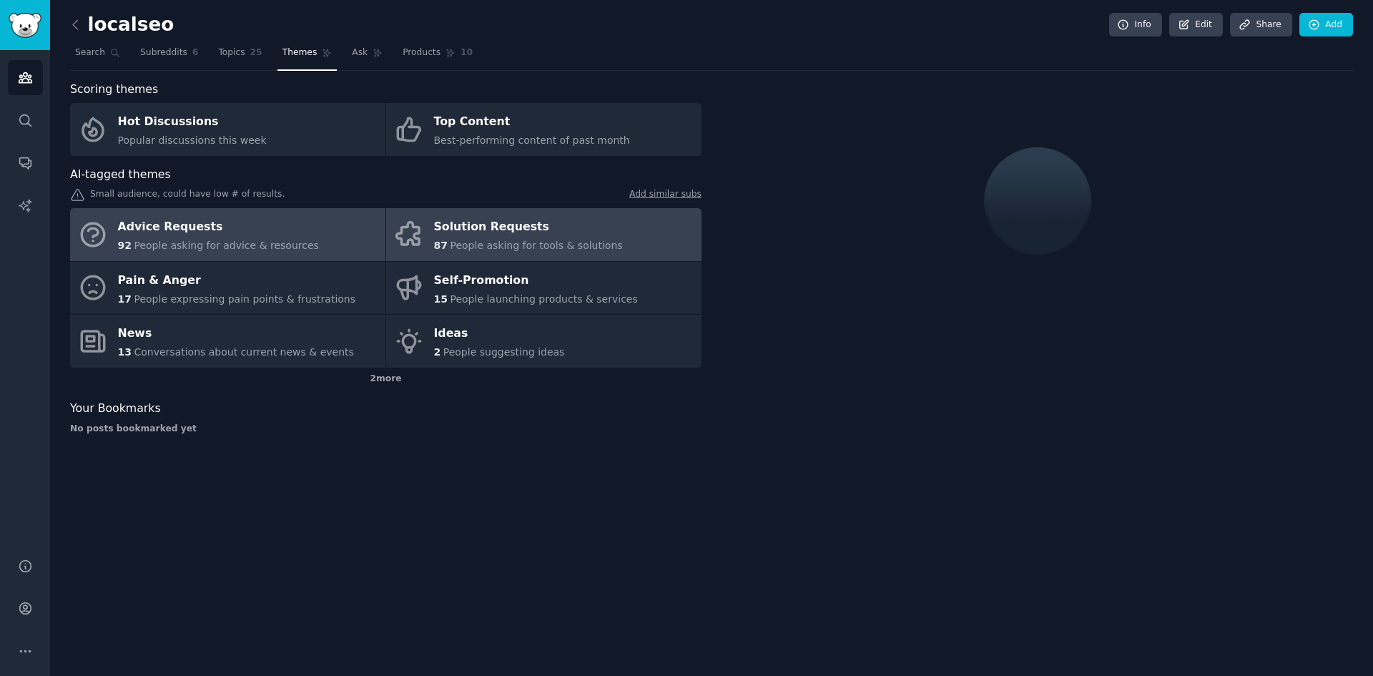
click at [494, 235] on div "Solution Requests" at bounding box center [528, 227] width 189 height 23
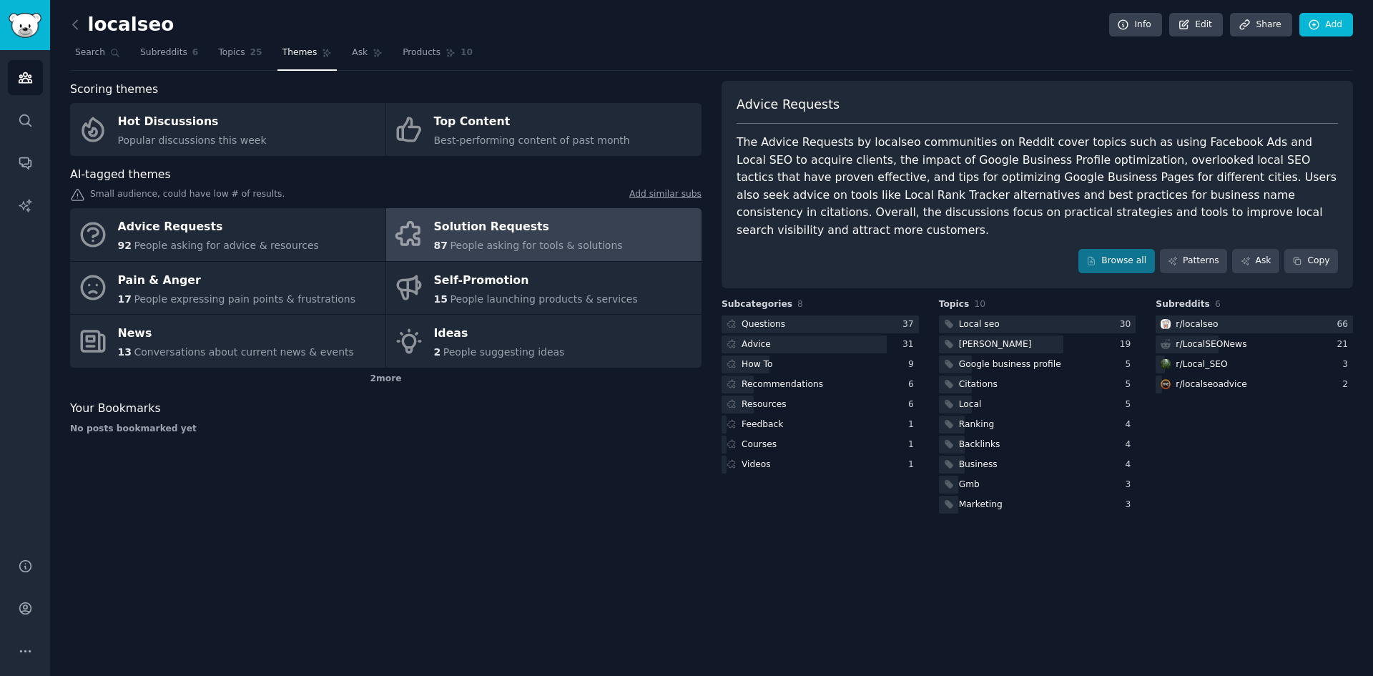
click at [1132, 251] on div "Advice Requests The Advice Requests by localseo communities on Reddit cover top…" at bounding box center [1037, 184] width 631 height 207
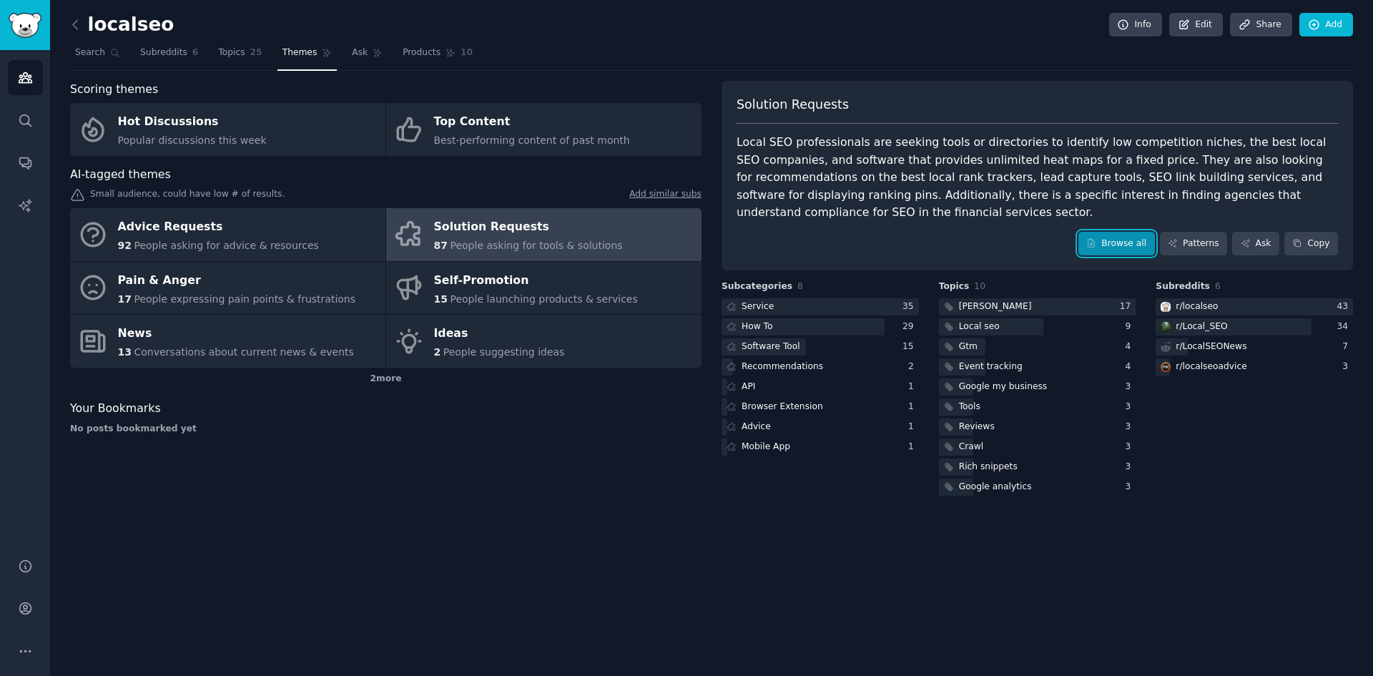
click at [1128, 232] on link "Browse all" at bounding box center [1116, 244] width 77 height 24
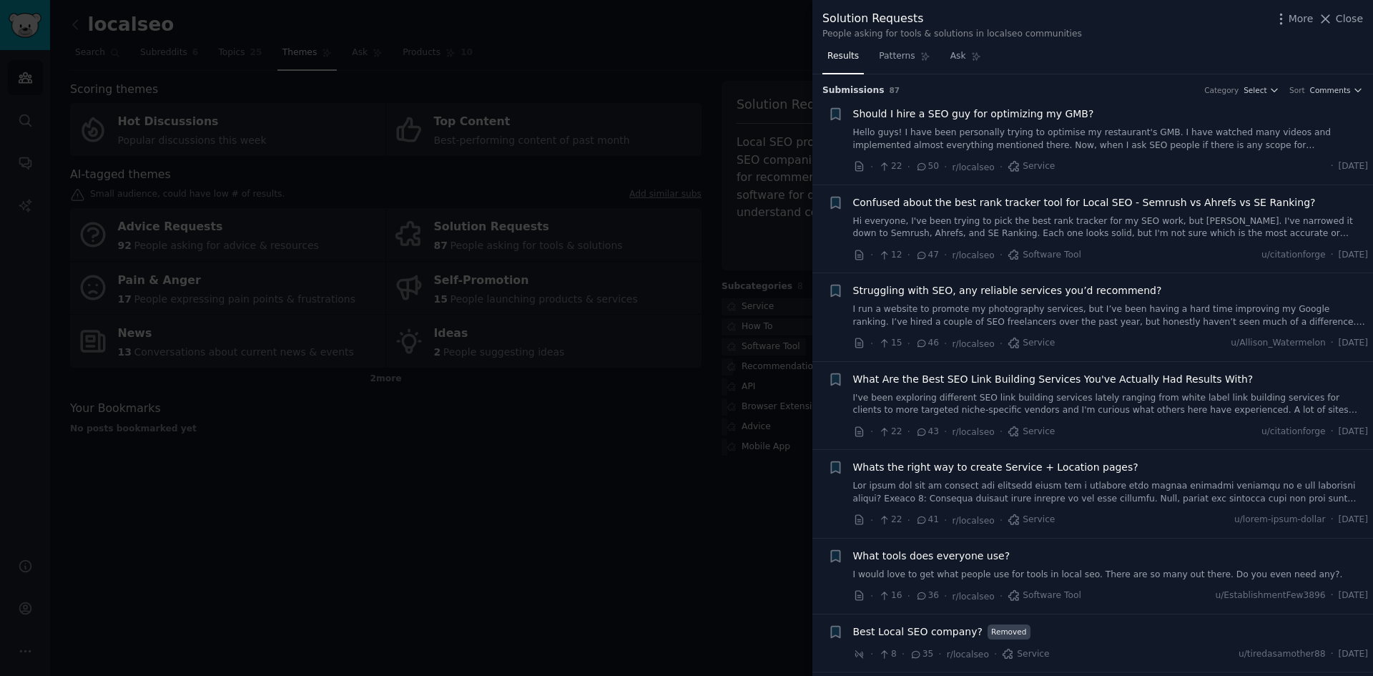
click at [1053, 116] on span "Should I hire a SEO guy for optimizing my GMB?" at bounding box center [973, 114] width 241 height 15
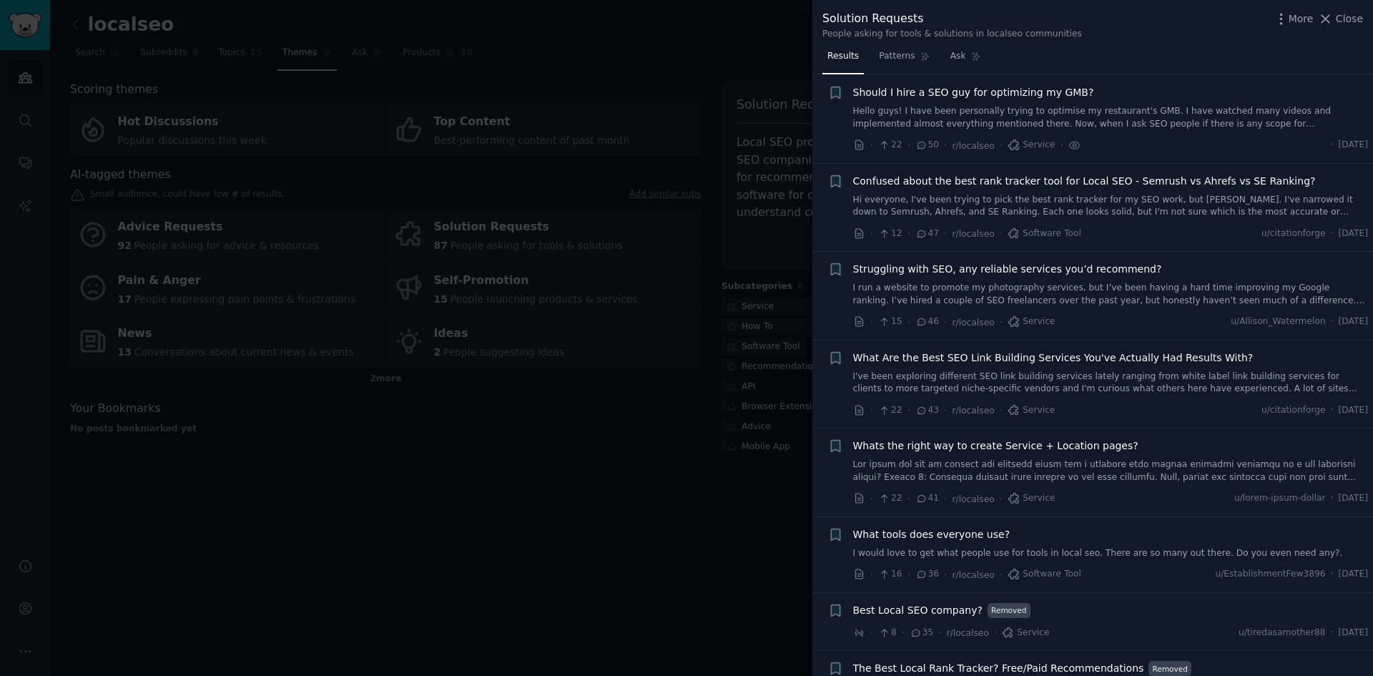
scroll to position [23, 0]
click at [1004, 104] on link "Hello guys! I have been personally trying to optimise my restaurant's GMB. I ha…" at bounding box center [1111, 116] width 516 height 25
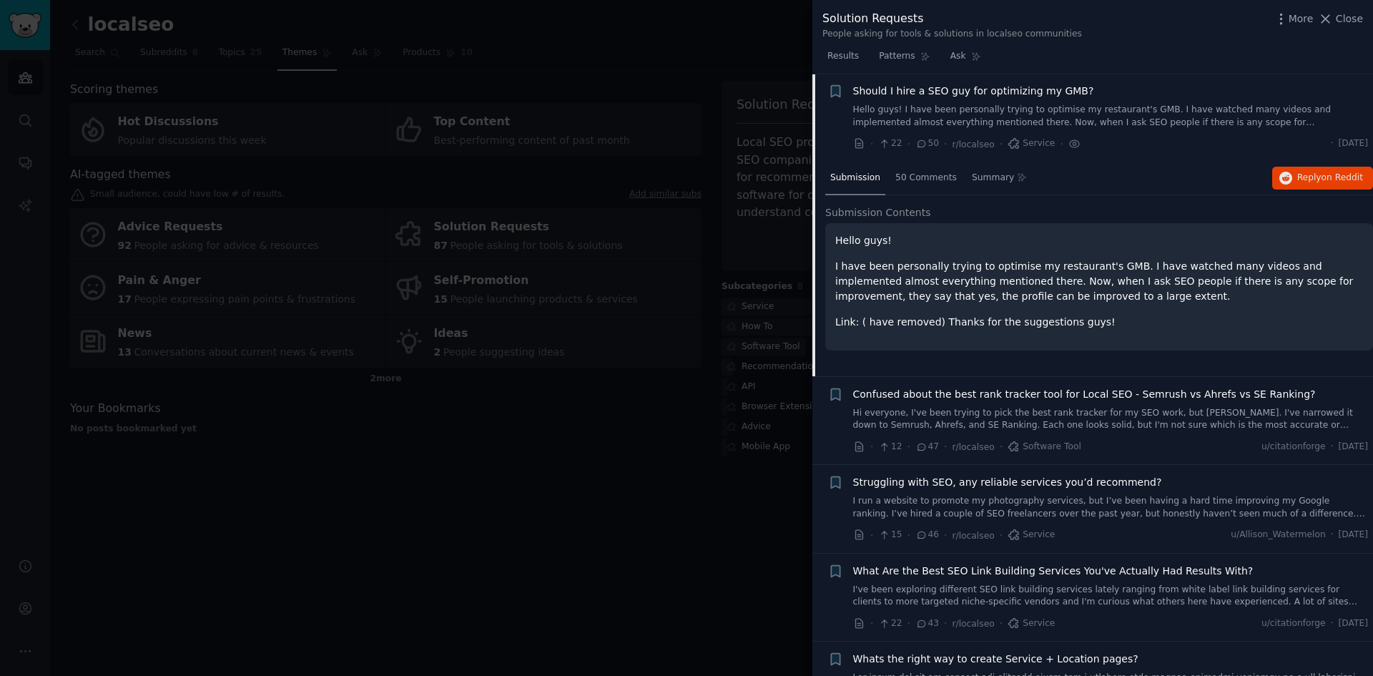
click at [895, 278] on p "I have been personally trying to optimise my restaurant's GMB. I have watched m…" at bounding box center [1099, 281] width 528 height 45
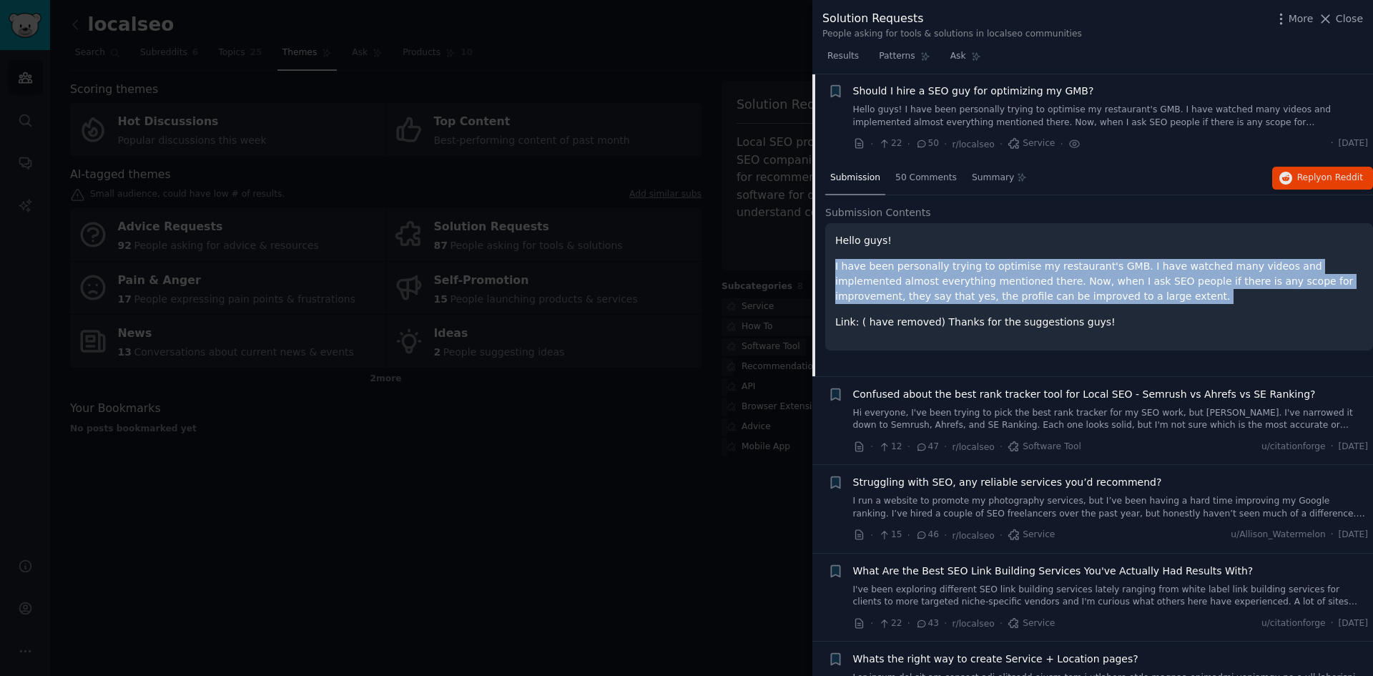
click at [895, 278] on p "I have been personally trying to optimise my restaurant's GMB. I have watched m…" at bounding box center [1099, 281] width 528 height 45
click at [947, 269] on p "I have been personally trying to optimise my restaurant's GMB. I have watched m…" at bounding box center [1099, 281] width 528 height 45
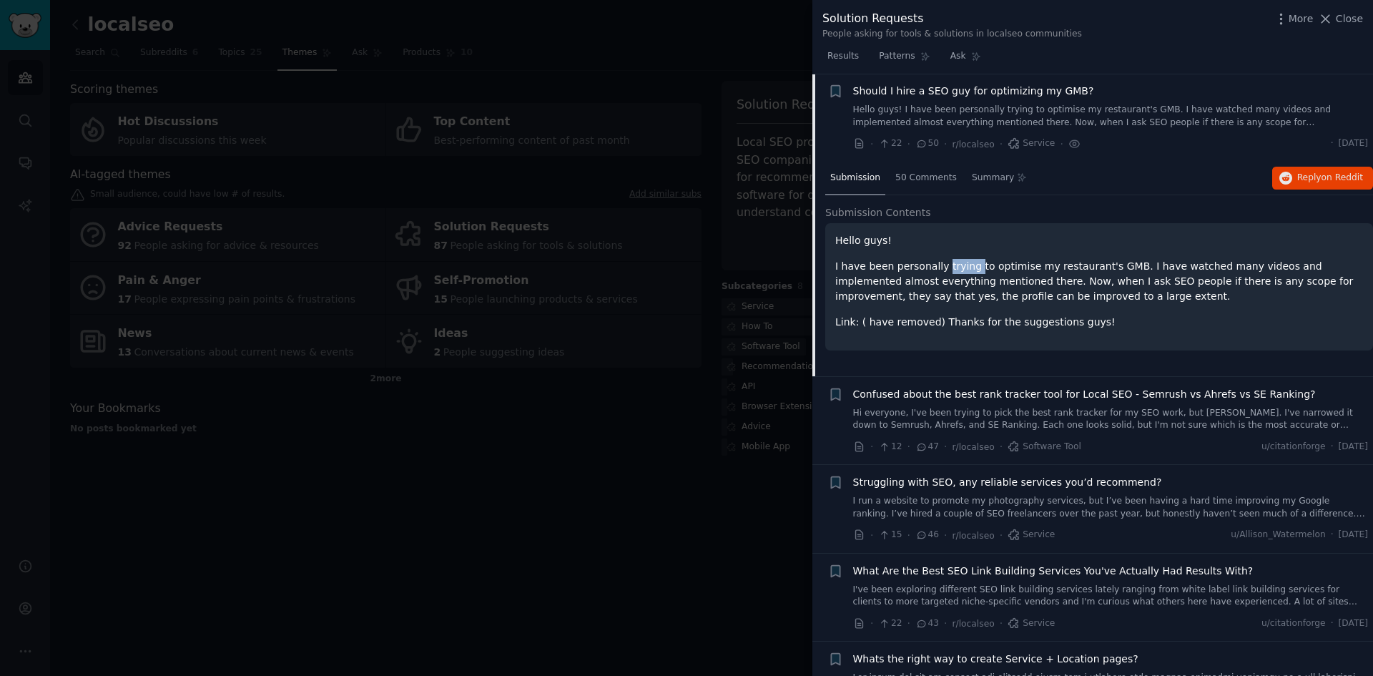
click at [947, 269] on p "I have been personally trying to optimise my restaurant's GMB. I have watched m…" at bounding box center [1099, 281] width 528 height 45
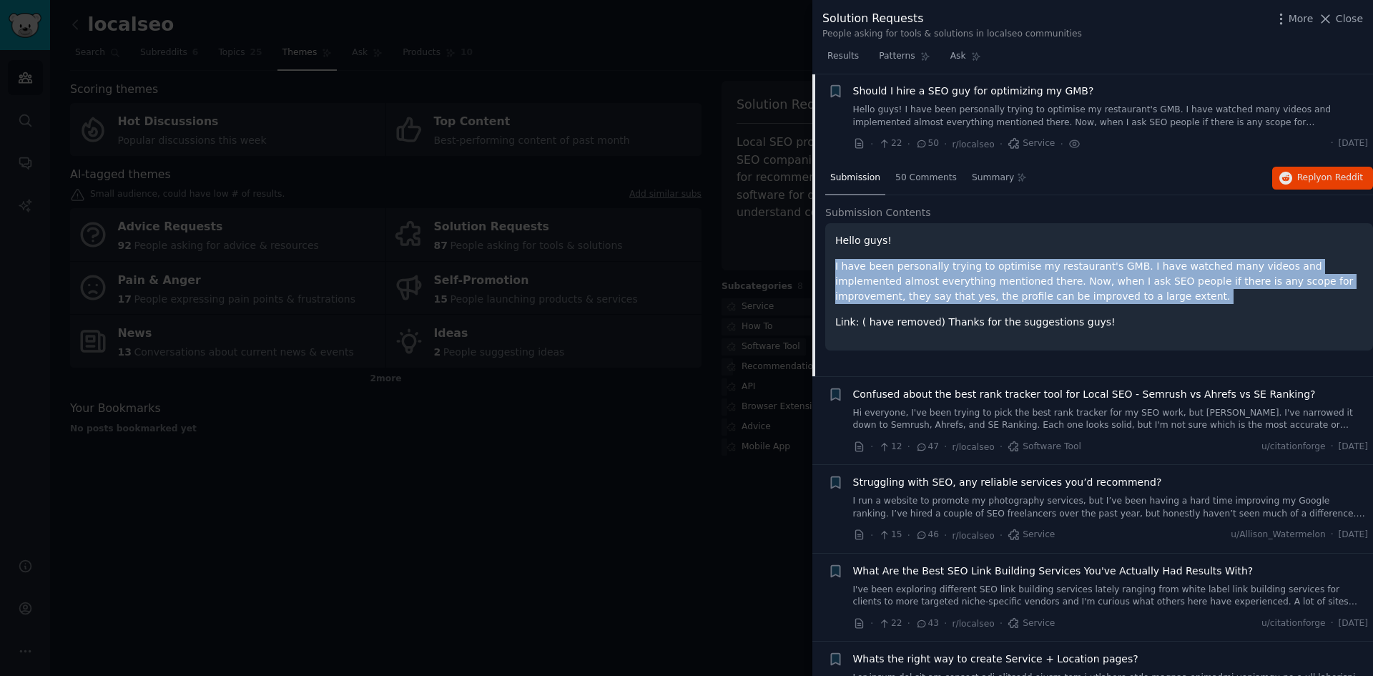
click at [947, 269] on p "I have been personally trying to optimise my restaurant's GMB. I have watched m…" at bounding box center [1099, 281] width 528 height 45
click at [945, 283] on p "I have been personally trying to optimise my restaurant's GMB. I have watched m…" at bounding box center [1099, 281] width 528 height 45
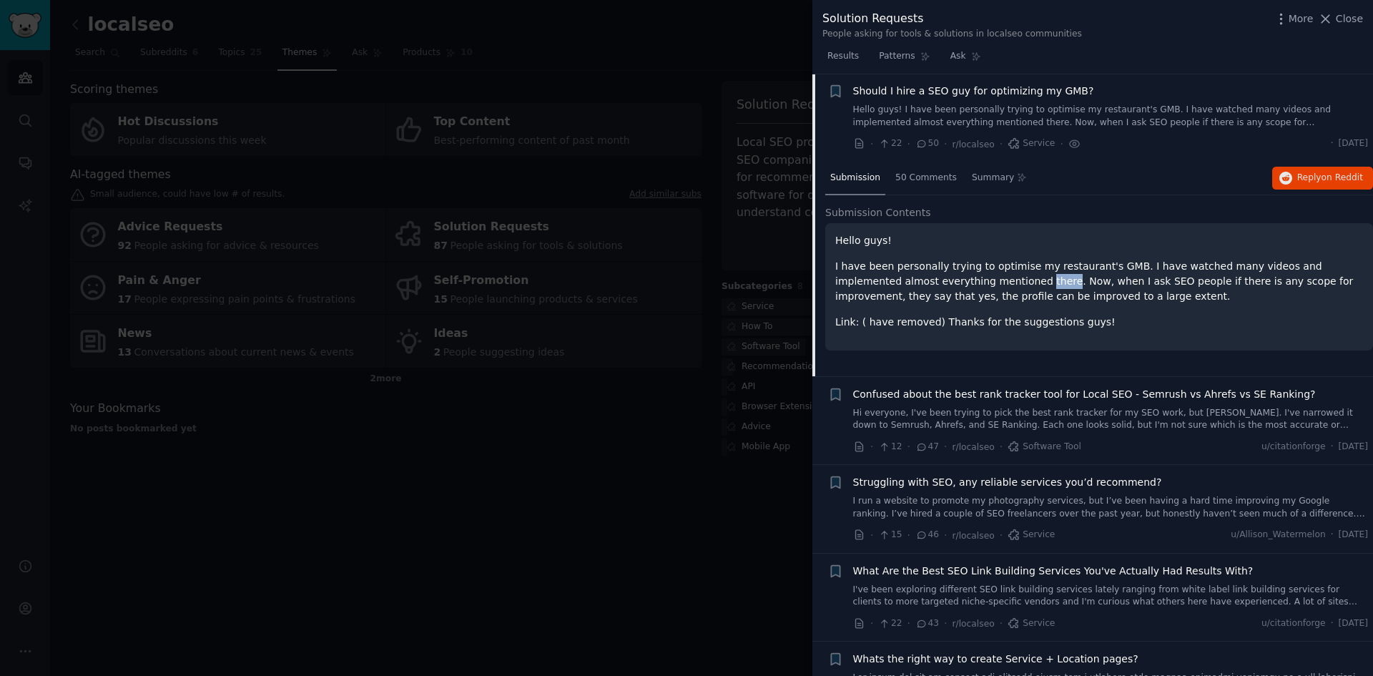
click at [945, 283] on p "I have been personally trying to optimise my restaurant's GMB. I have watched m…" at bounding box center [1099, 281] width 528 height 45
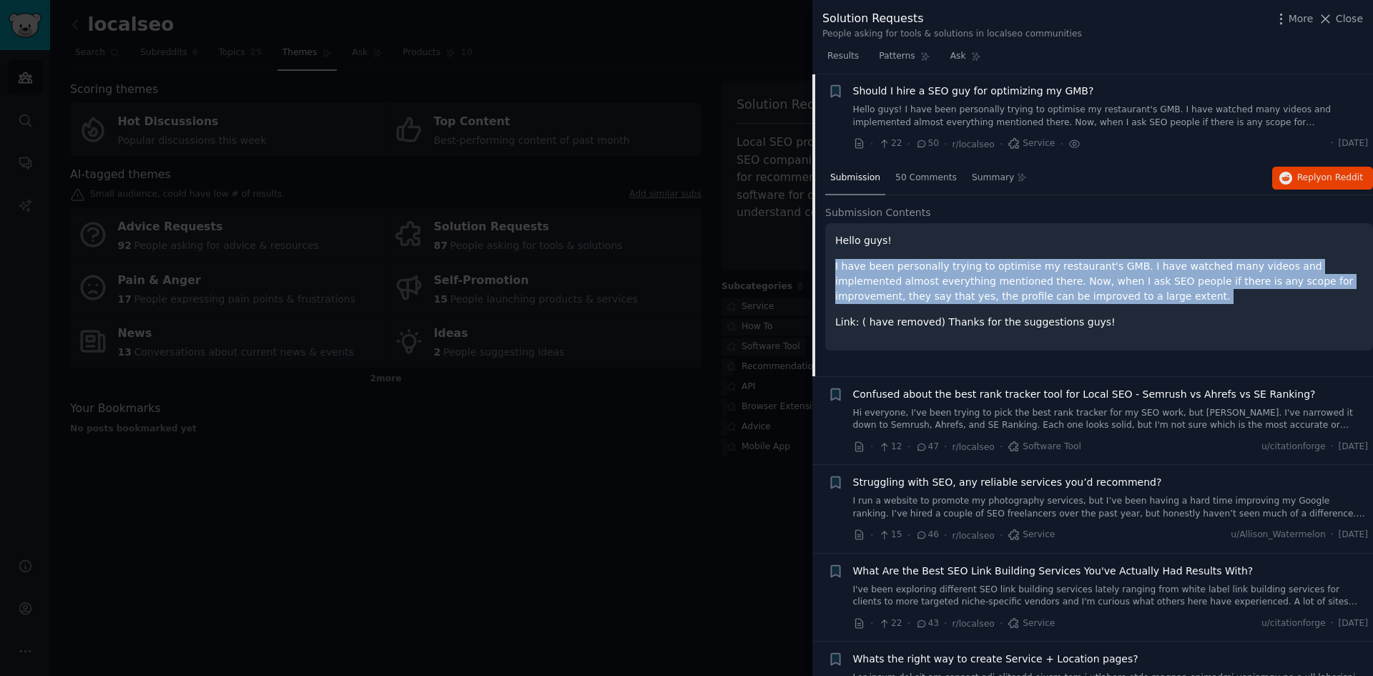
click at [945, 283] on p "I have been personally trying to optimise my restaurant's GMB. I have watched m…" at bounding box center [1099, 281] width 528 height 45
click at [1154, 263] on p "I have been personally trying to optimise my restaurant's GMB. I have watched m…" at bounding box center [1099, 281] width 528 height 45
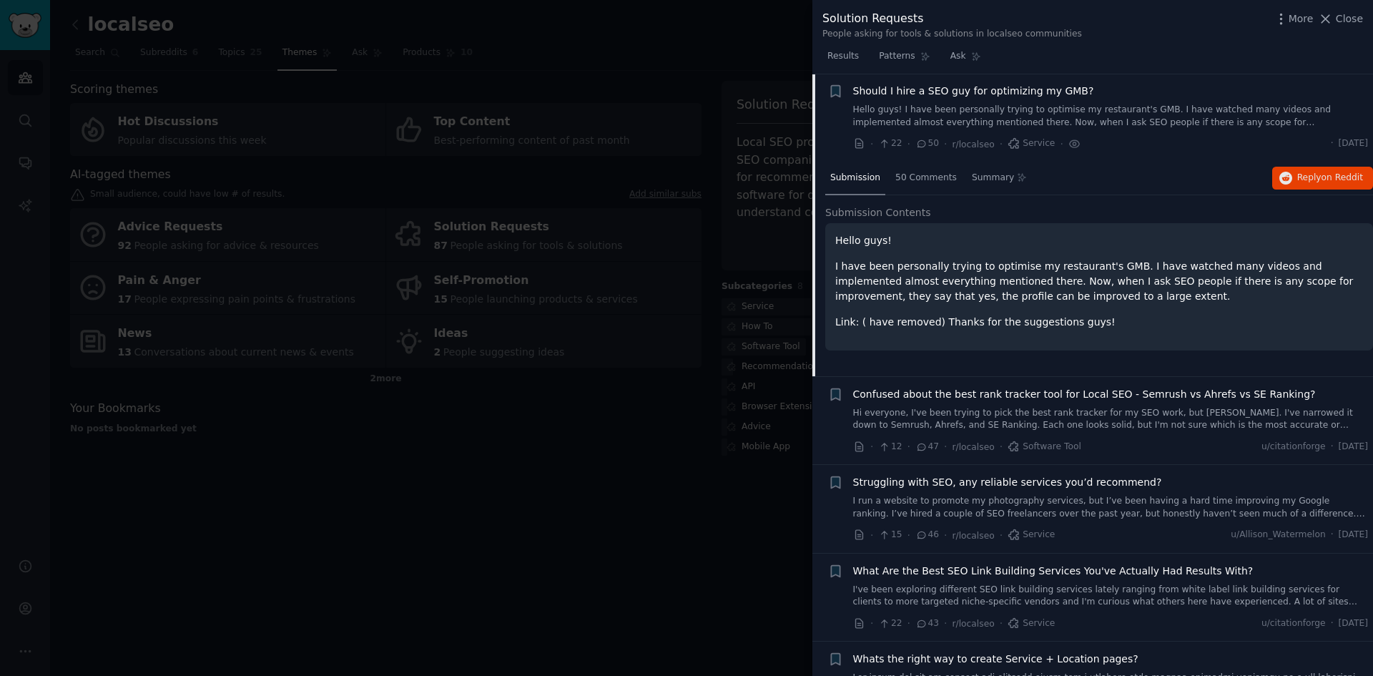
click at [1043, 250] on div "Hello guys! I have been personally trying to optimise my restaurant's GMB. I ha…" at bounding box center [1099, 281] width 528 height 97
click at [1073, 167] on div "Submission 50 Comments Summary Reply on Reddit" at bounding box center [1099, 179] width 548 height 34
drag, startPoint x: 1130, startPoint y: 114, endPoint x: 1129, endPoint y: 103, distance: 10.8
click at [1131, 112] on link "Hello guys! I have been personally trying to optimise my restaurant's GMB. I ha…" at bounding box center [1111, 116] width 516 height 25
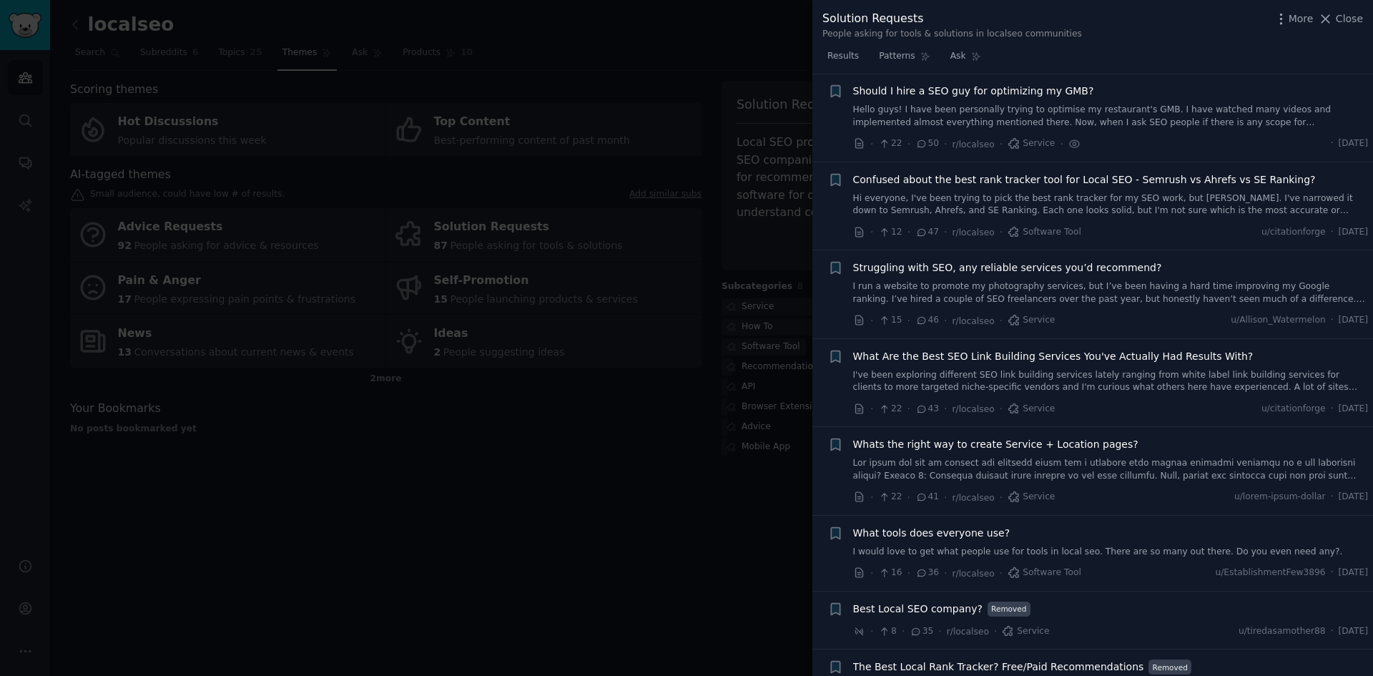
click at [1098, 185] on span "Confused about the best rank tracker tool for Local SEO - Semrush vs Ahrefs vs …" at bounding box center [1084, 179] width 463 height 15
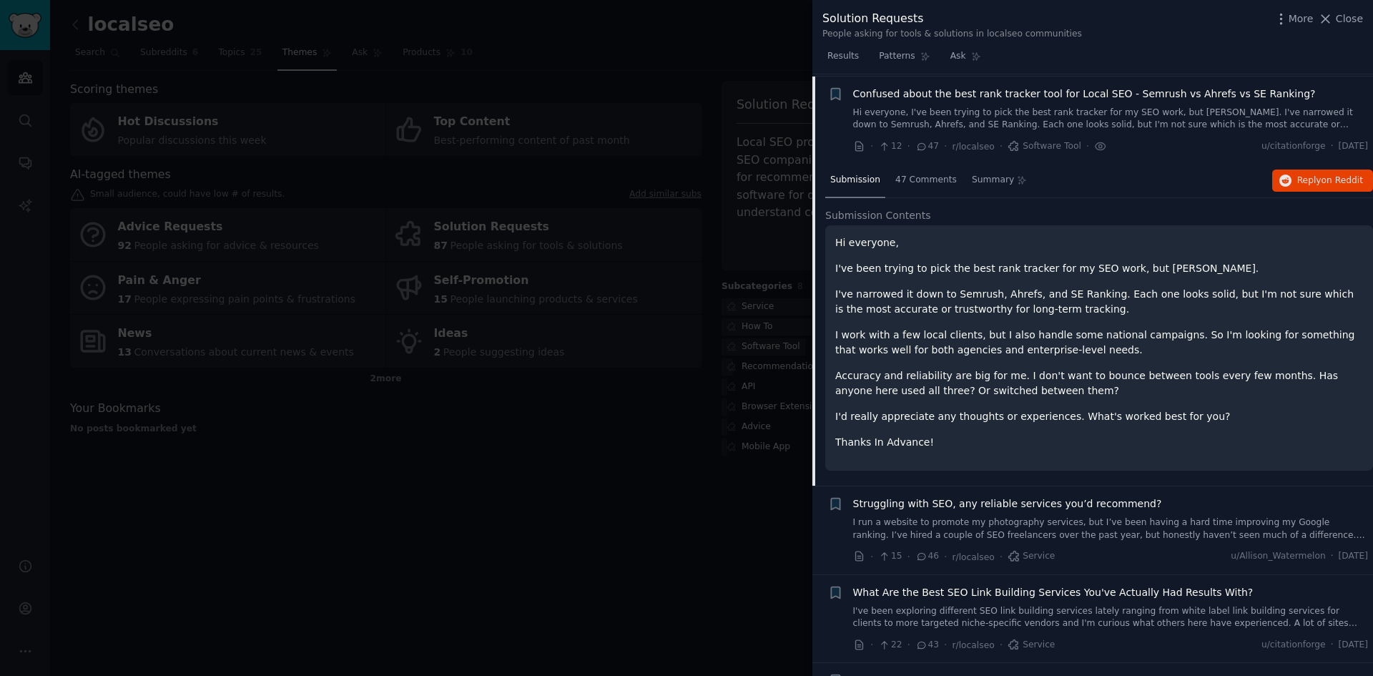
scroll to position [111, 0]
click at [907, 268] on p "I've been trying to pick the best rank tracker for my SEO work, but len stuck." at bounding box center [1099, 266] width 528 height 15
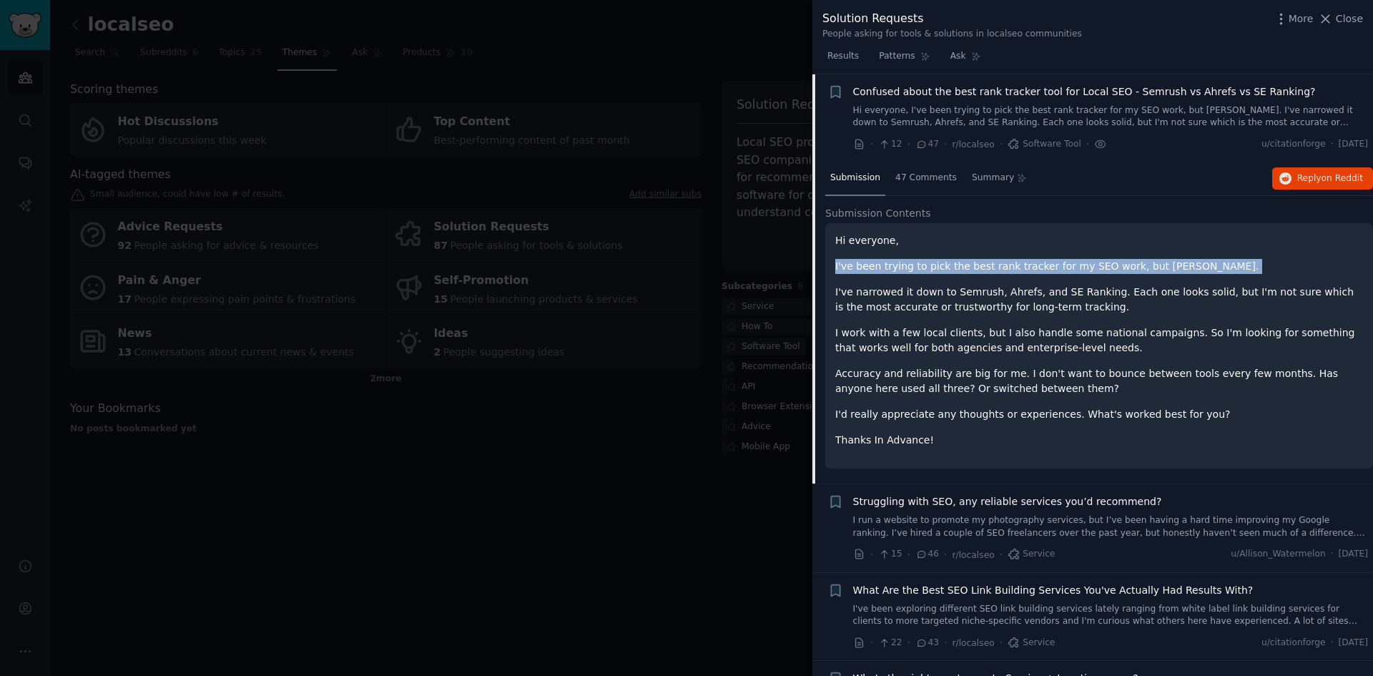
click at [907, 268] on p "I've been trying to pick the best rank tracker for my SEO work, but len stuck." at bounding box center [1099, 266] width 528 height 15
click at [985, 269] on p "I've been trying to pick the best rank tracker for my SEO work, but len stuck." at bounding box center [1099, 266] width 528 height 15
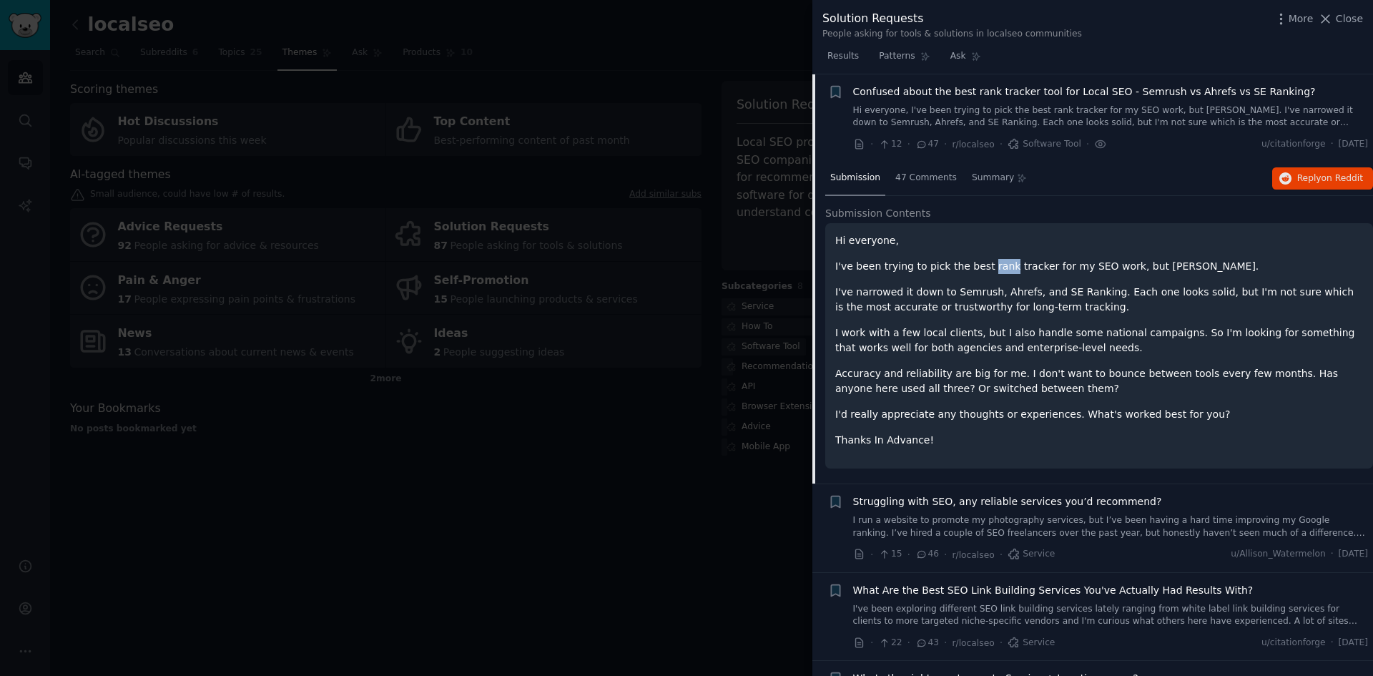
click at [985, 268] on p "I've been trying to pick the best rank tracker for my SEO work, but len stuck." at bounding box center [1099, 266] width 528 height 15
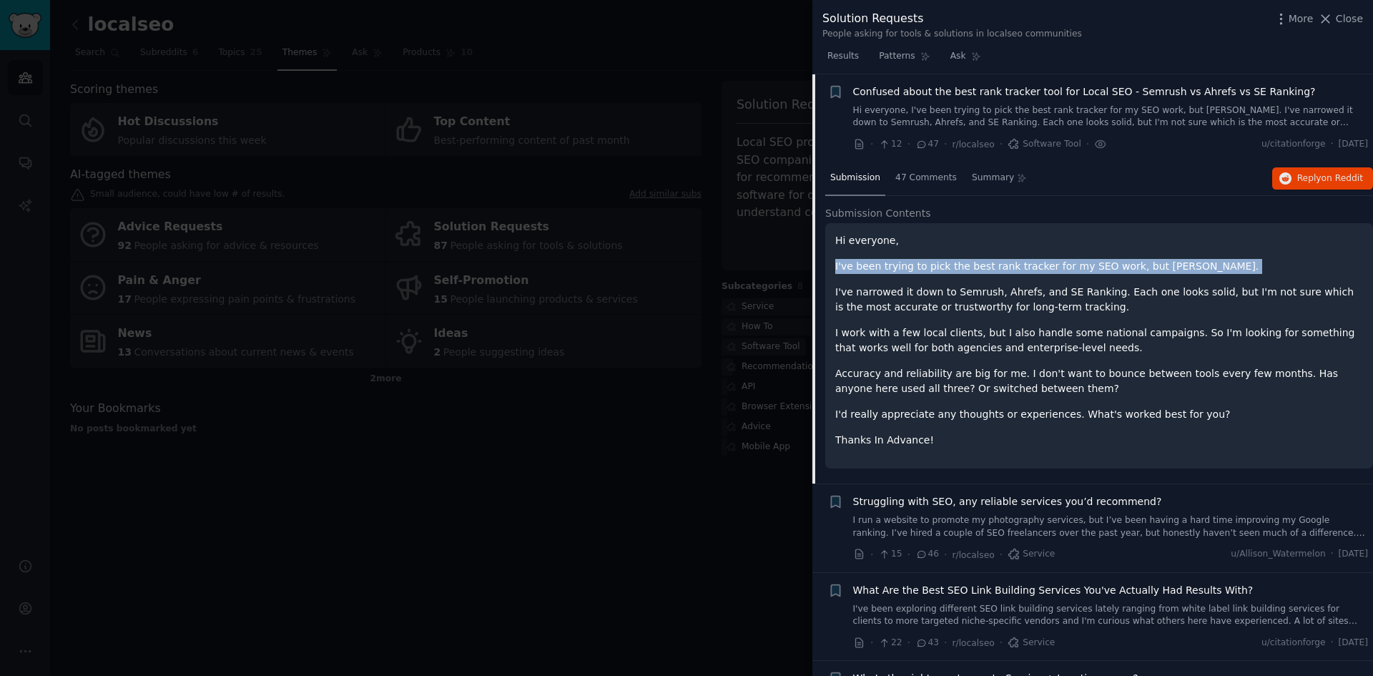
drag, startPoint x: 985, startPoint y: 268, endPoint x: 954, endPoint y: 287, distance: 36.3
click at [983, 268] on p "I've been trying to pick the best rank tracker for my SEO work, but len stuck." at bounding box center [1099, 266] width 528 height 15
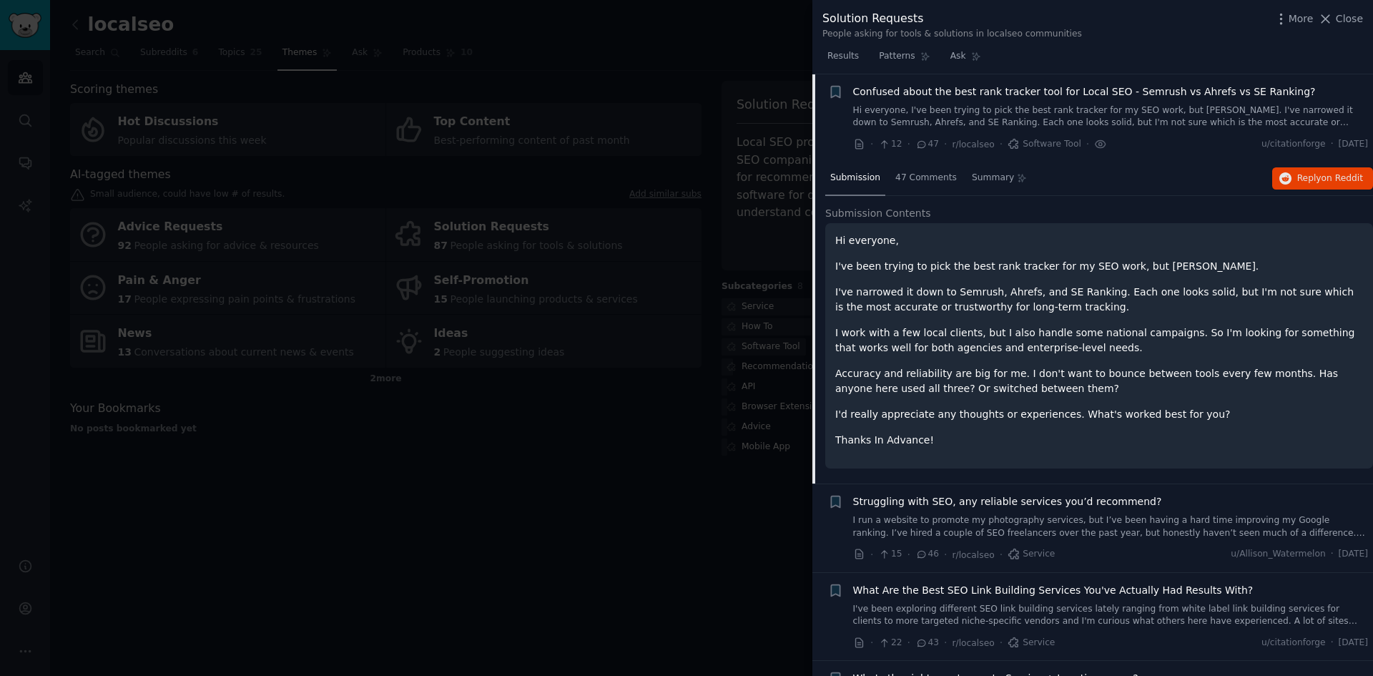
click at [952, 288] on p "I've narrowed it down to Semrush, Ahrefs, and SE Ranking. Each one looks solid,…" at bounding box center [1099, 300] width 528 height 30
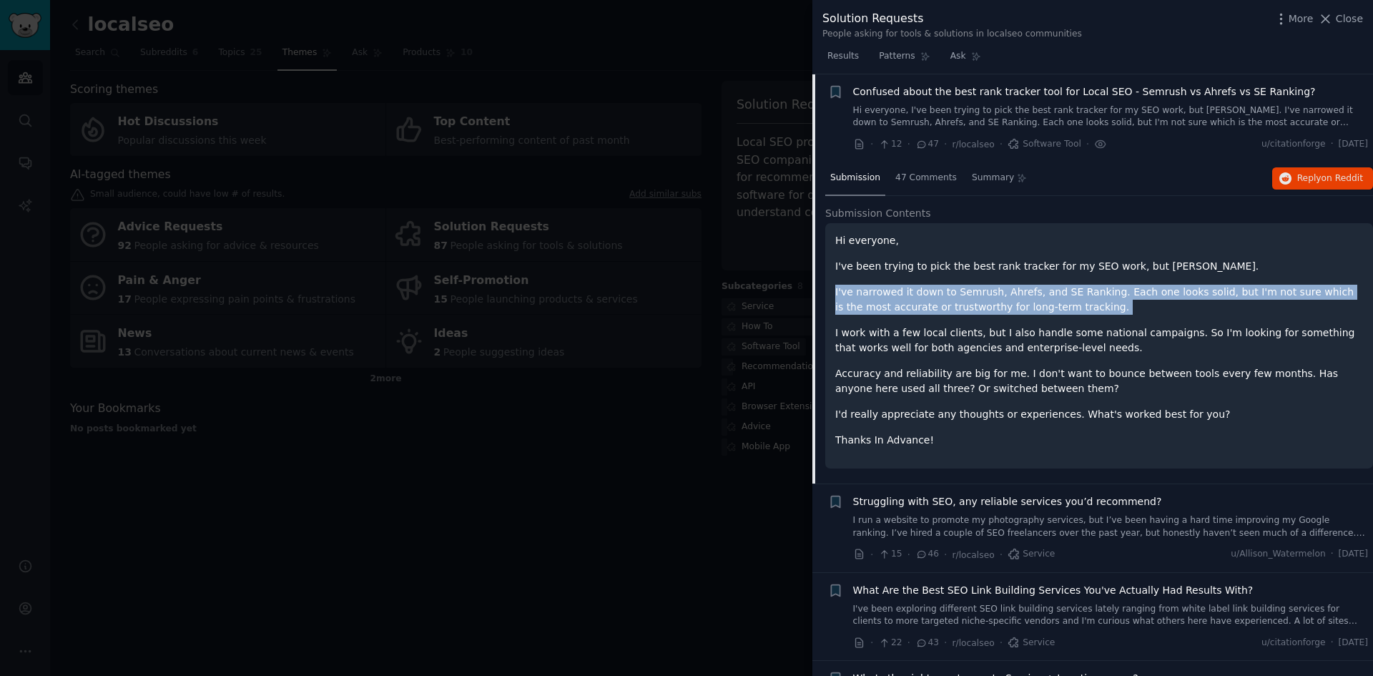
click at [952, 288] on p "I've narrowed it down to Semrush, Ahrefs, and SE Ranking. Each one looks solid,…" at bounding box center [1099, 300] width 528 height 30
click at [950, 305] on p "I've narrowed it down to Semrush, Ahrefs, and SE Ranking. Each one looks solid,…" at bounding box center [1099, 300] width 528 height 30
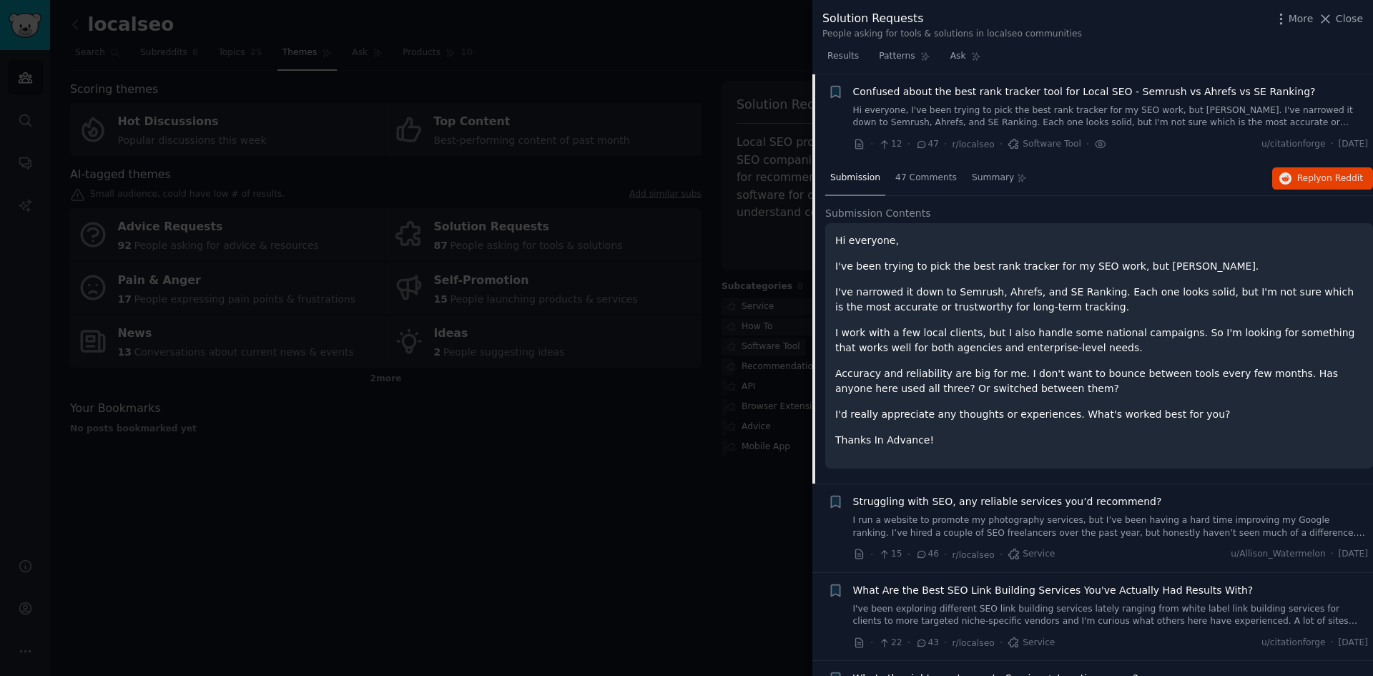
click at [1269, 178] on div "Submission 47 Comments Summary Reply on Reddit" at bounding box center [1099, 179] width 548 height 34
click at [1286, 174] on icon "button" at bounding box center [1285, 178] width 13 height 13
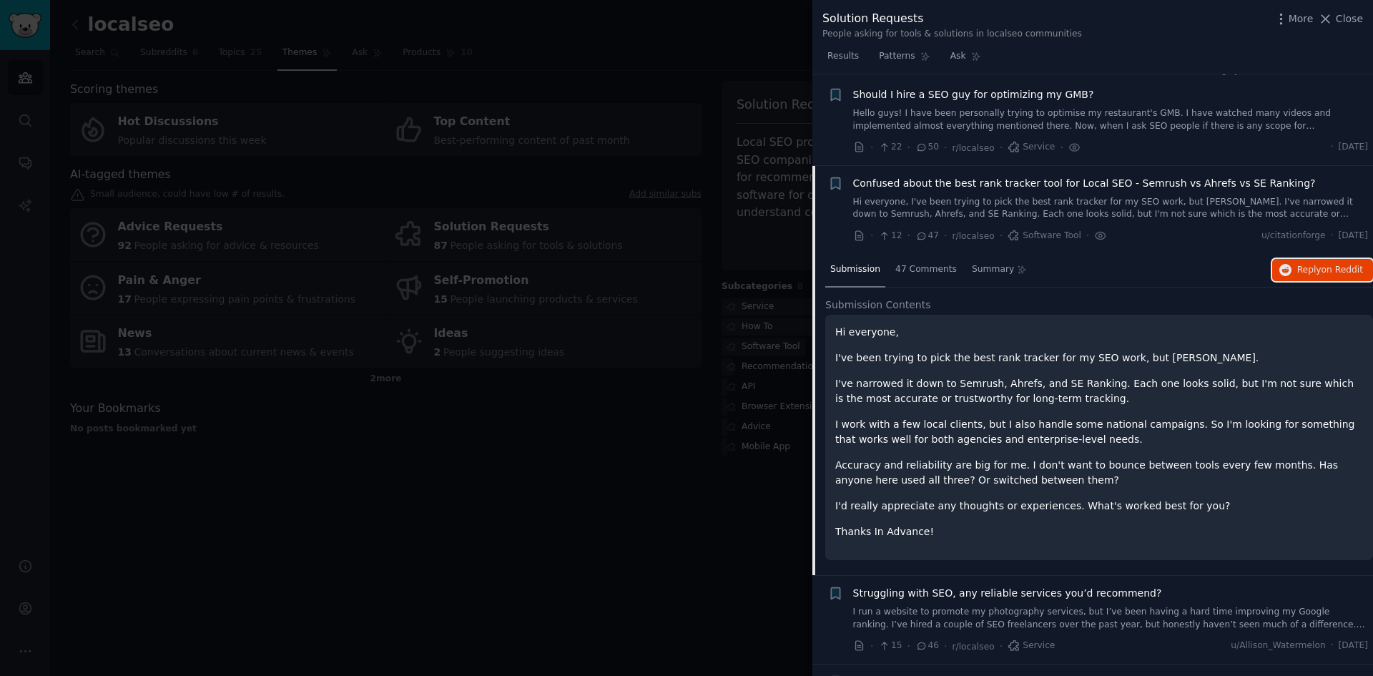
scroll to position [0, 0]
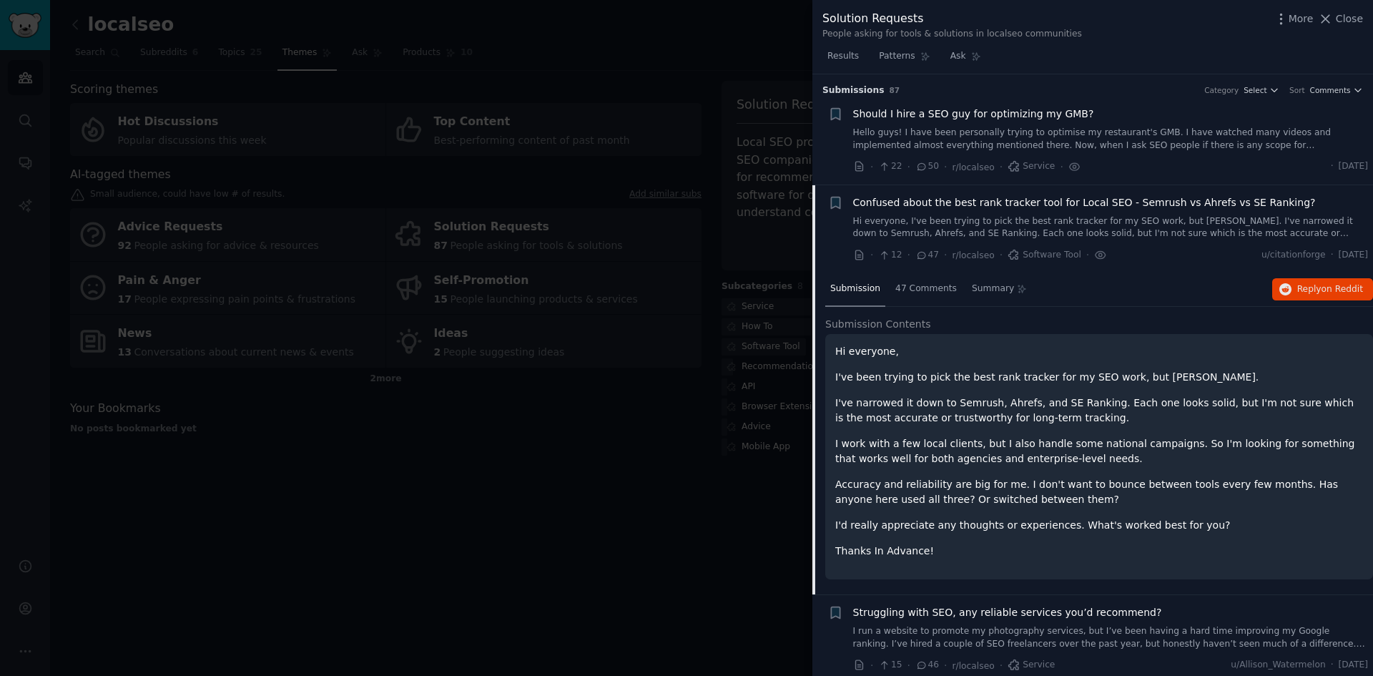
click at [732, 343] on div at bounding box center [686, 338] width 1373 height 676
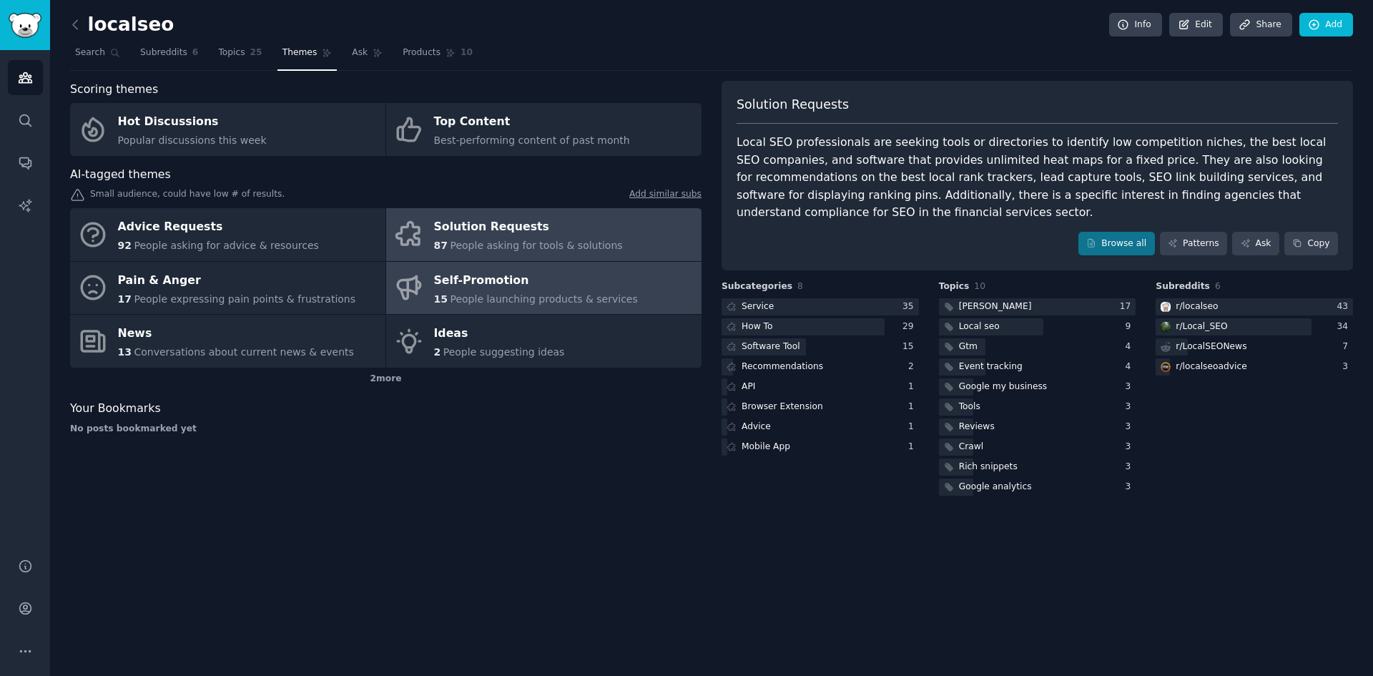
click at [491, 280] on div "Self-Promotion" at bounding box center [536, 280] width 204 height 23
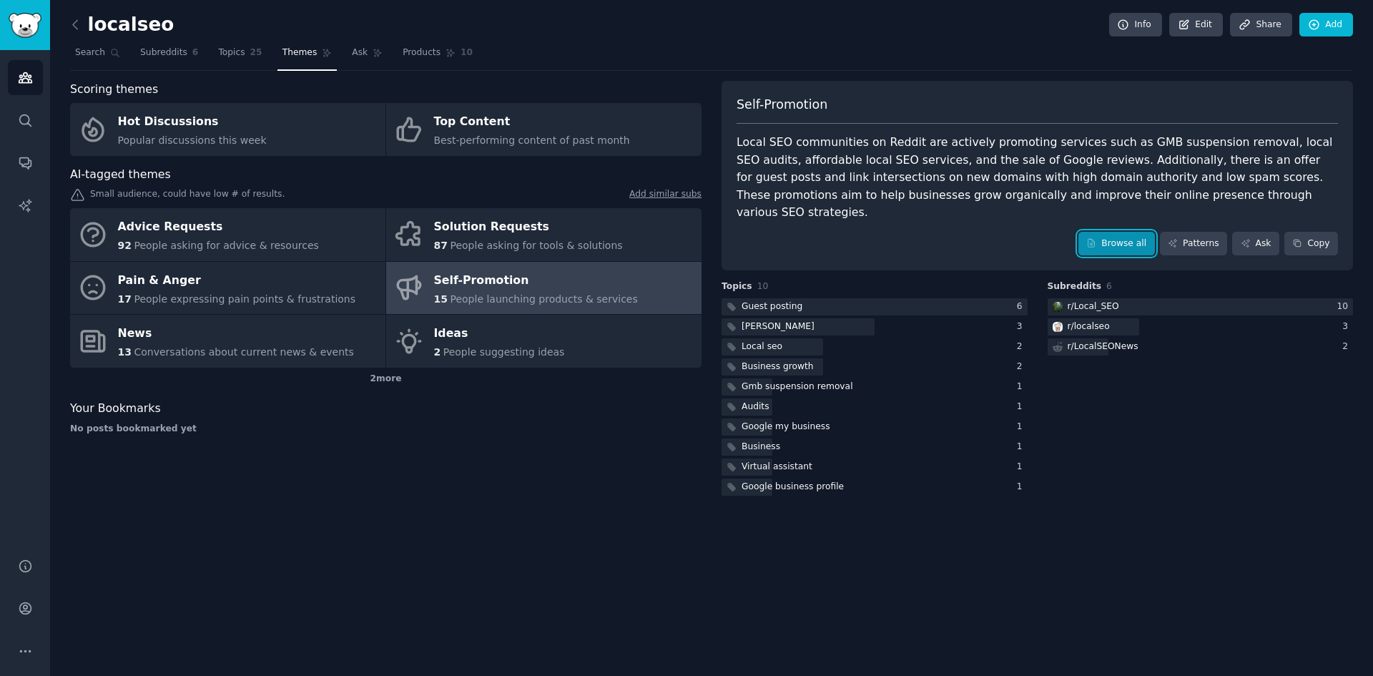
click at [1119, 232] on link "Browse all" at bounding box center [1116, 244] width 77 height 24
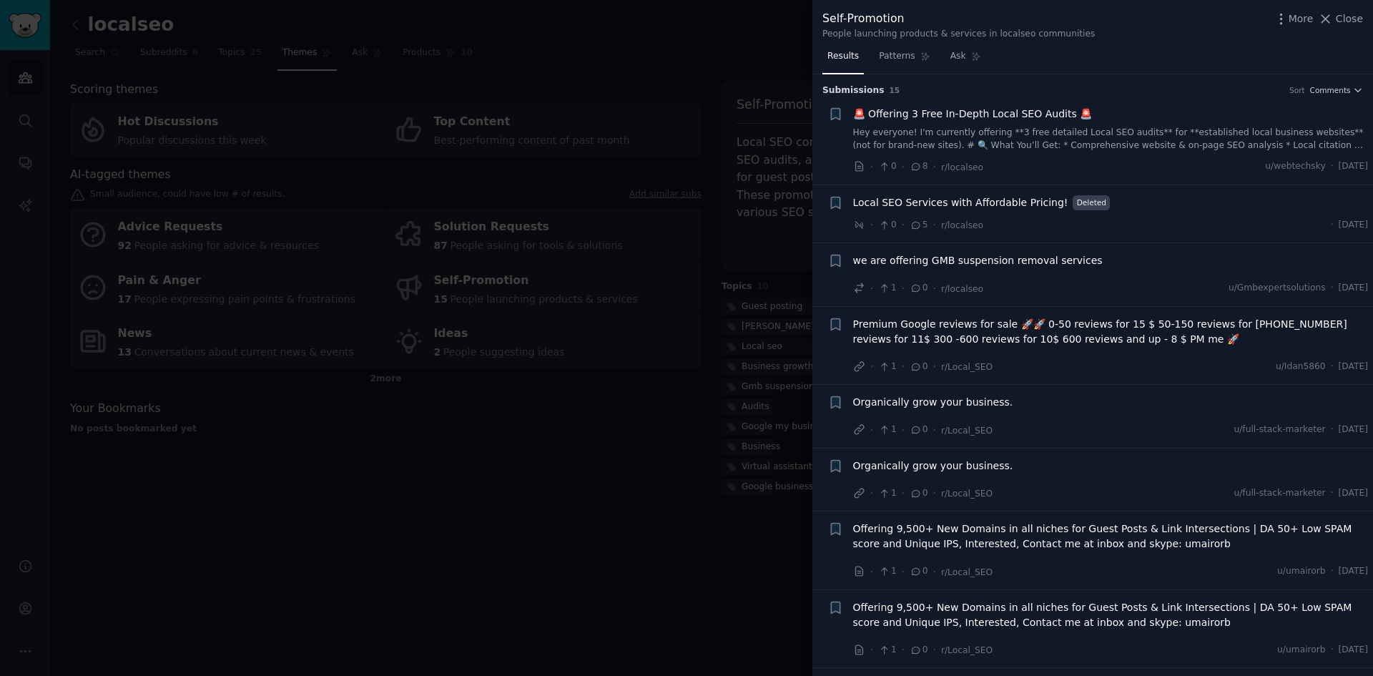
click at [629, 348] on div at bounding box center [686, 338] width 1373 height 676
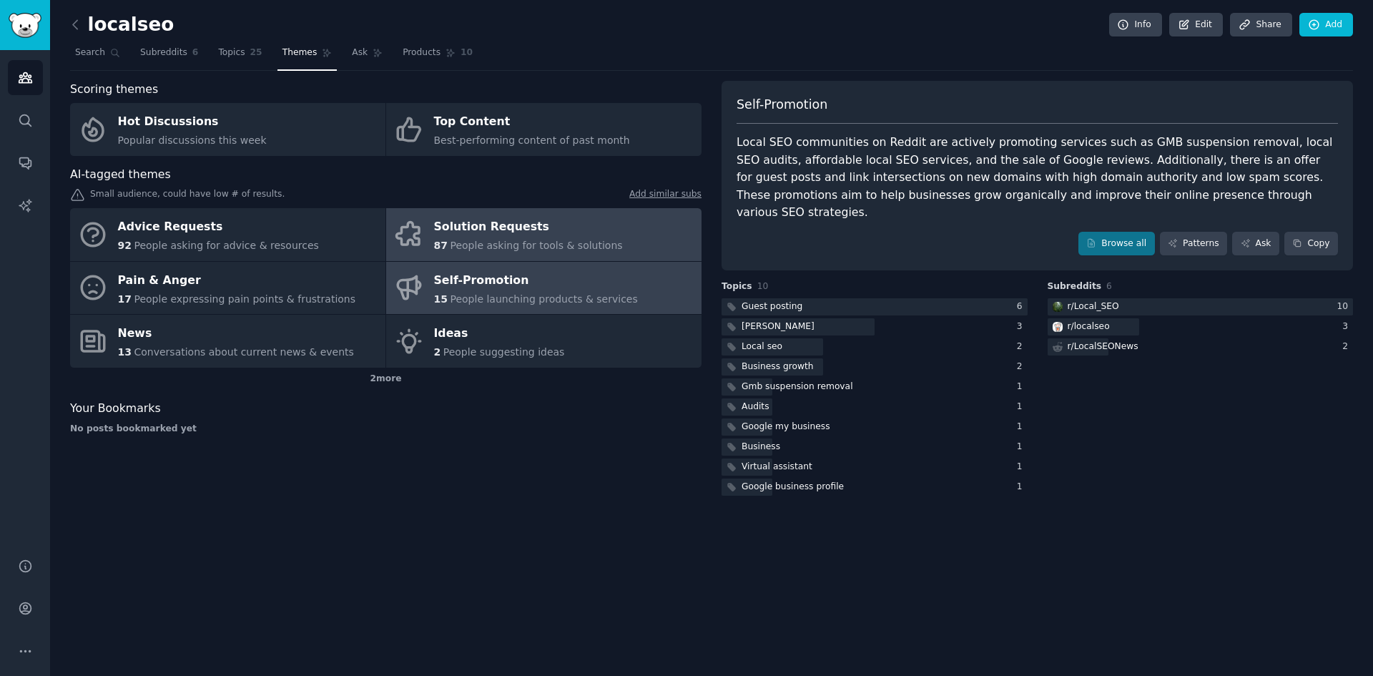
click at [496, 252] on div "87 People asking for tools & solutions" at bounding box center [528, 245] width 189 height 15
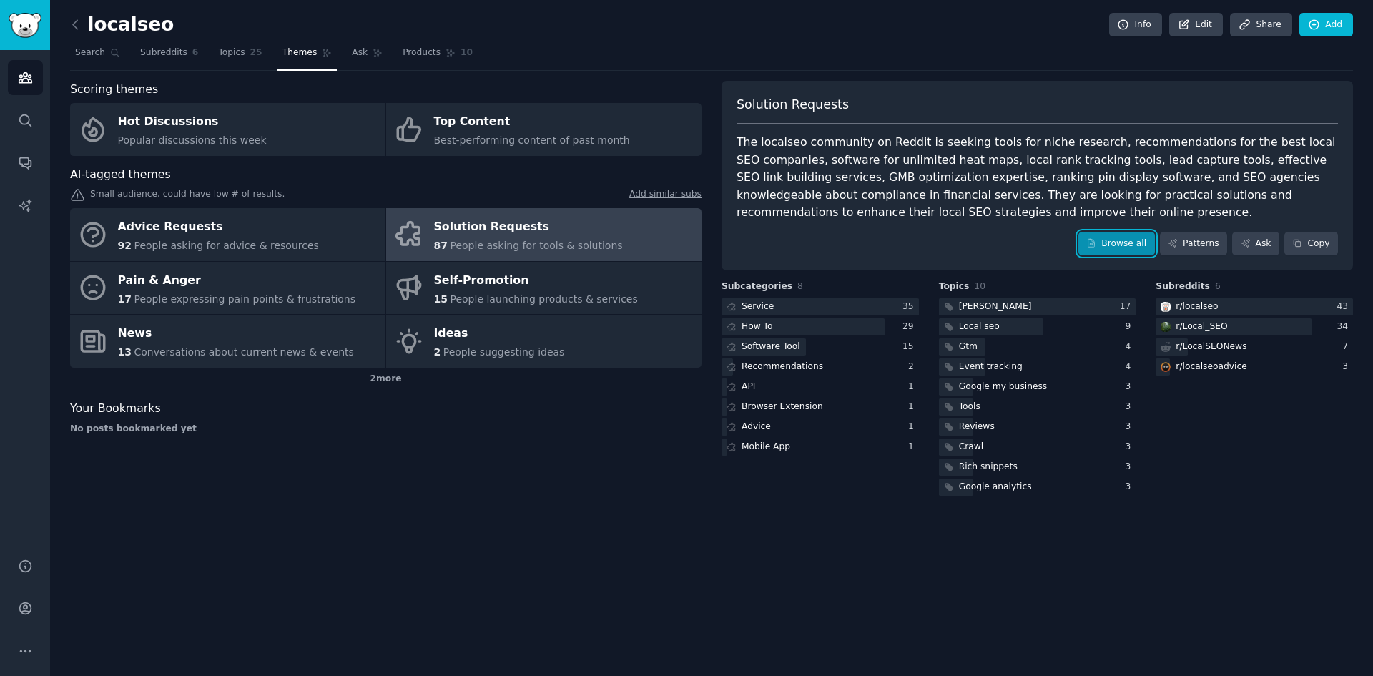
click at [1122, 240] on link "Browse all" at bounding box center [1116, 244] width 77 height 24
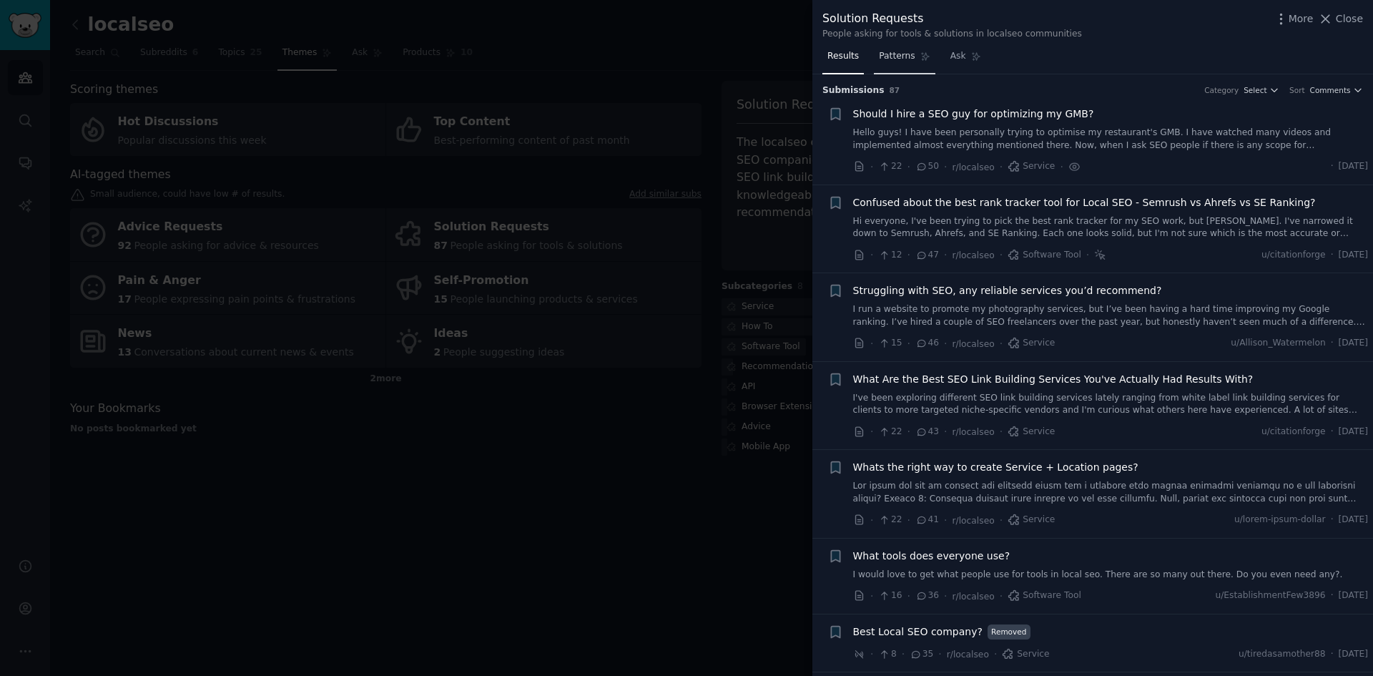
click at [912, 61] on link "Patterns" at bounding box center [904, 59] width 61 height 29
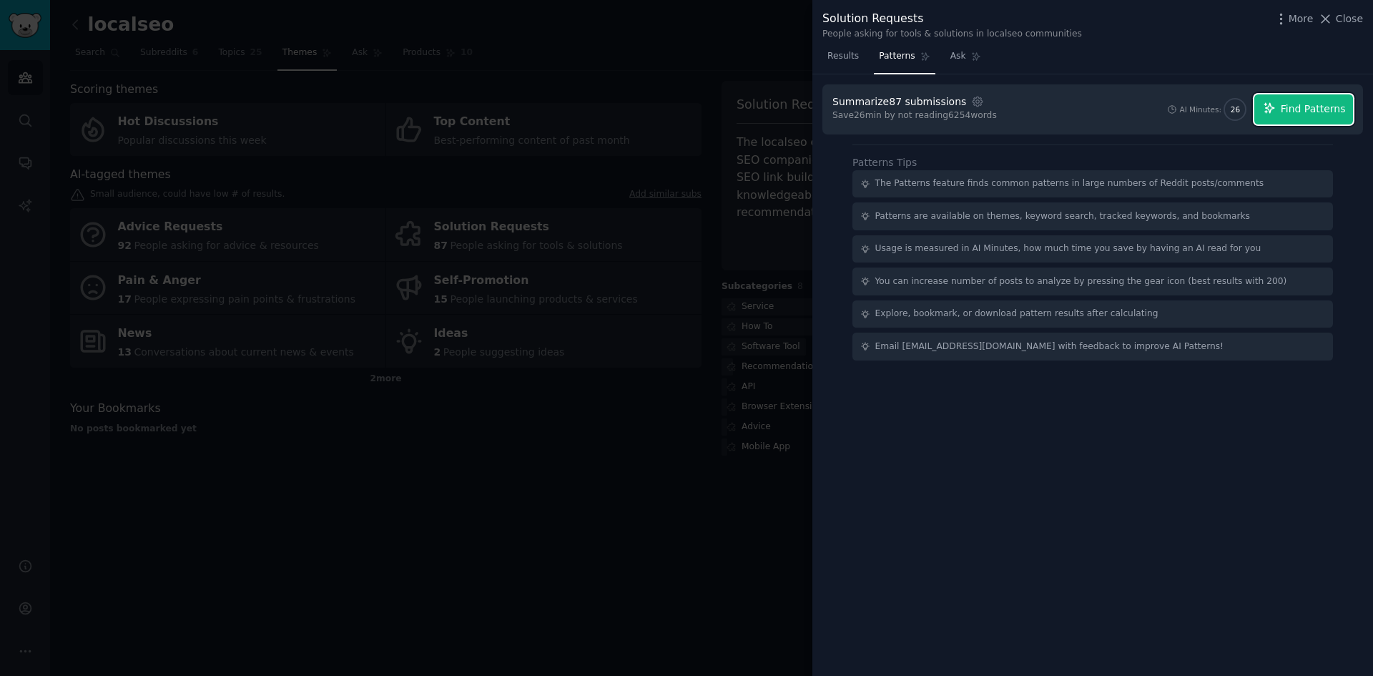
click at [1306, 120] on button "Find Patterns" at bounding box center [1303, 109] width 99 height 30
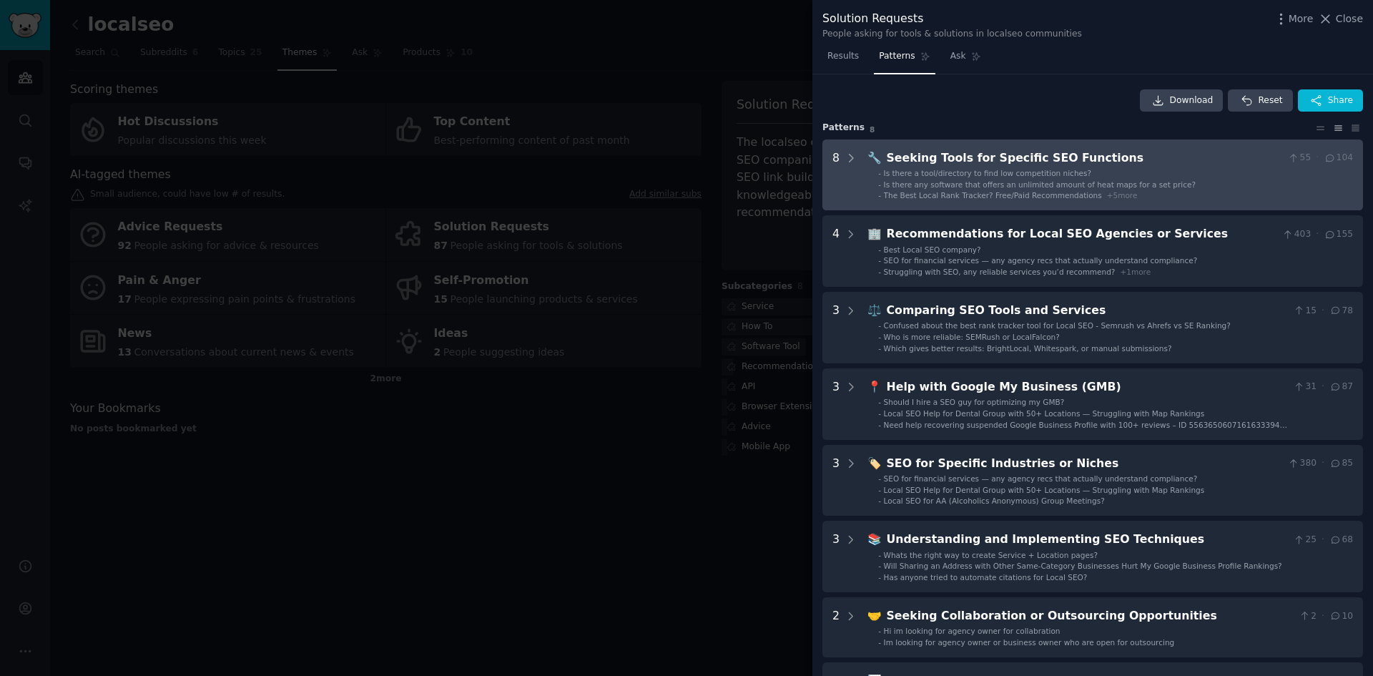
click at [935, 162] on div "Seeking Tools for Specific SEO Functions" at bounding box center [1085, 158] width 396 height 18
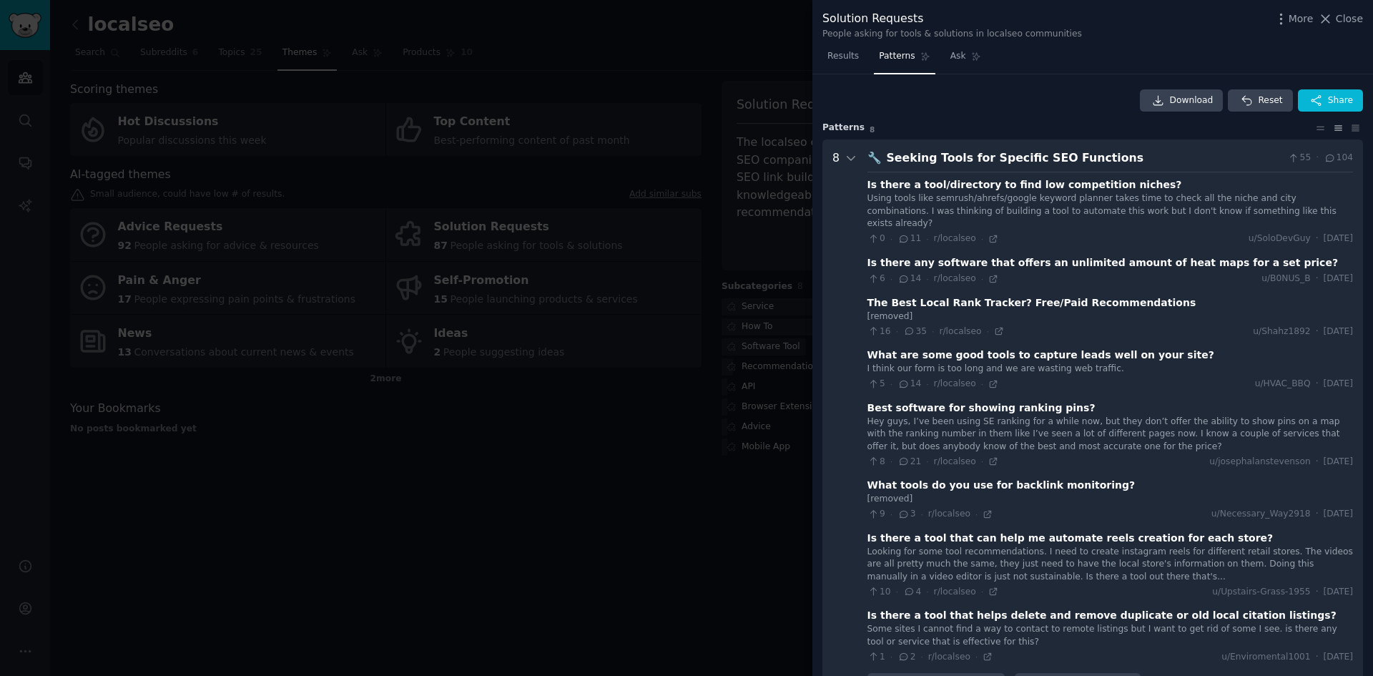
scroll to position [65, 0]
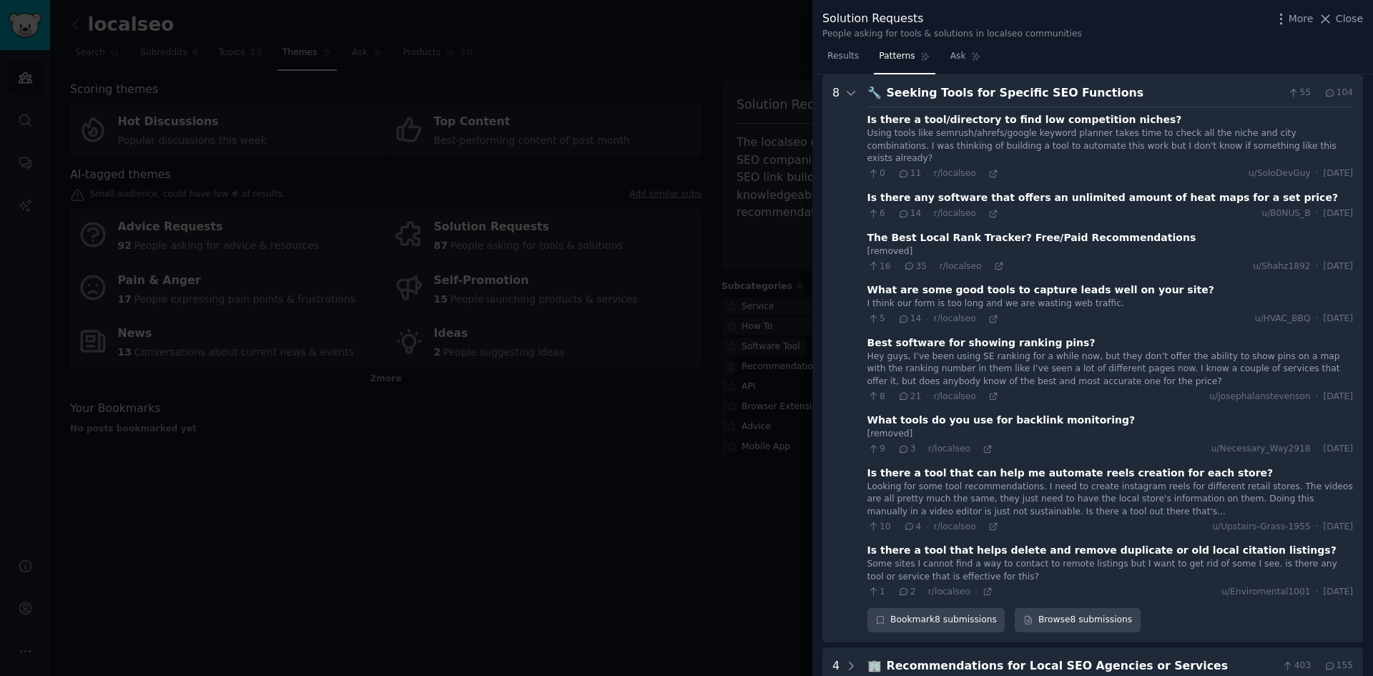
click at [1035, 118] on div "Is there a tool/directory to find low competition niches?" at bounding box center [1024, 119] width 315 height 15
click at [1036, 117] on div "Is there a tool/directory to find low competition niches?" at bounding box center [1024, 119] width 315 height 15
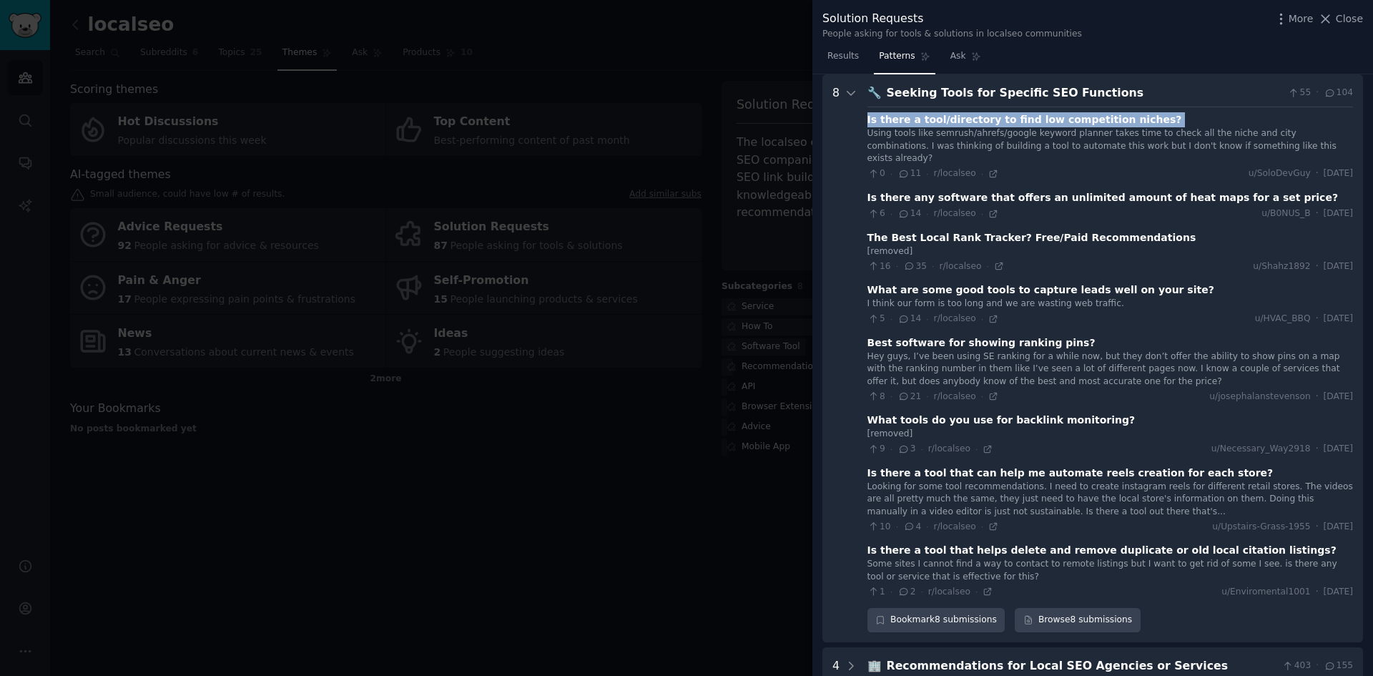
click at [1036, 117] on div "Is there a tool/directory to find low competition niches?" at bounding box center [1024, 119] width 315 height 15
click at [1043, 119] on div "Is there a tool/directory to find low competition niches?" at bounding box center [1024, 119] width 315 height 15
drag, startPoint x: 1043, startPoint y: 120, endPoint x: 1051, endPoint y: 124, distance: 8.6
click at [1043, 121] on div "Is there a tool/directory to find low competition niches?" at bounding box center [1024, 119] width 315 height 15
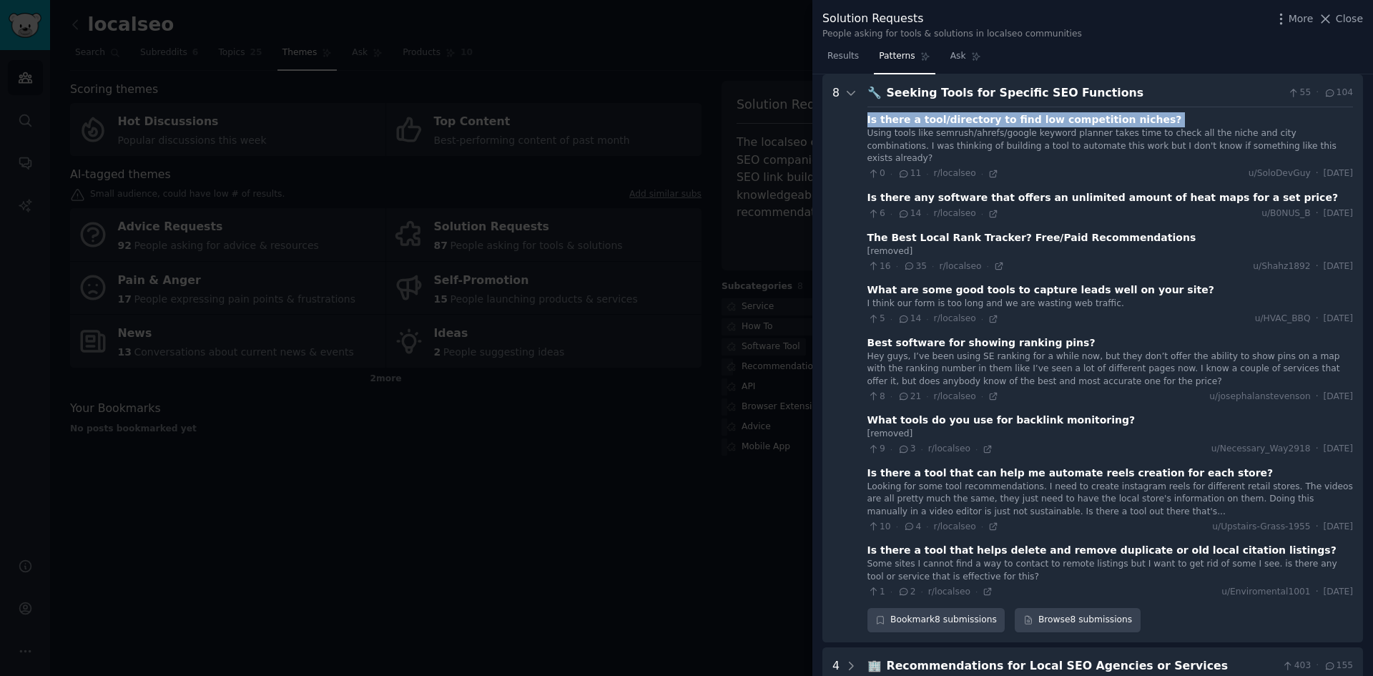
click at [1052, 124] on div "Is there a tool/directory to find low competition niches?" at bounding box center [1024, 119] width 315 height 15
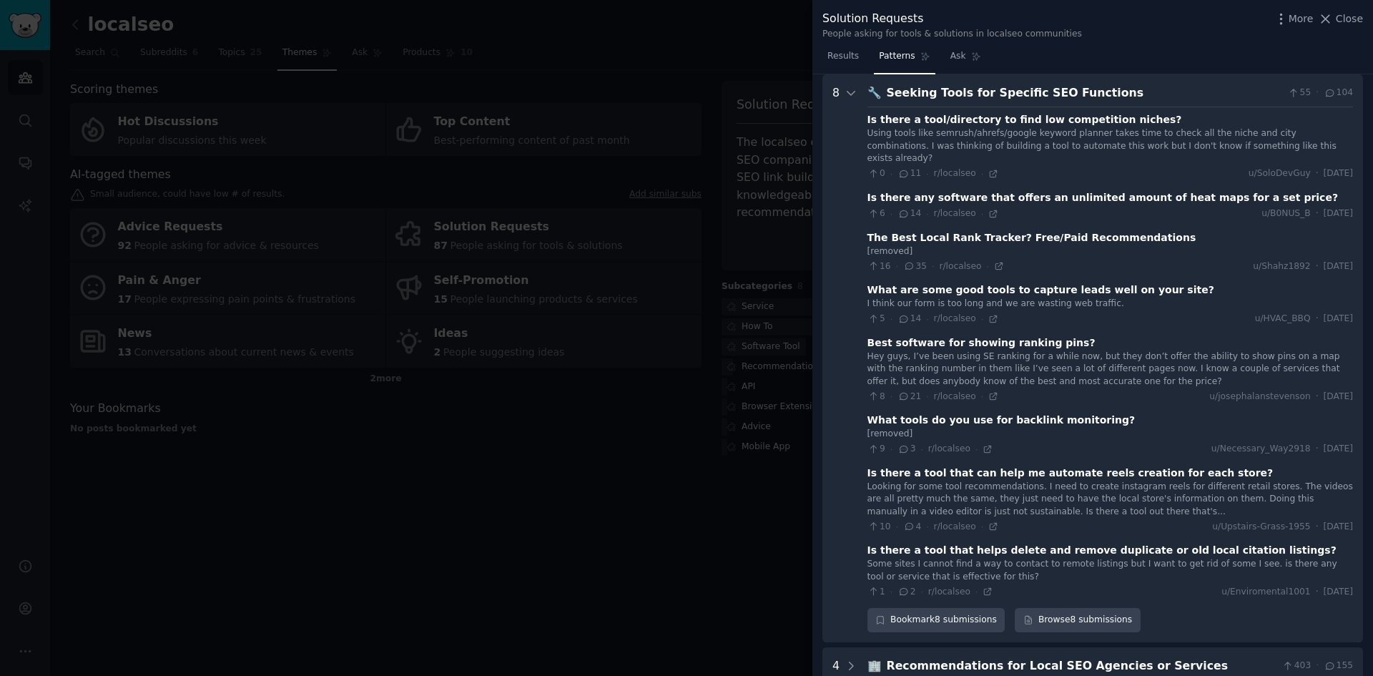
click at [975, 147] on div "Using tools like semrush/ahrefs/google keyword planner takes time to check all …" at bounding box center [1110, 146] width 486 height 38
click at [975, 146] on div "Using tools like semrush/ahrefs/google keyword planner takes time to check all …" at bounding box center [1110, 146] width 486 height 38
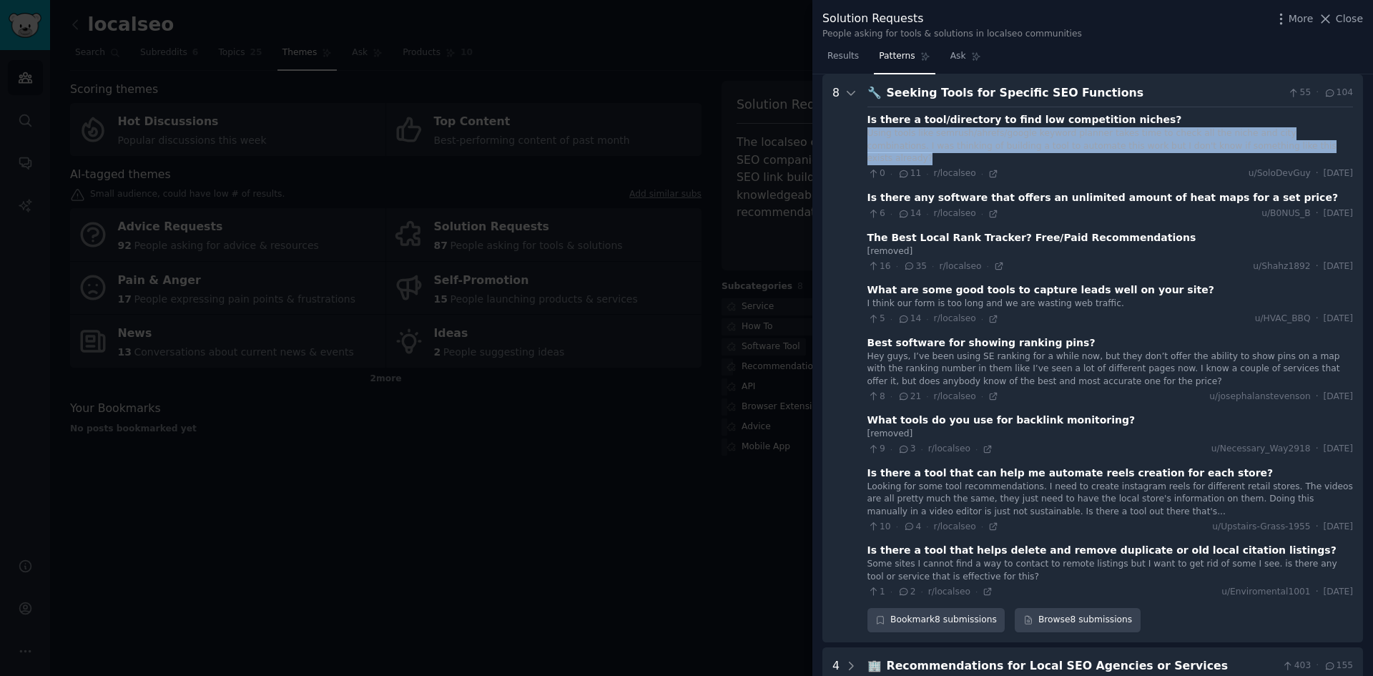
click at [975, 146] on div "Using tools like semrush/ahrefs/google keyword planner takes time to check all …" at bounding box center [1110, 146] width 486 height 38
click at [980, 137] on div "Using tools like semrush/ahrefs/google keyword planner takes time to check all …" at bounding box center [1110, 146] width 486 height 38
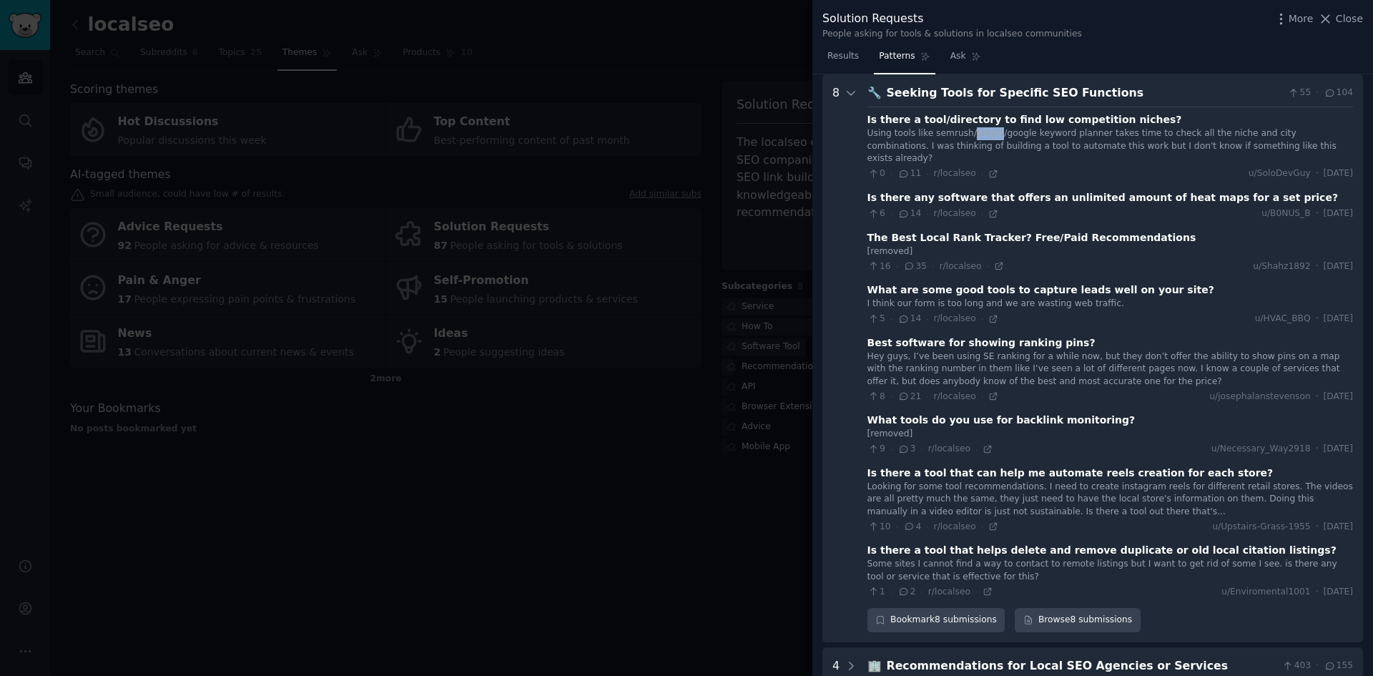
click at [980, 137] on div "Using tools like semrush/ahrefs/google keyword planner takes time to check all …" at bounding box center [1110, 146] width 486 height 38
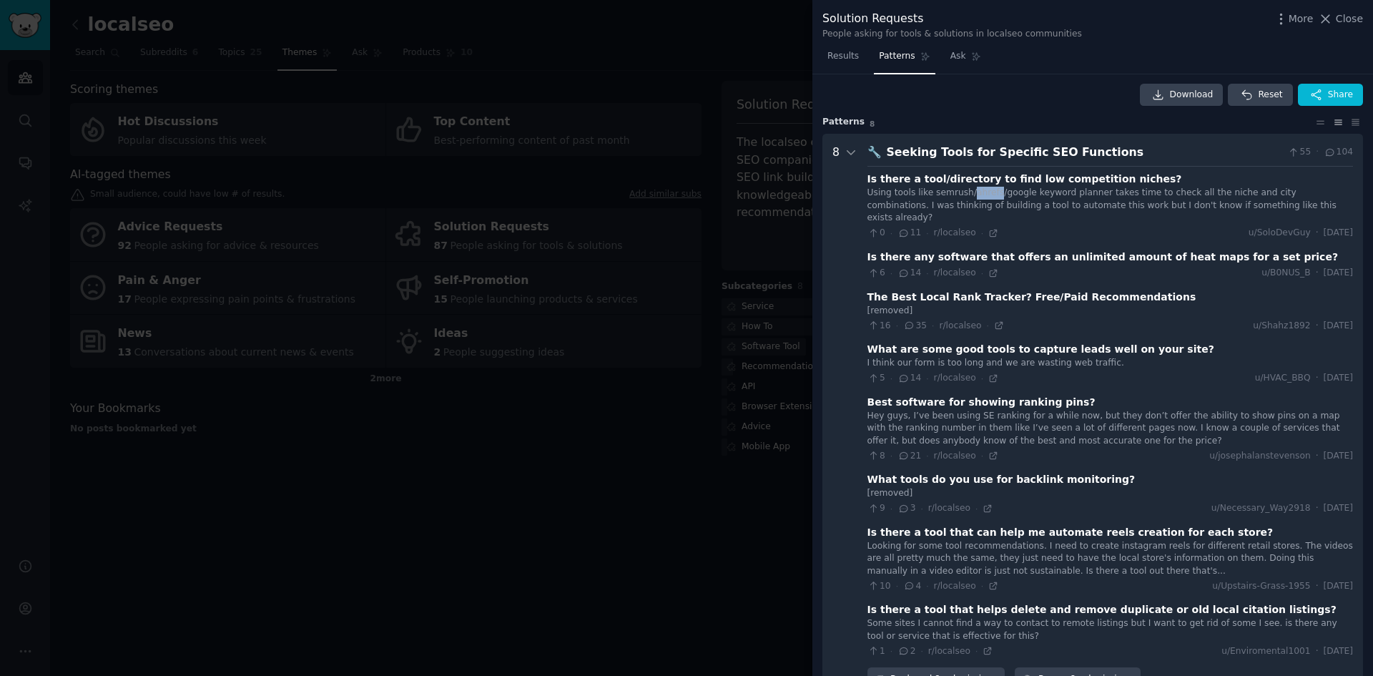
scroll to position [0, 0]
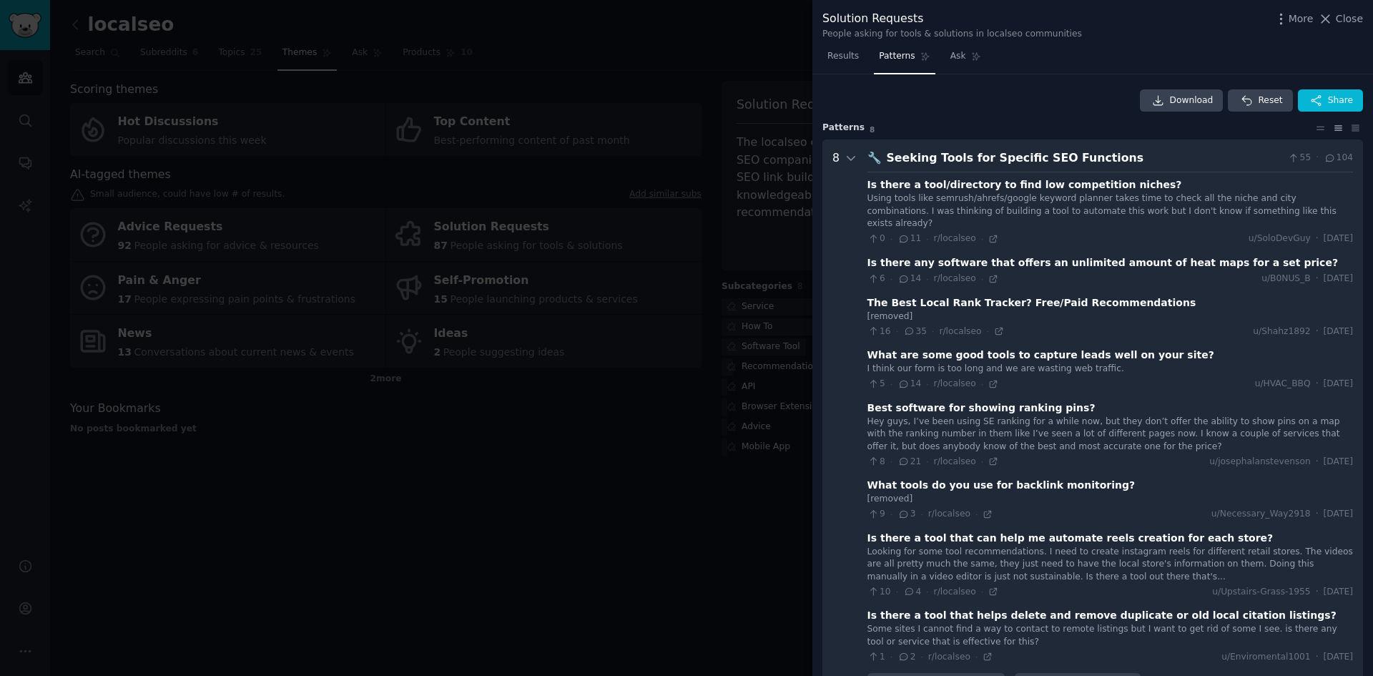
click at [1096, 257] on div "Is there any software that offers an unlimited amount of heat maps for a set pr…" at bounding box center [1102, 262] width 471 height 15
click at [1096, 255] on div "Is there any software that offers an unlimited amount of heat maps for a set pr…" at bounding box center [1102, 262] width 471 height 15
click at [1134, 255] on div "Is there any software that offers an unlimited amount of heat maps for a set pr…" at bounding box center [1102, 262] width 471 height 15
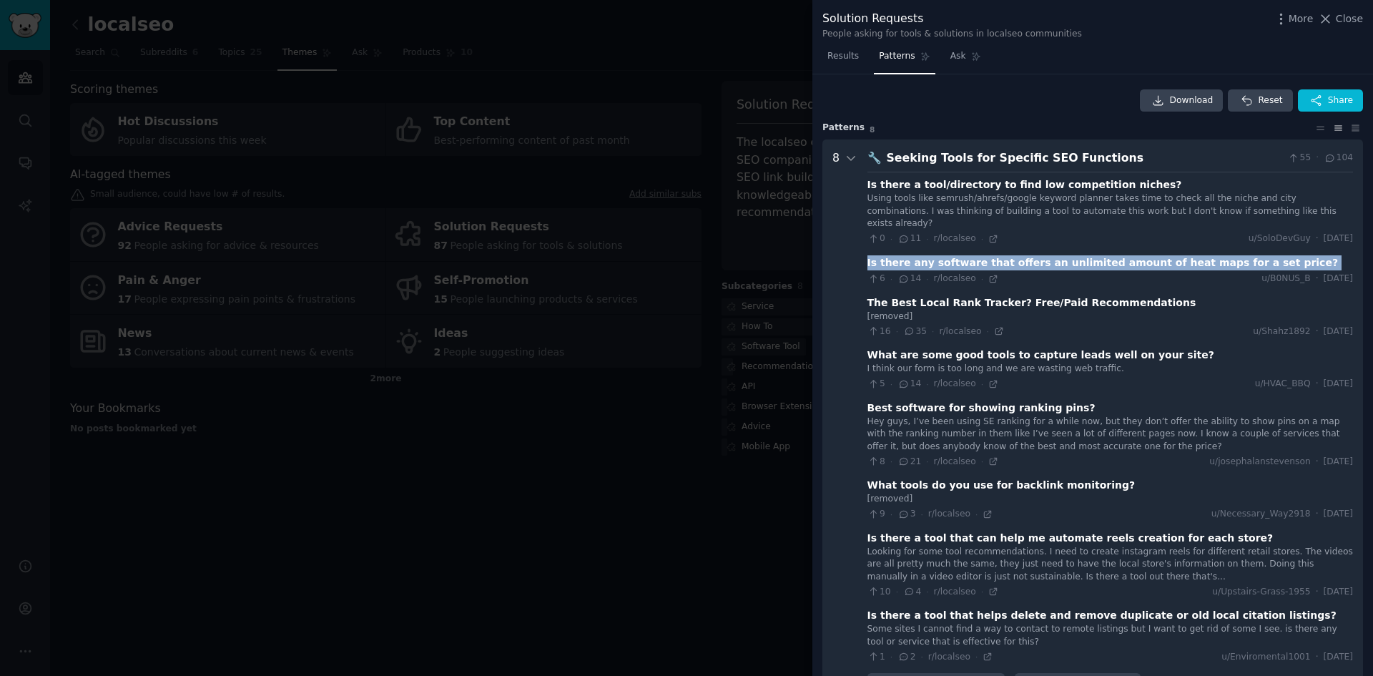
click at [1135, 255] on div "Is there any software that offers an unlimited amount of heat maps for a set pr…" at bounding box center [1102, 262] width 471 height 15
click at [1162, 255] on div "Is there any software that offers an unlimited amount of heat maps for a set pr…" at bounding box center [1102, 262] width 471 height 15
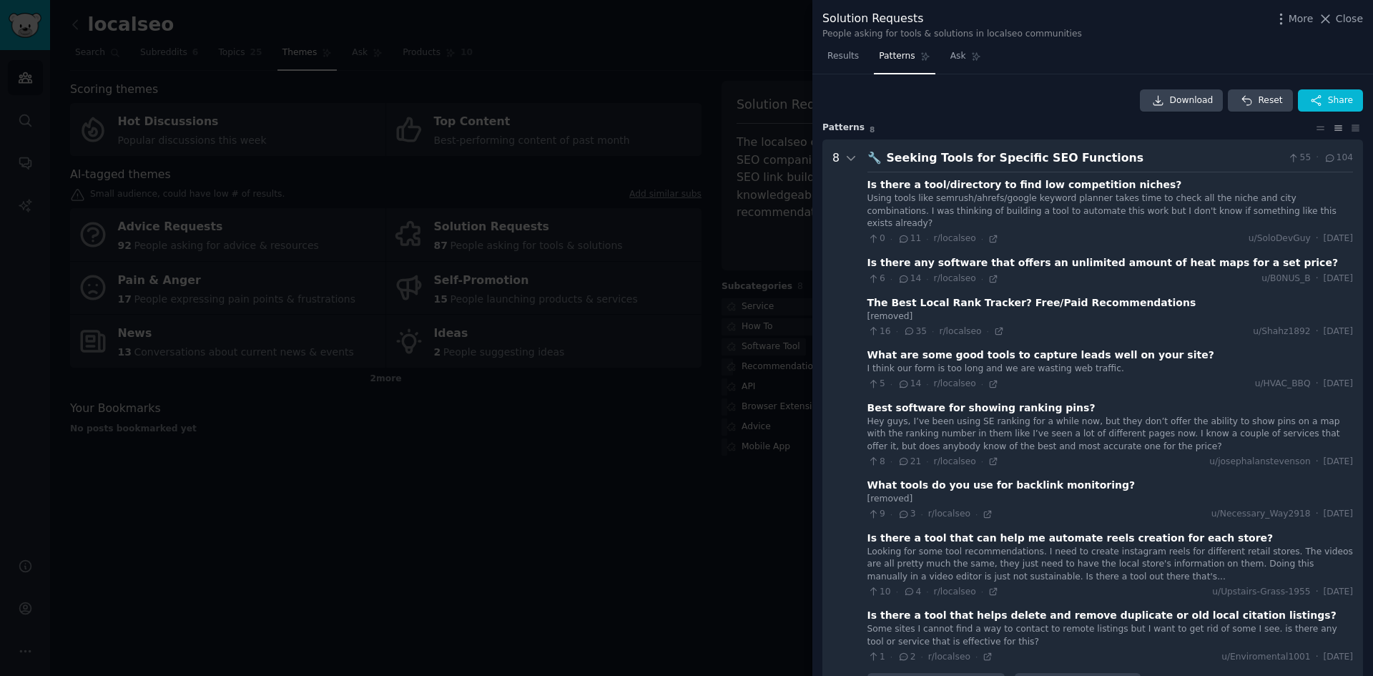
click at [1010, 295] on div "The Best Local Rank Tracker? Free/Paid Recommendations" at bounding box center [1031, 302] width 329 height 15
click at [1027, 348] on div "What are some good tools to capture leads well on your site?" at bounding box center [1040, 355] width 347 height 15
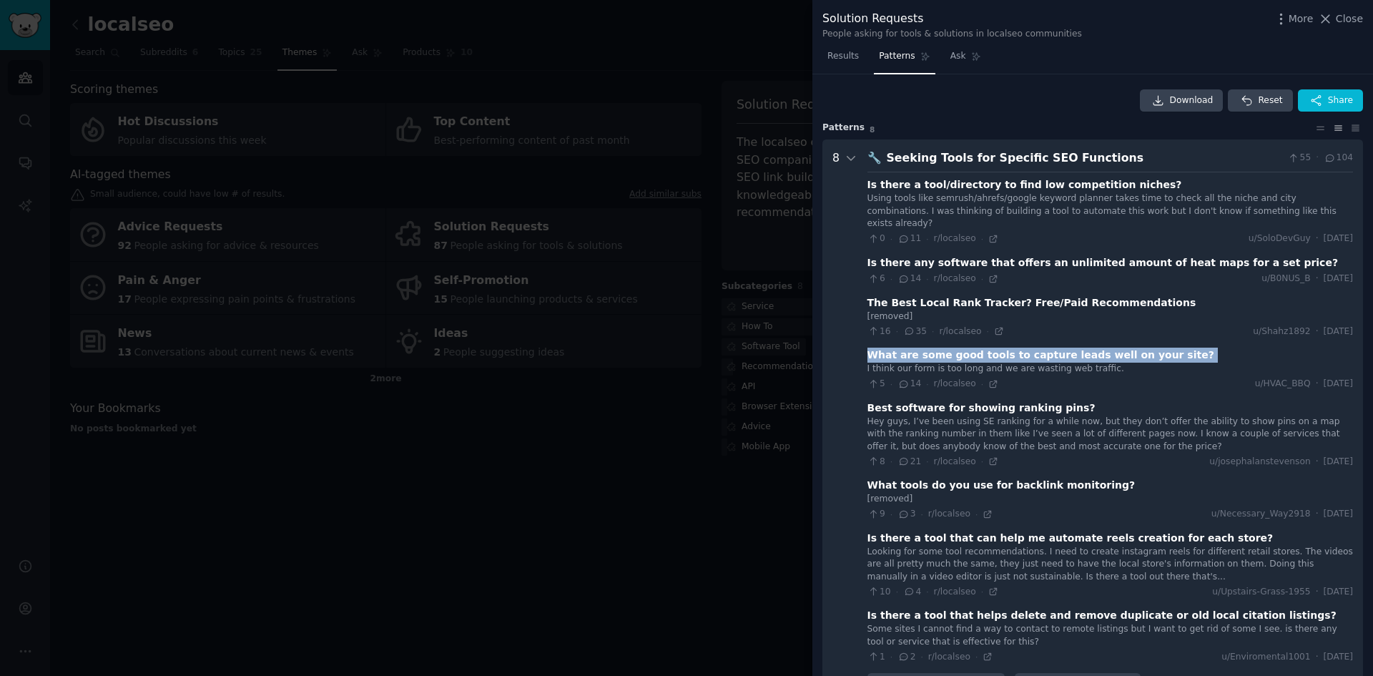
click at [1027, 348] on div "What are some good tools to capture leads well on your site?" at bounding box center [1040, 355] width 347 height 15
click at [1017, 348] on div "What are some good tools to capture leads well on your site?" at bounding box center [1040, 355] width 347 height 15
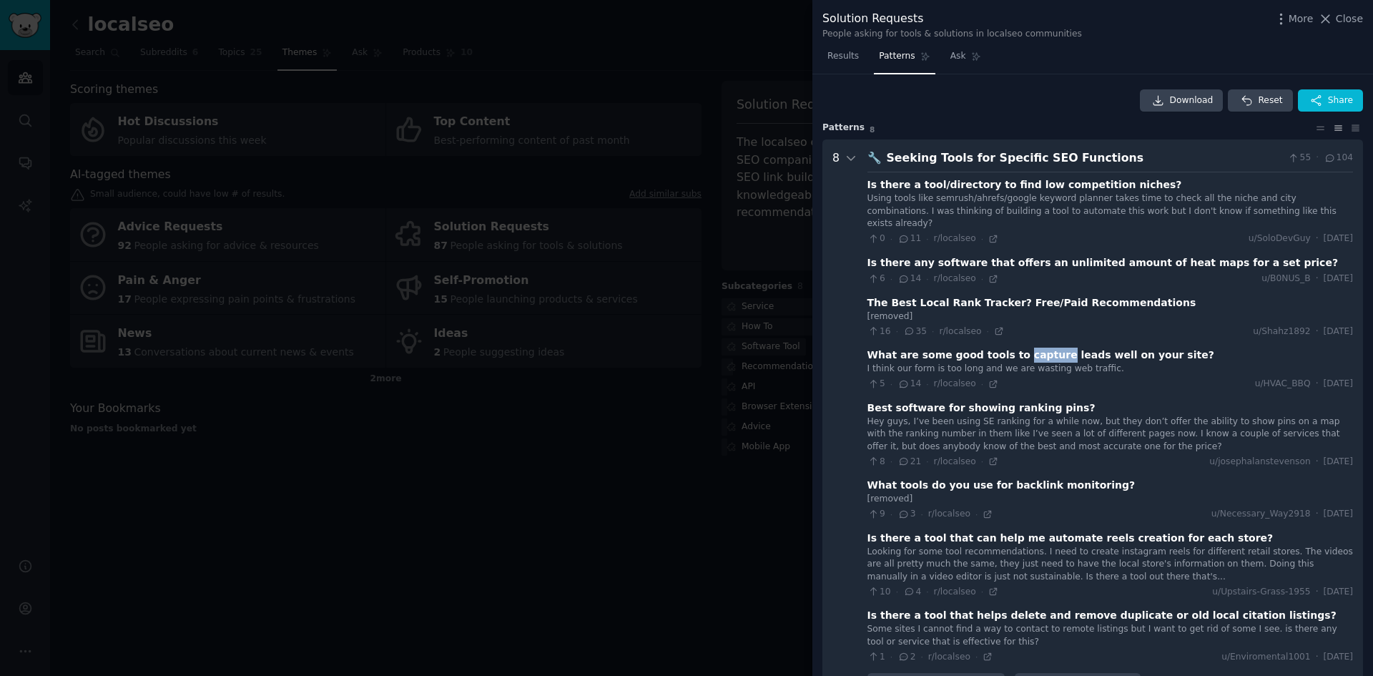
click at [1018, 348] on div "What are some good tools to capture leads well on your site?" at bounding box center [1040, 355] width 347 height 15
click at [1034, 348] on div "What are some good tools to capture leads well on your site?" at bounding box center [1040, 355] width 347 height 15
click at [1043, 348] on div "What are some good tools to capture leads well on your site?" at bounding box center [1040, 355] width 347 height 15
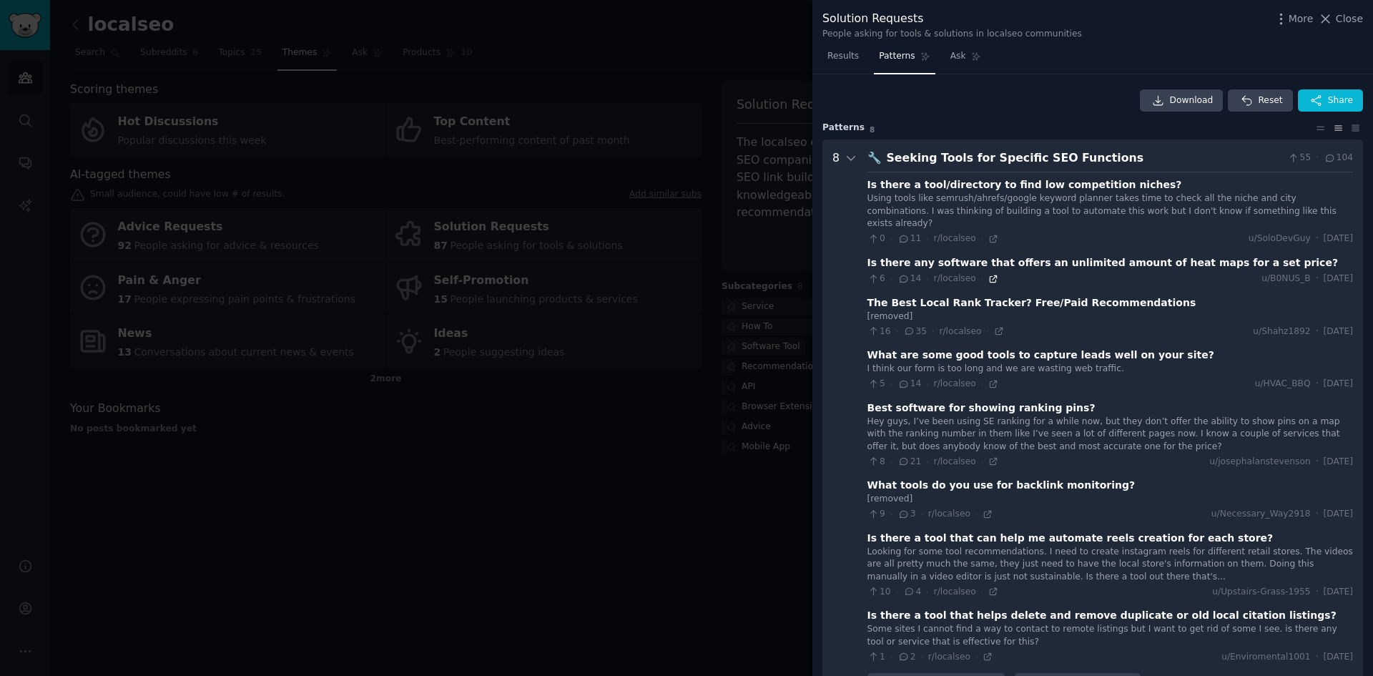
click at [990, 275] on icon at bounding box center [993, 278] width 6 height 6
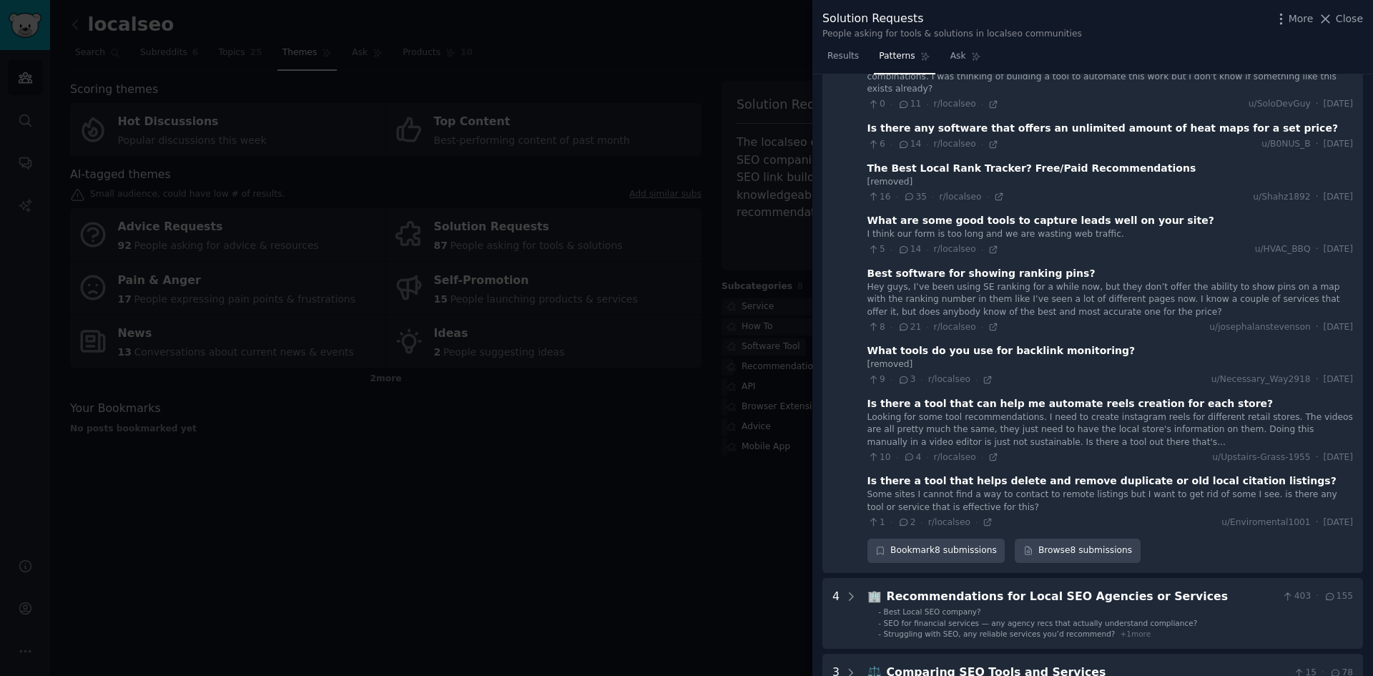
scroll to position [143, 0]
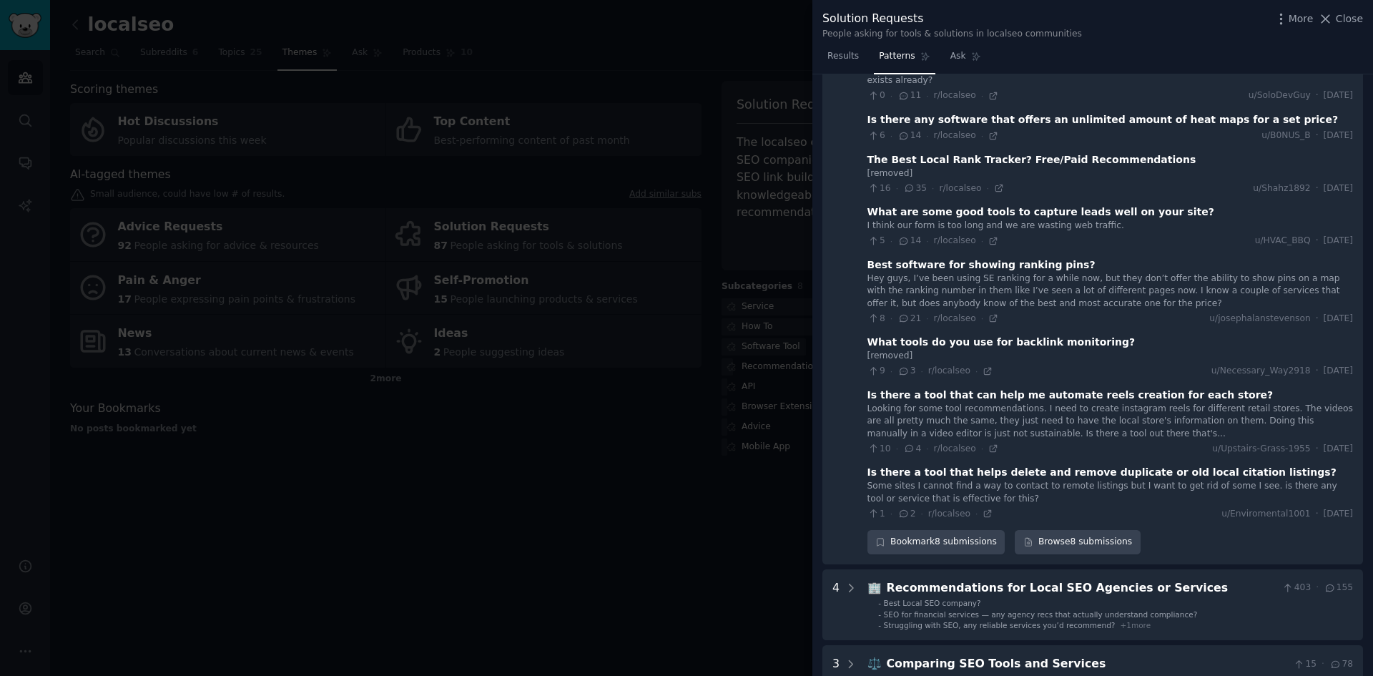
click at [908, 388] on div "Is there a tool that can help me automate reels creation for each store?" at bounding box center [1070, 395] width 406 height 15
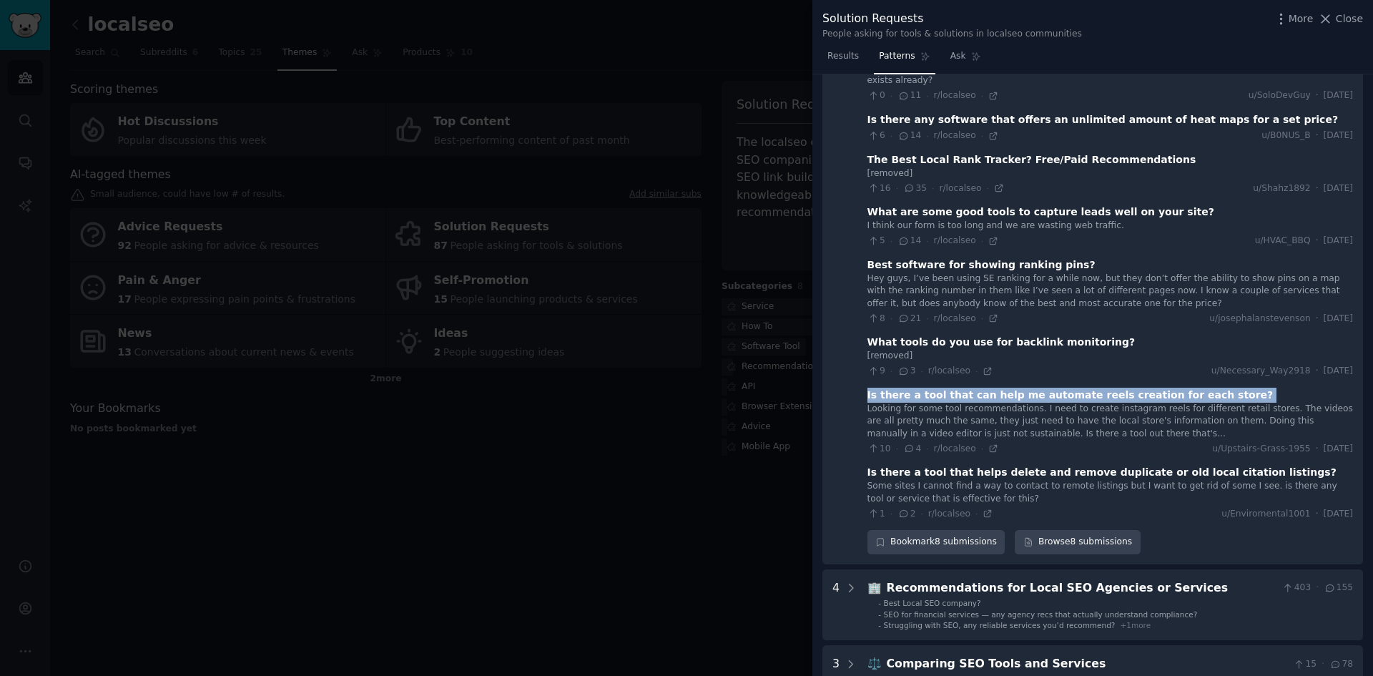
click at [908, 388] on div "Is there a tool that can help me automate reels creation for each store?" at bounding box center [1070, 395] width 406 height 15
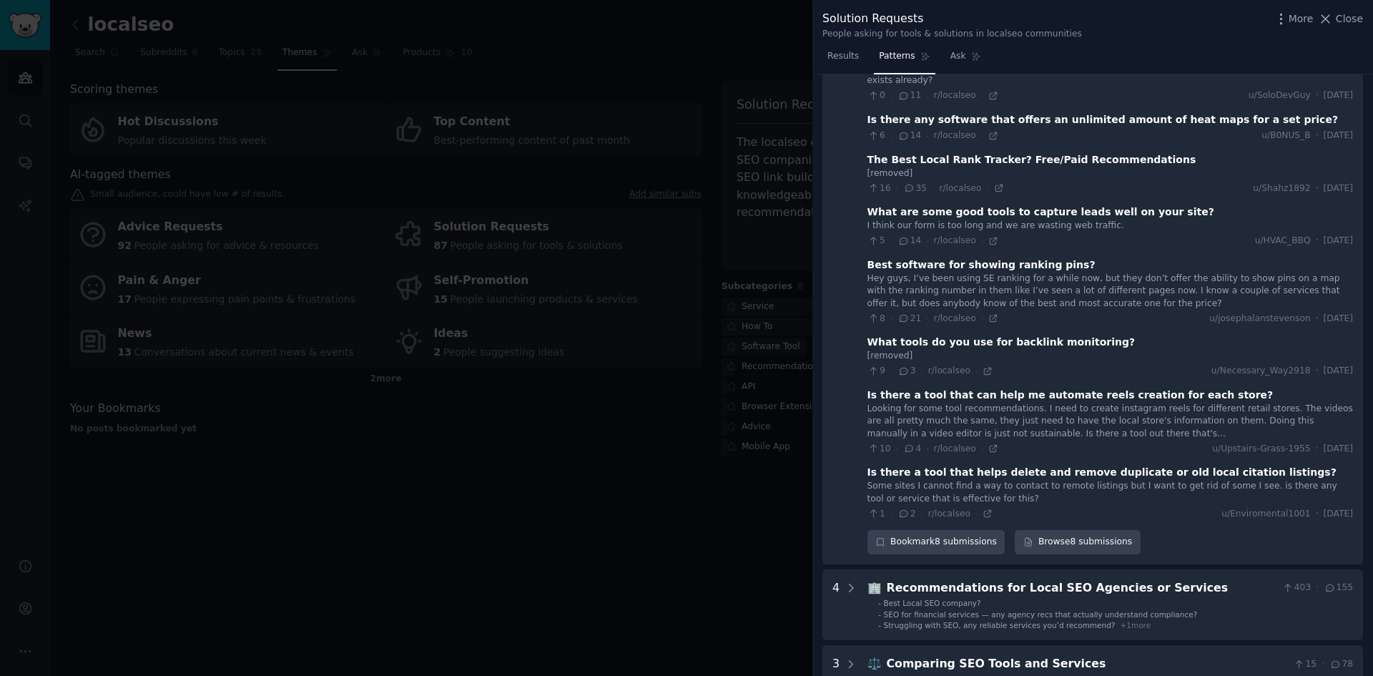
click at [1113, 403] on div "Looking for some tool recommendations. I need to create instagram reels for dif…" at bounding box center [1110, 422] width 486 height 38
click at [990, 446] on icon at bounding box center [993, 449] width 6 height 6
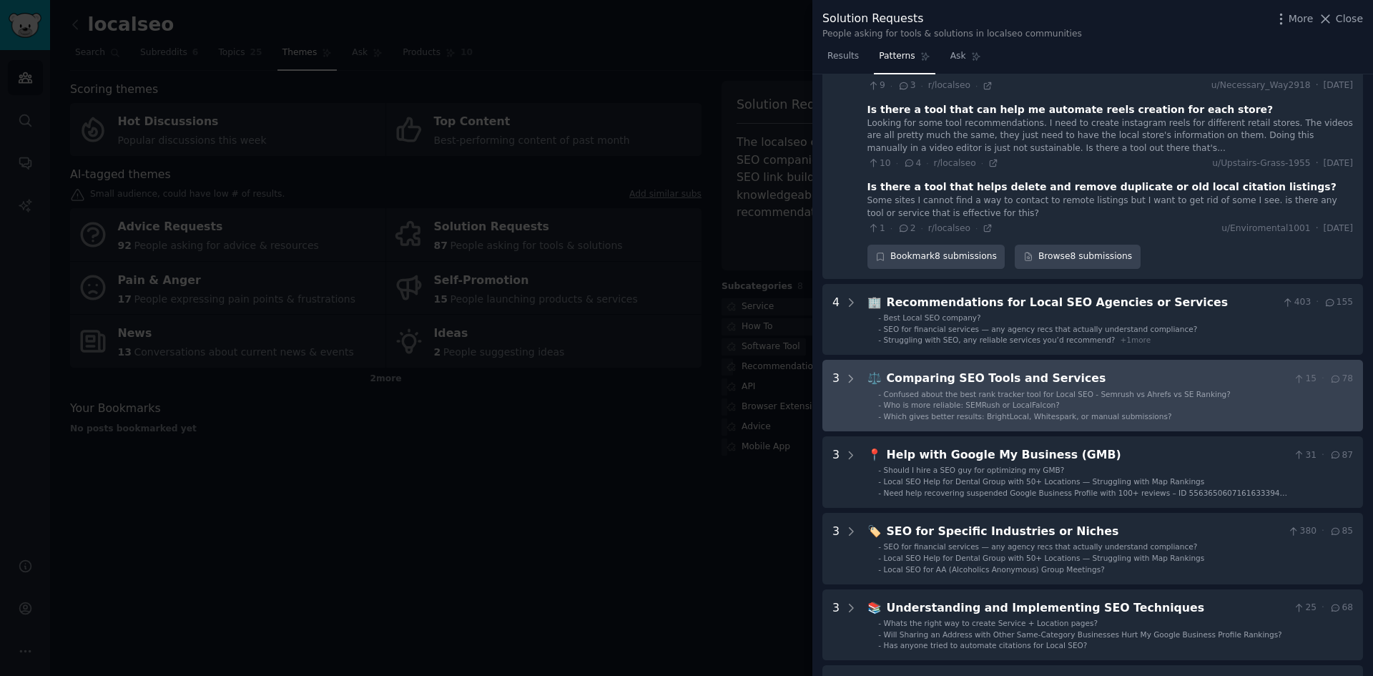
scroll to position [429, 0]
click at [1101, 369] on div "Comparing SEO Tools and Services" at bounding box center [1087, 378] width 401 height 18
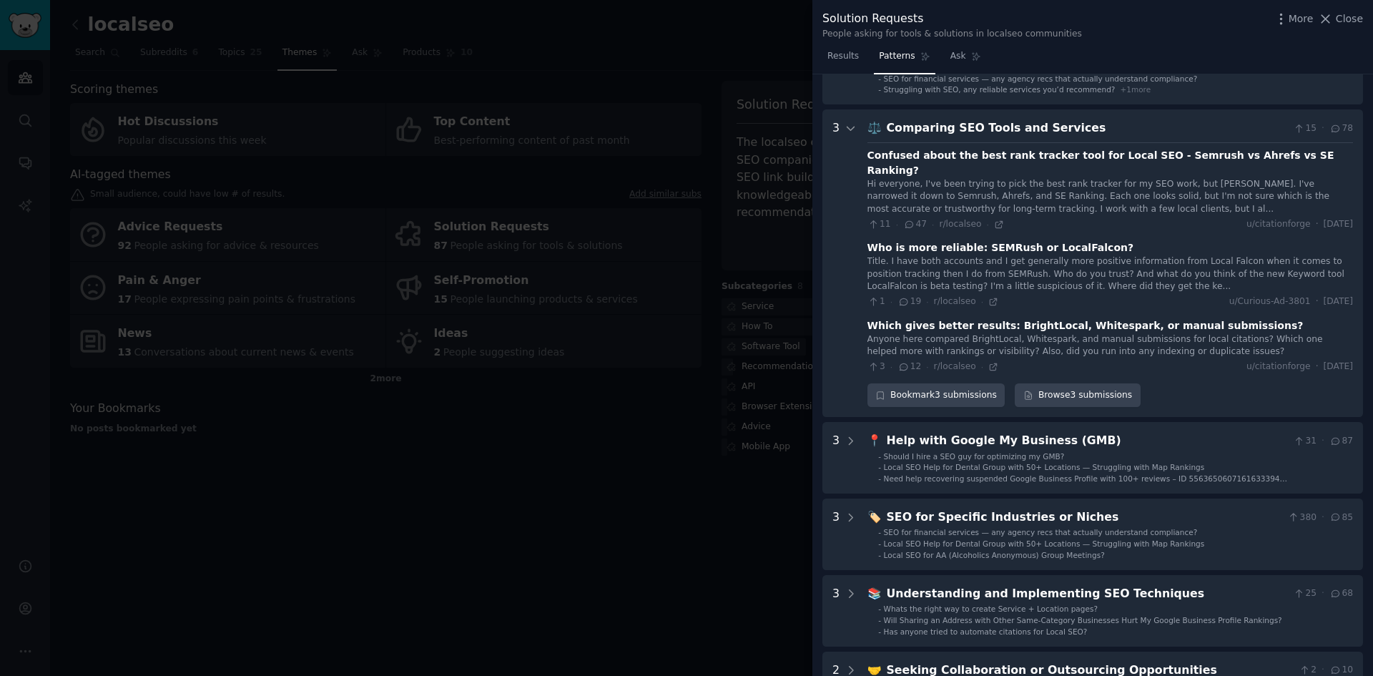
scroll to position [630, 0]
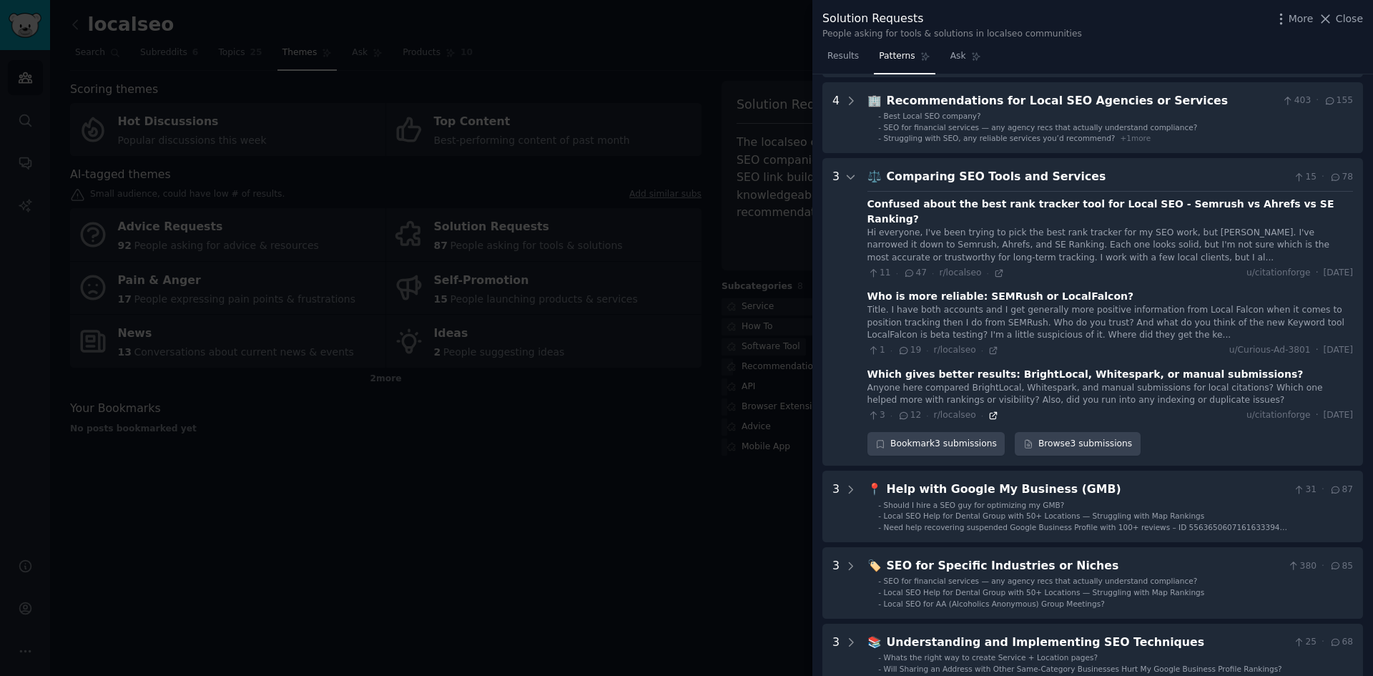
click at [988, 410] on icon at bounding box center [993, 415] width 10 height 10
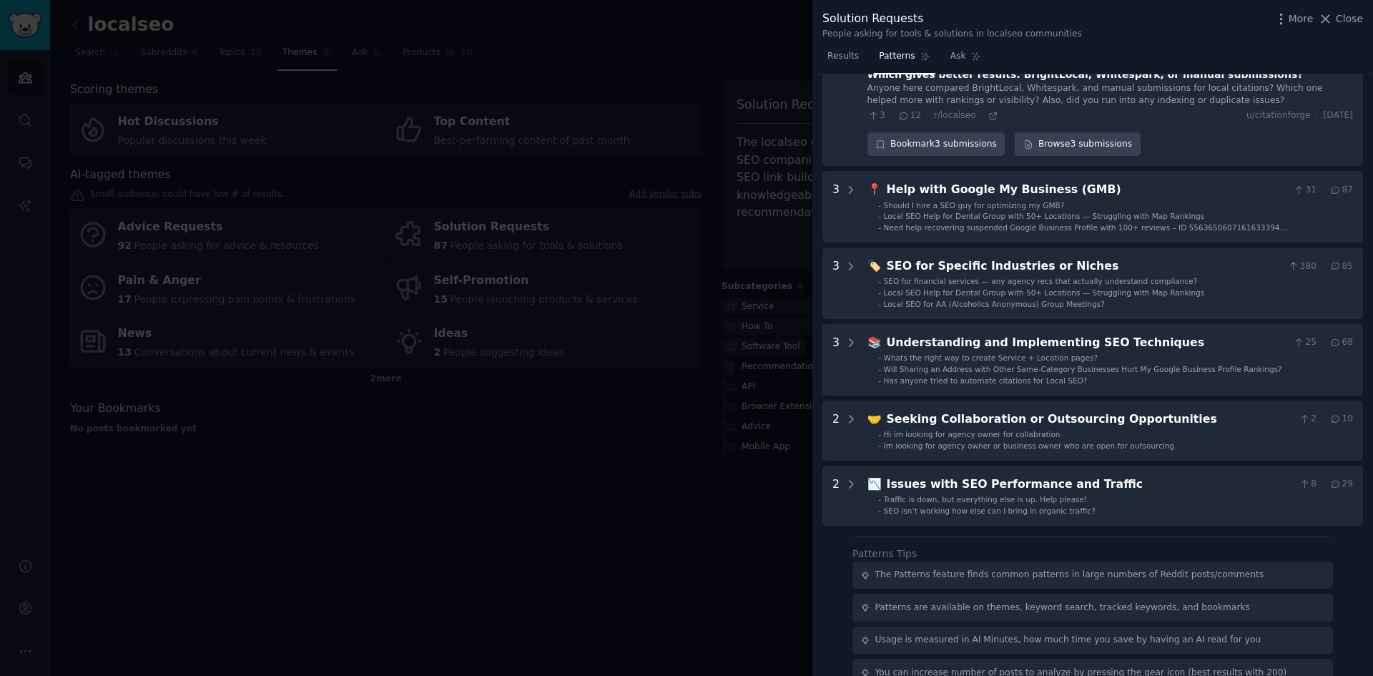
scroll to position [921, 0]
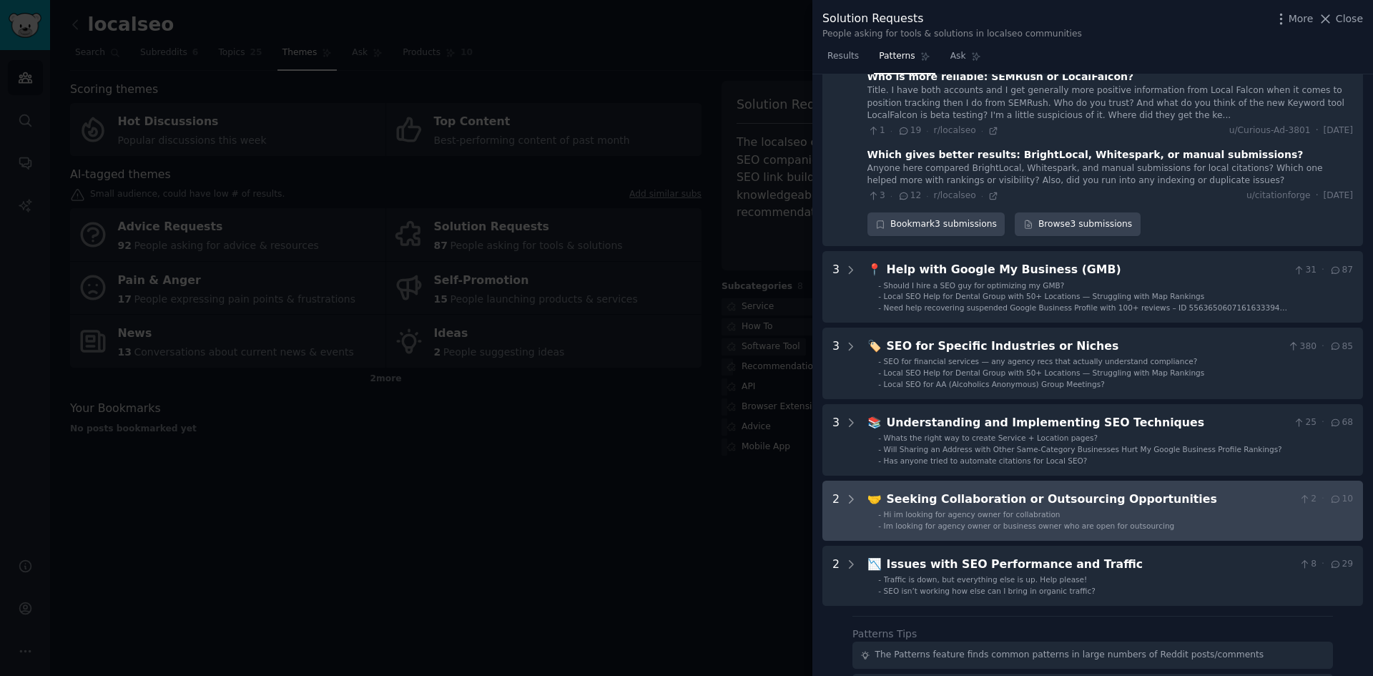
click at [970, 508] on Opportunities "2 🤝 Seeking Collaboration or Outsourcing Opportunities 2 · 10 - Hi im looking f…" at bounding box center [1092, 511] width 541 height 60
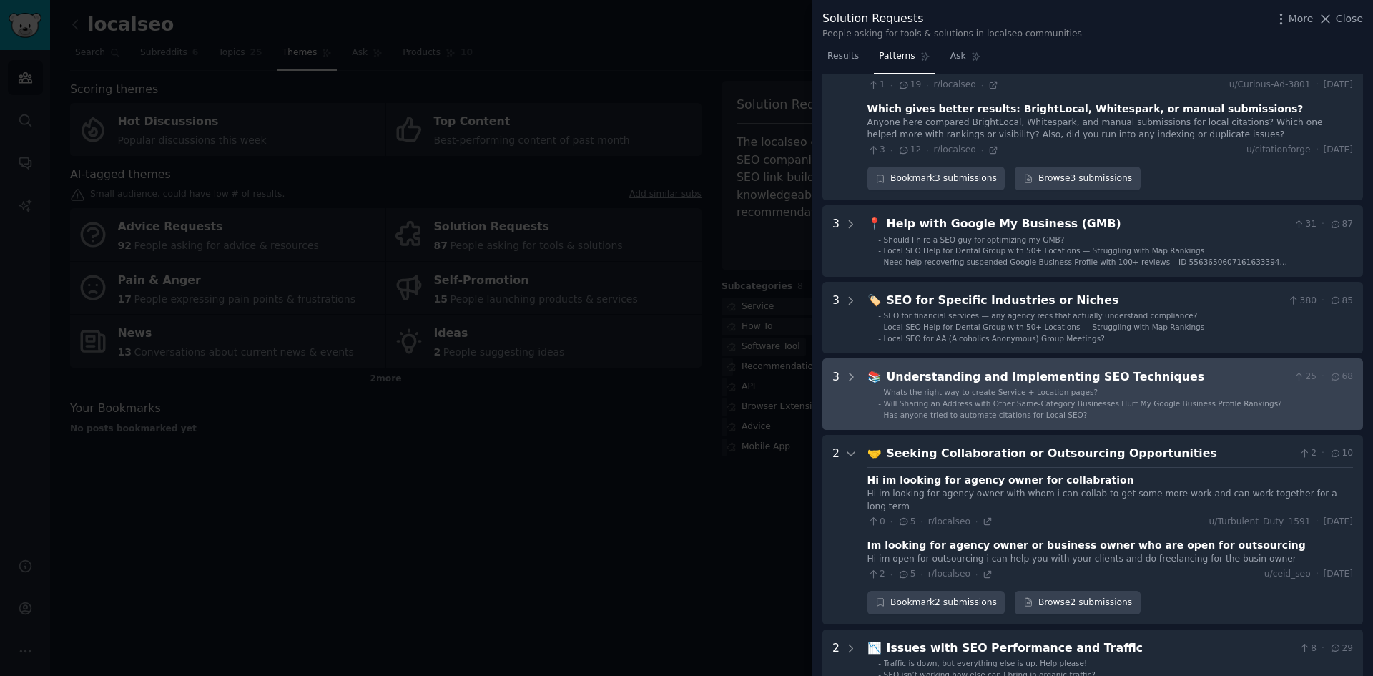
click at [955, 410] on span "Has anyone tried to automate citations for Local SEO?" at bounding box center [986, 414] width 204 height 9
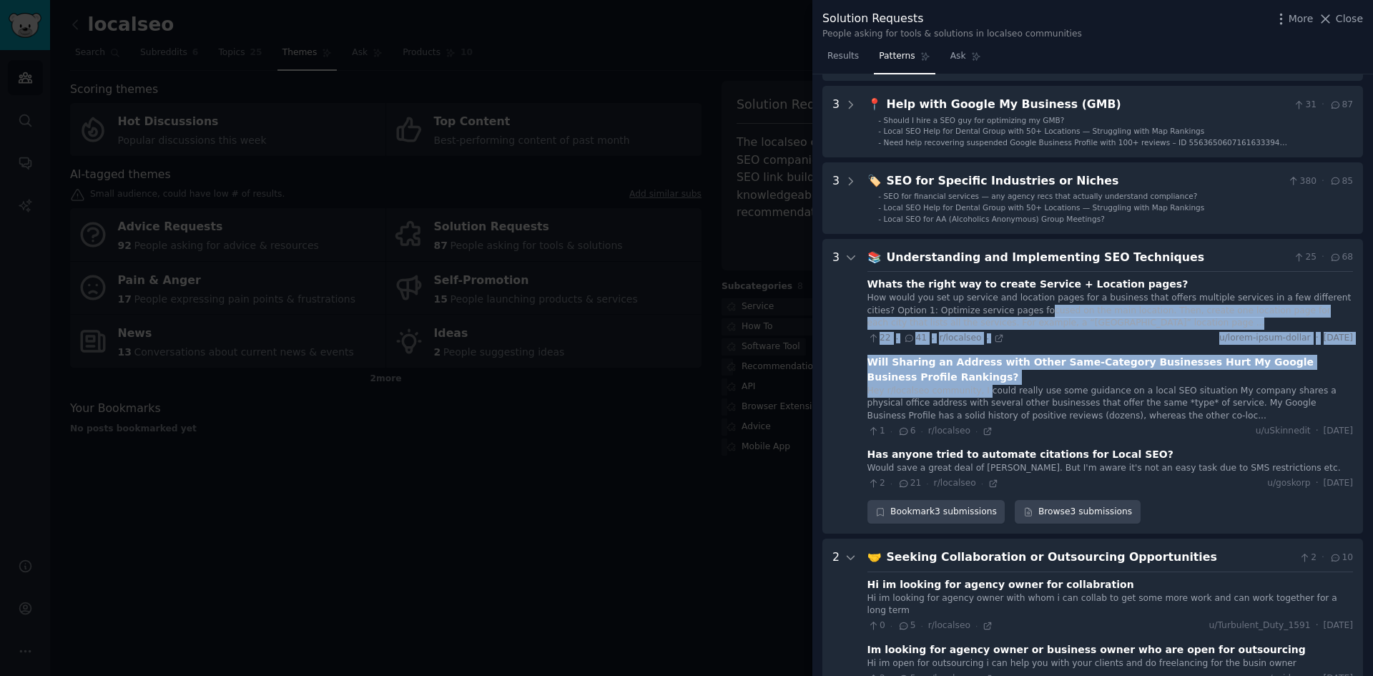
click at [975, 303] on div "Whats the right way to create Service + Location pages? How would you set up se…" at bounding box center [1110, 380] width 486 height 219
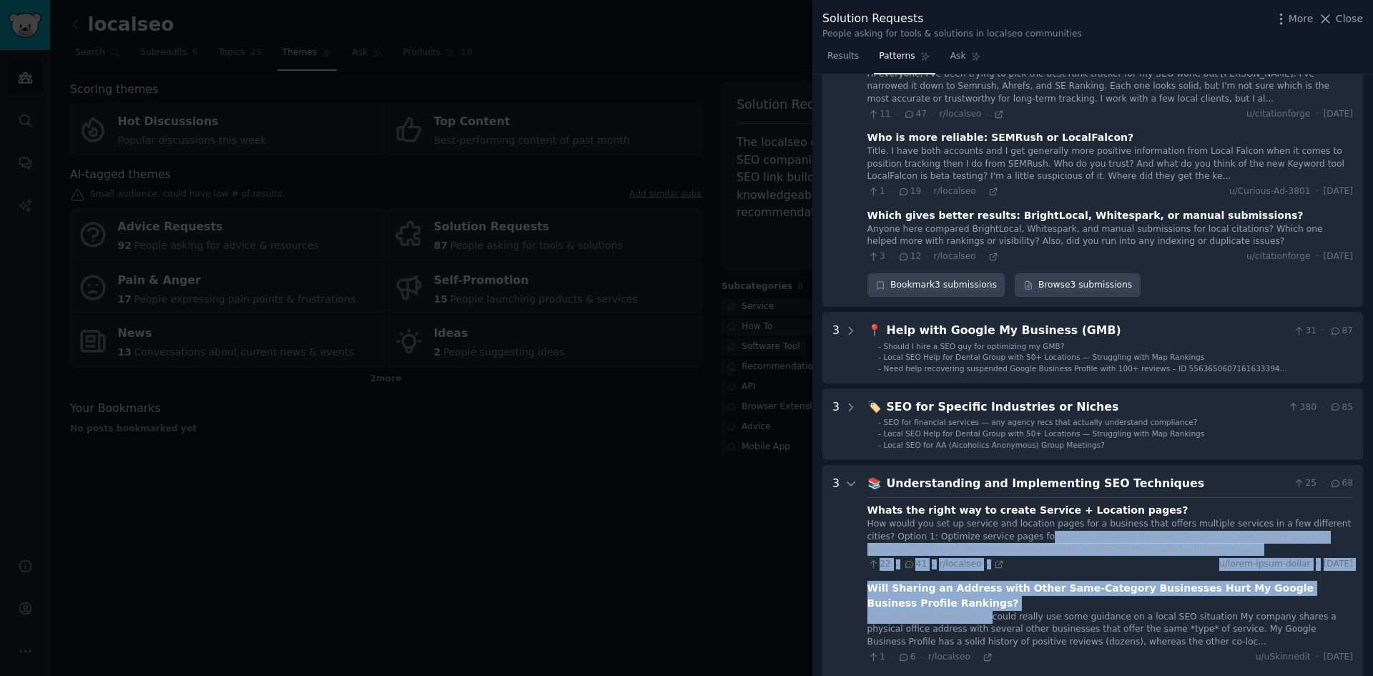
scroll to position [723, 0]
